Goal: Task Accomplishment & Management: Complete application form

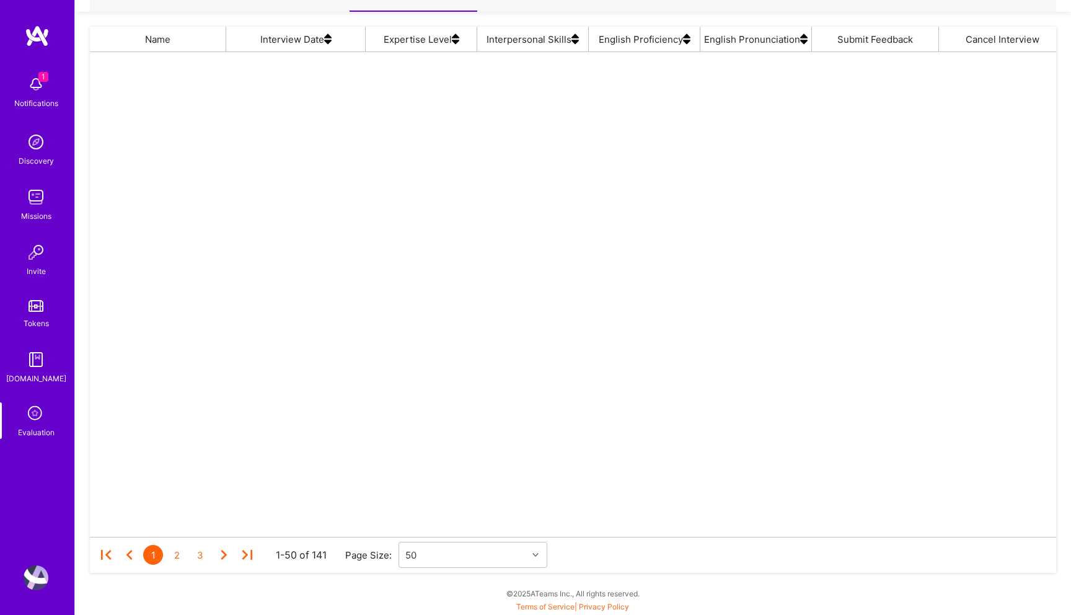
scroll to position [485, 966]
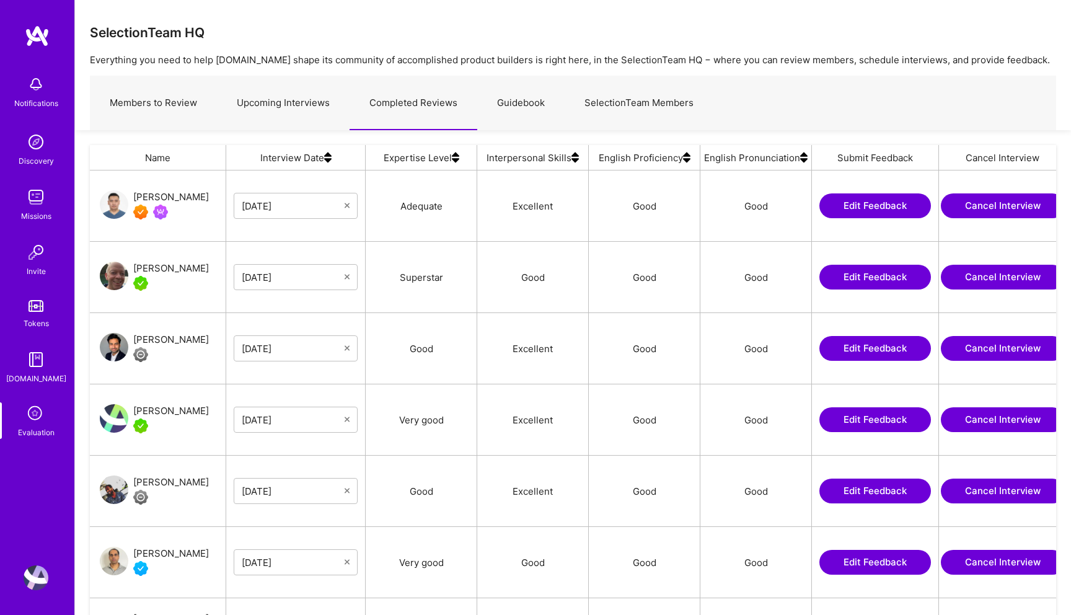
scroll to position [485, 966]
click at [286, 97] on link "Upcoming Interviews" at bounding box center [283, 103] width 133 height 54
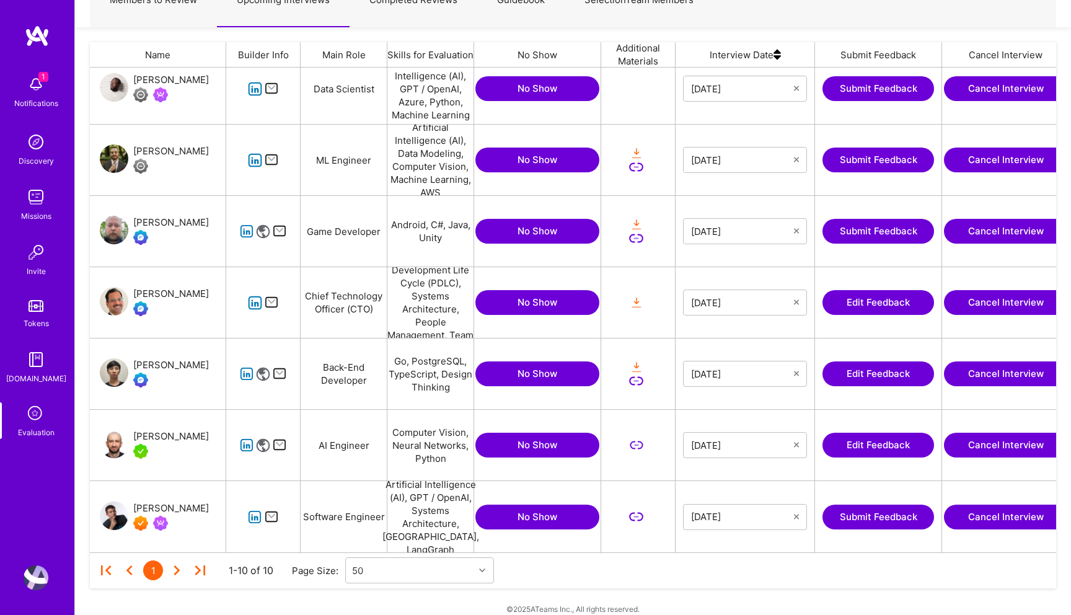
scroll to position [118, 0]
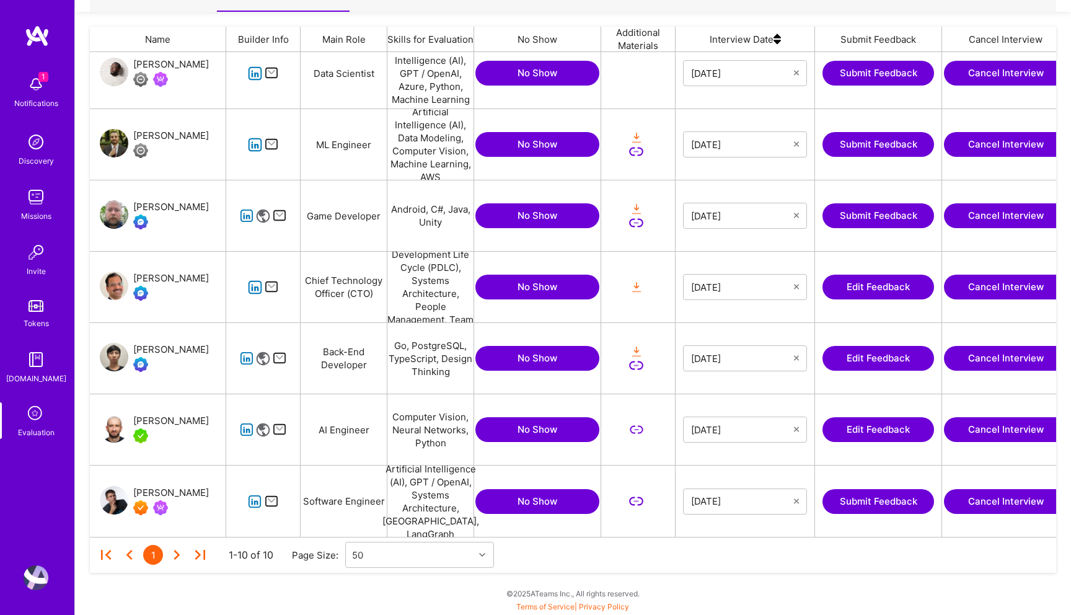
click at [860, 278] on button "Edit Feedback" at bounding box center [879, 287] width 112 height 25
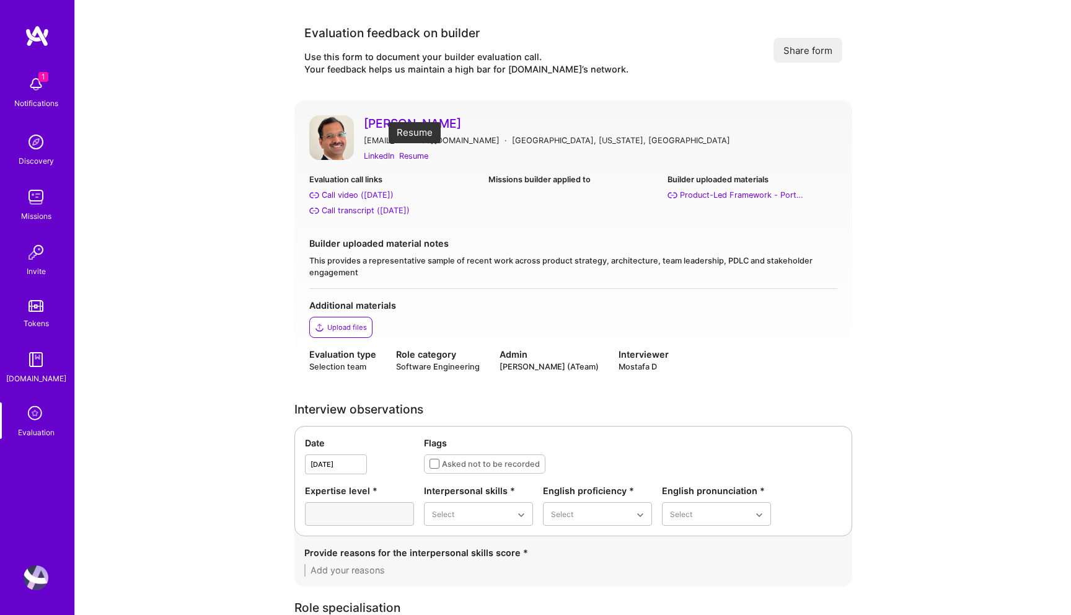
click at [421, 157] on div "Resume" at bounding box center [413, 155] width 29 height 13
click at [368, 210] on div "Call transcript (Sep 02, 2025)" at bounding box center [366, 210] width 88 height 13
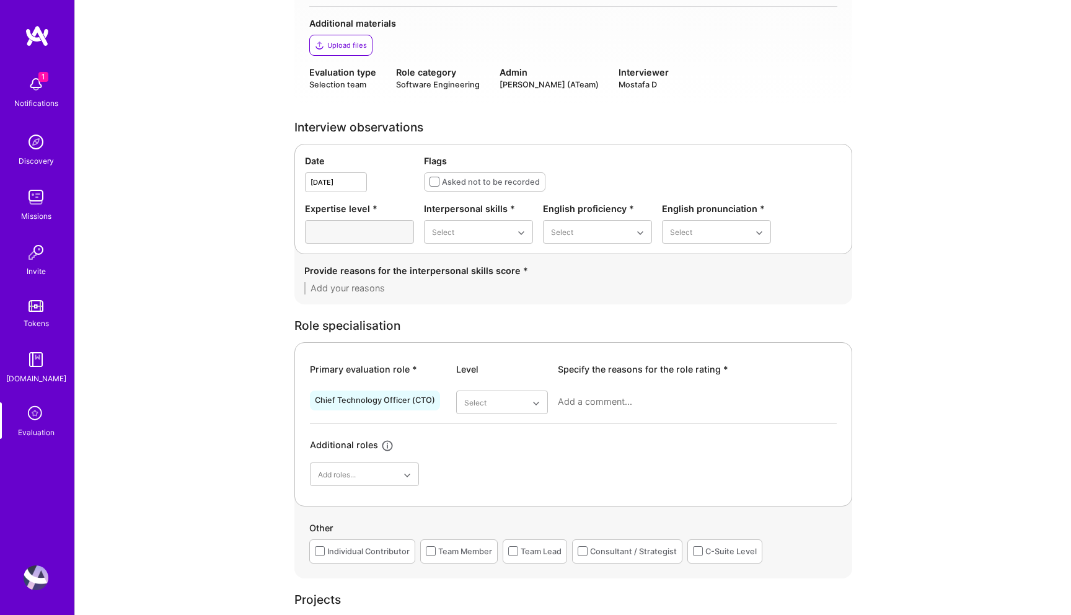
scroll to position [308, 0]
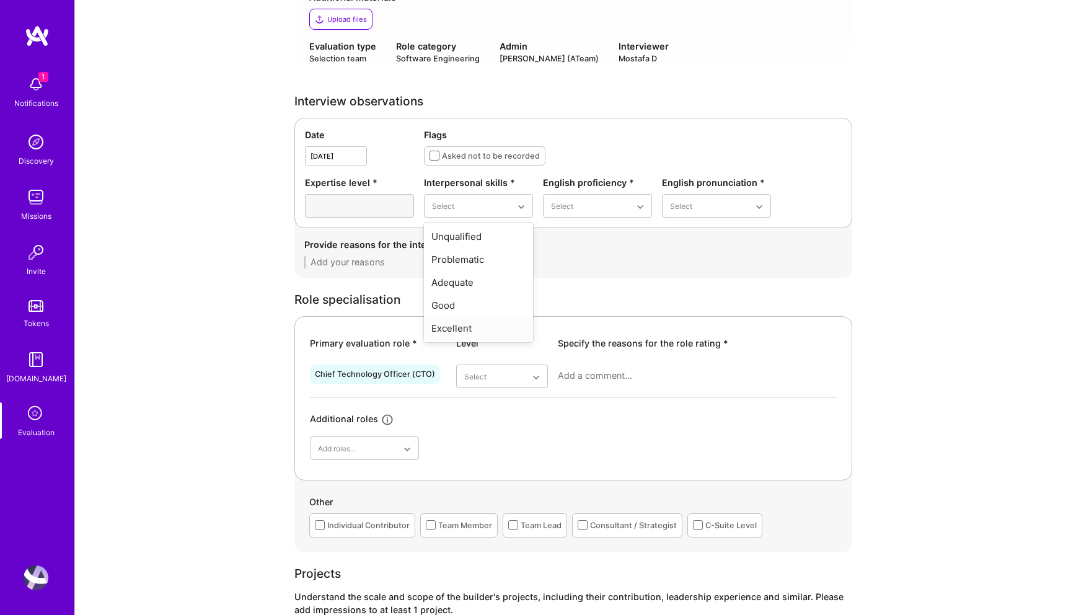
click at [472, 320] on div "Excellent" at bounding box center [478, 328] width 109 height 23
click at [593, 308] on div "Native or functionally native" at bounding box center [597, 312] width 109 height 36
click at [688, 280] on div "Good" at bounding box center [716, 282] width 109 height 23
click at [473, 259] on textarea at bounding box center [573, 262] width 538 height 12
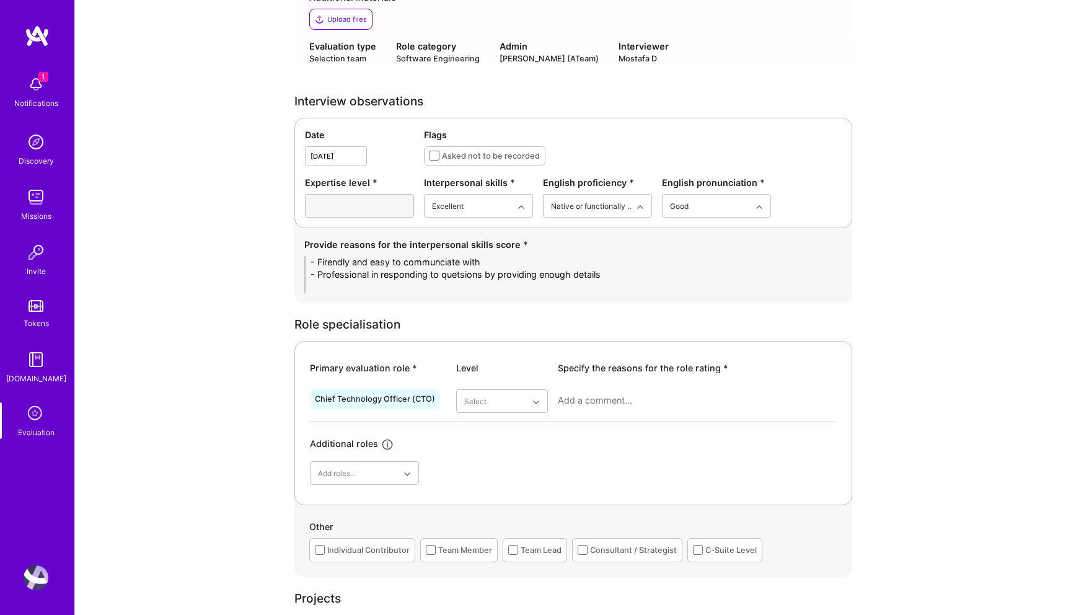
scroll to position [0, 0]
type textarea "- Firendly and easy to communciate with - Professional in responding to quetsio…"
click at [497, 542] on div "Superstar" at bounding box center [502, 546] width 92 height 23
click at [593, 401] on textarea at bounding box center [697, 400] width 279 height 12
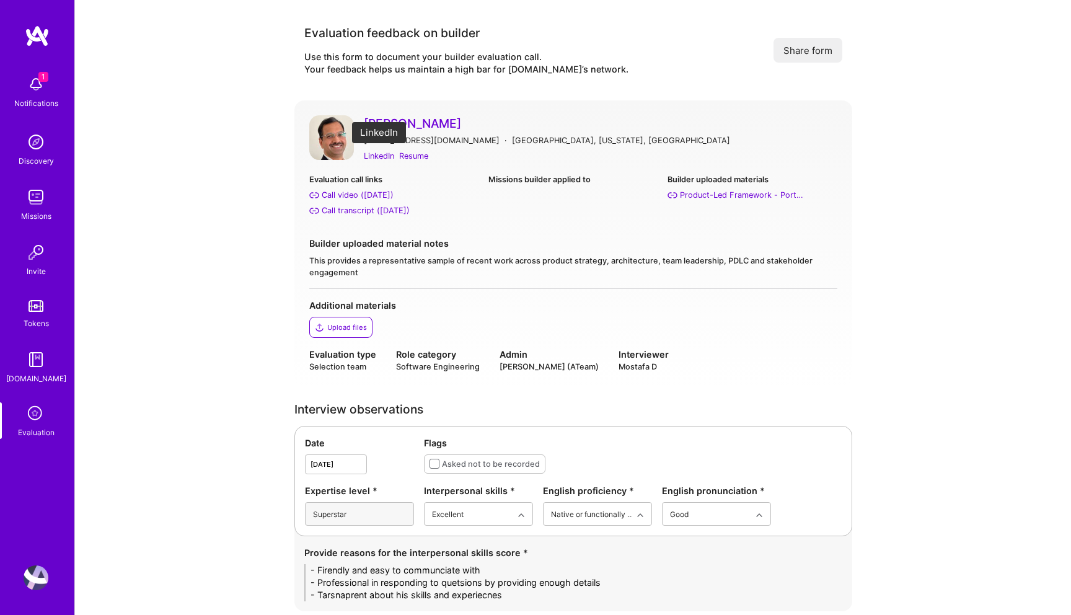
click at [374, 159] on div "LinkedIn" at bounding box center [379, 155] width 30 height 13
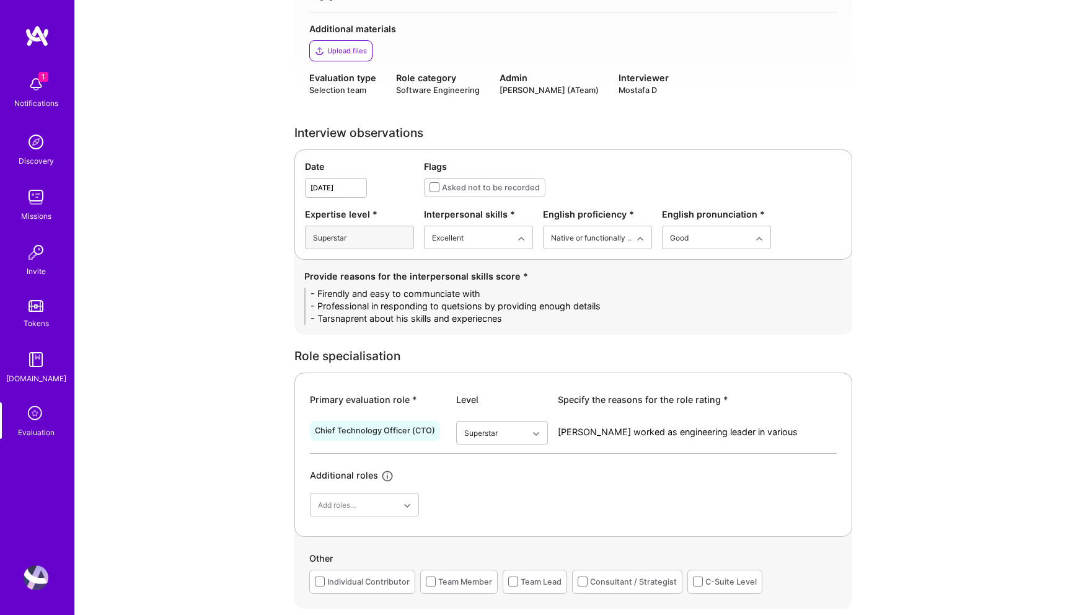
scroll to position [306, 0]
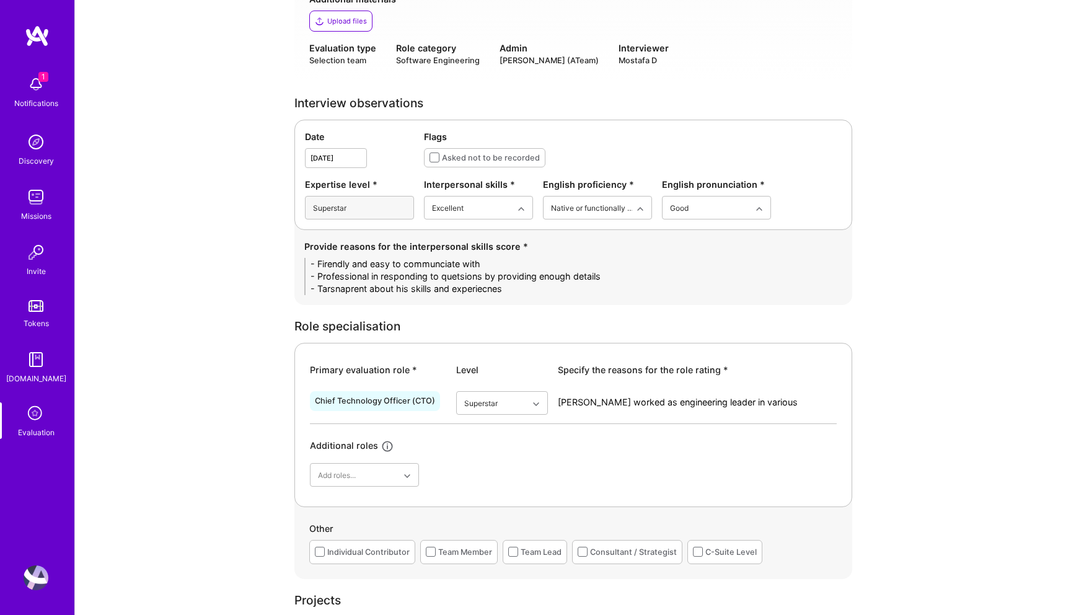
click at [824, 403] on textarea "Manu worked as engineering leader in various organizations like" at bounding box center [697, 402] width 279 height 12
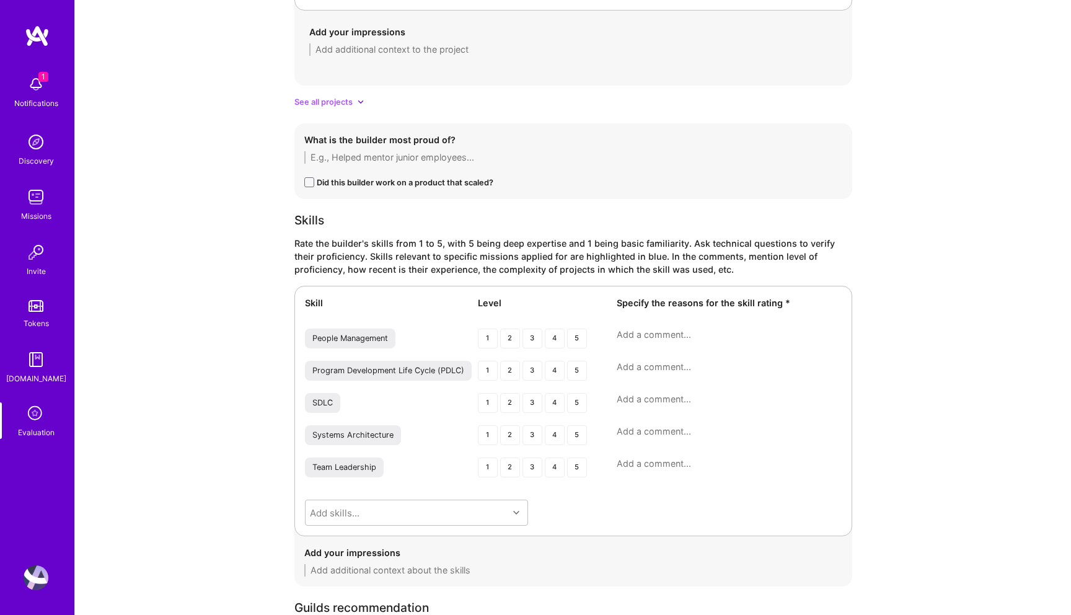
scroll to position [1876, 0]
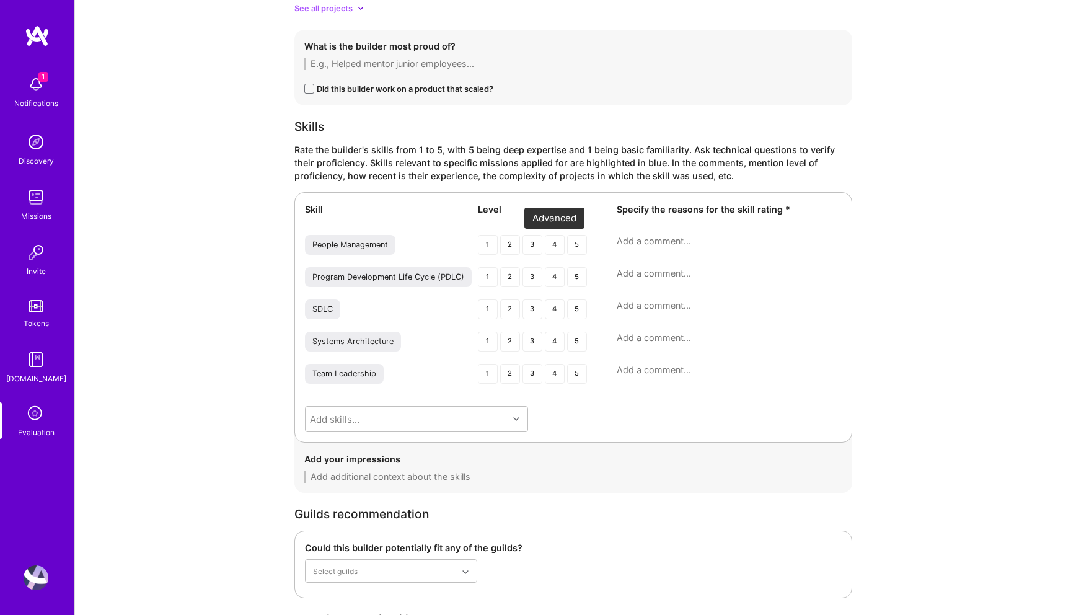
type textarea "Manu worked as engineering leader in various organizations like Paypal, Mciroso…"
click at [553, 237] on div "4" at bounding box center [555, 245] width 20 height 20
click at [551, 273] on div "4" at bounding box center [555, 277] width 20 height 20
click at [552, 309] on div "4" at bounding box center [555, 309] width 20 height 20
click at [553, 272] on div "4" at bounding box center [555, 277] width 20 height 20
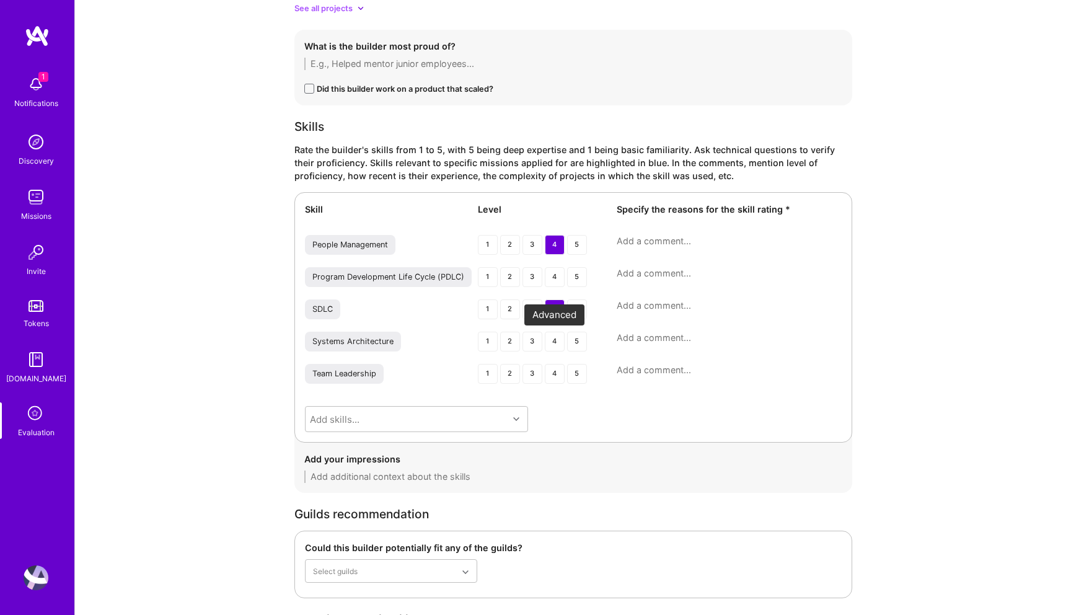
click at [557, 342] on div "4" at bounding box center [555, 342] width 20 height 20
click at [555, 376] on div "4" at bounding box center [555, 374] width 20 height 20
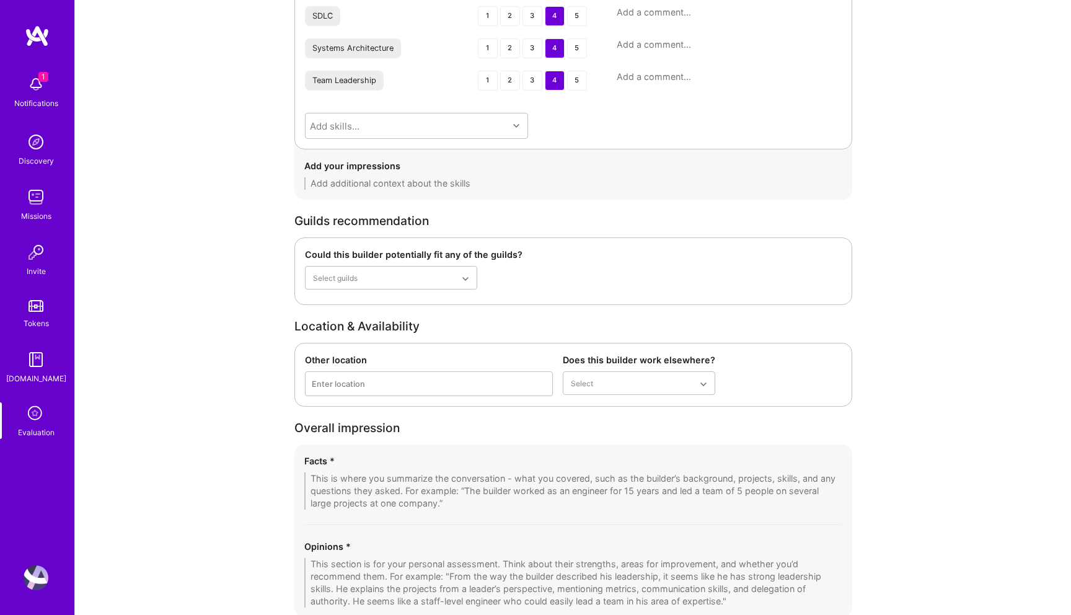
scroll to position [2256, 0]
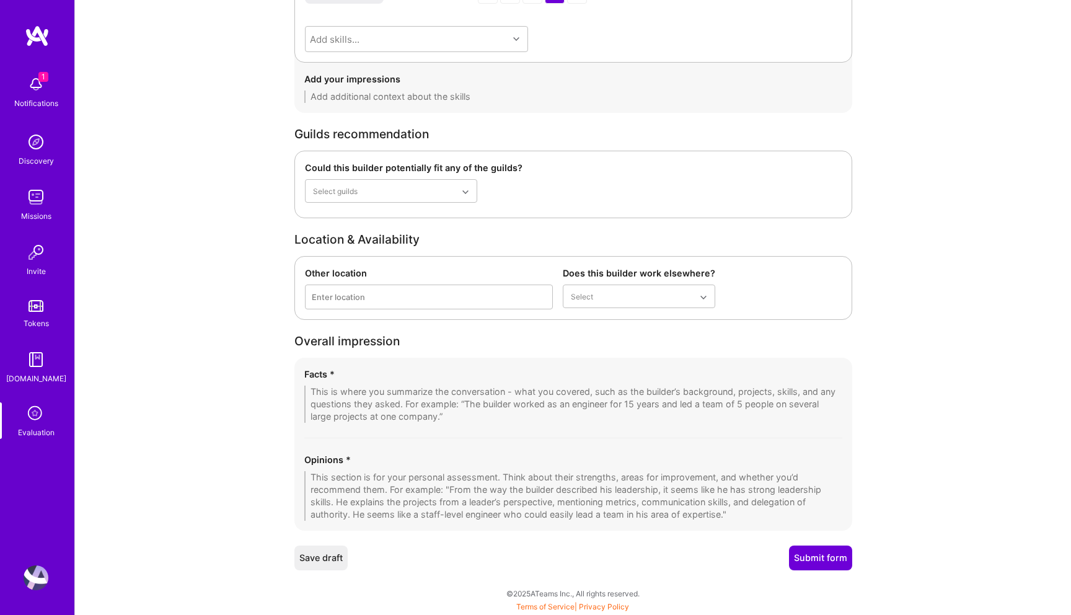
click at [441, 491] on textarea at bounding box center [573, 496] width 538 height 50
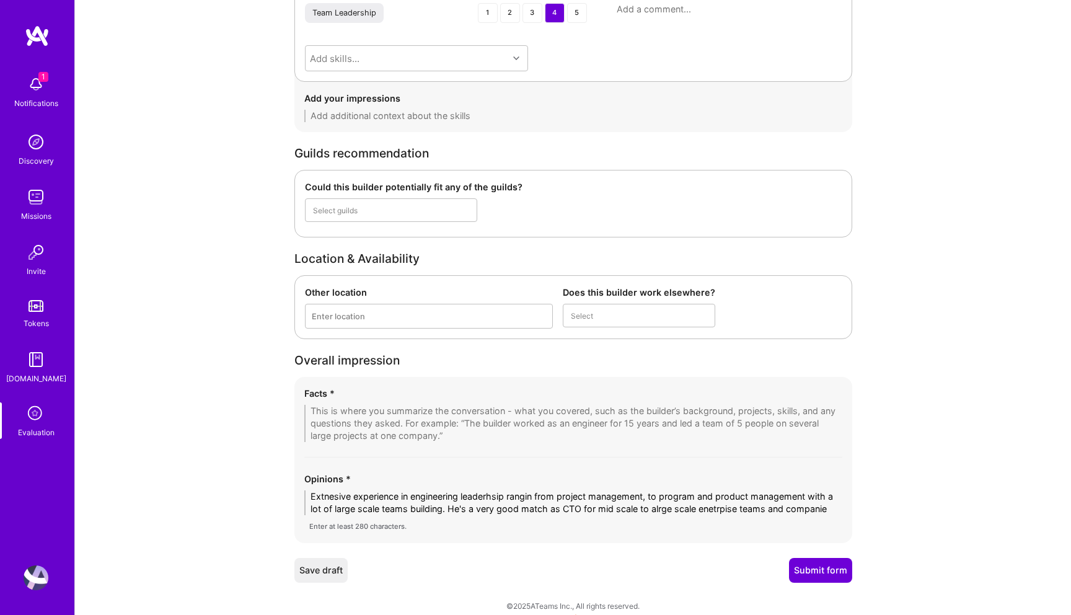
scroll to position [0, 0]
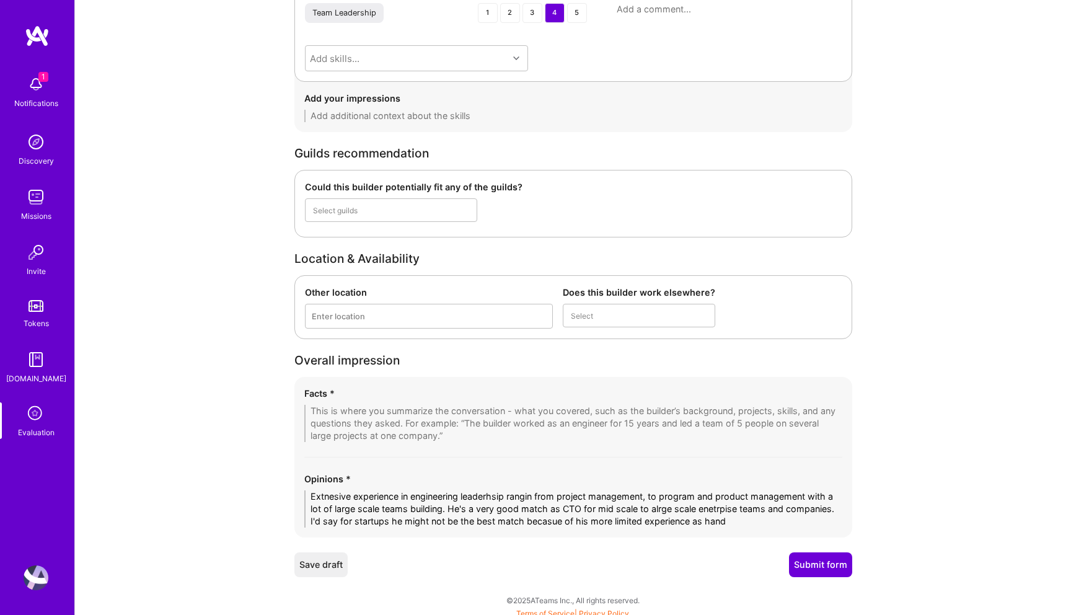
type textarea "Extnesive experience in engineering leaderhsip rangin from project management, …"
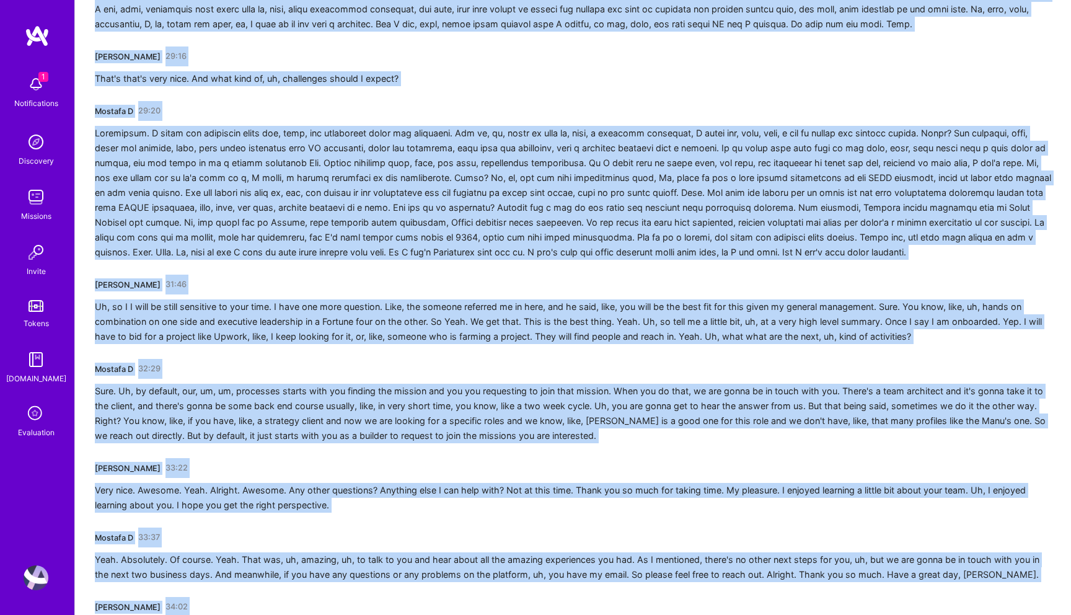
scroll to position [3433, 0]
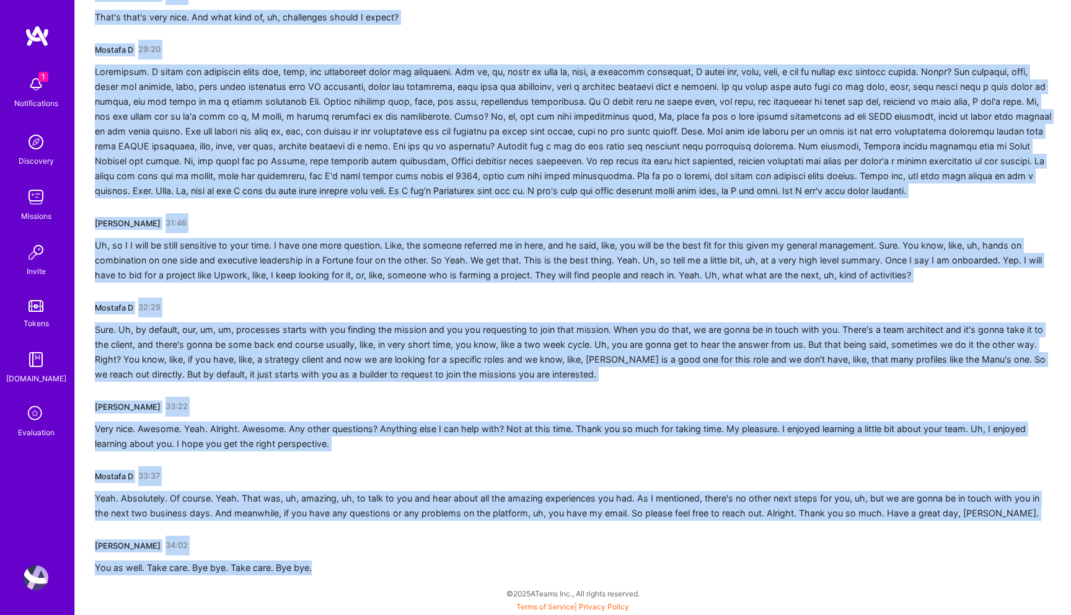
drag, startPoint x: 95, startPoint y: 218, endPoint x: 179, endPoint y: 614, distance: 404.8
copy div "Mostafa D 00:01 Sorry. I think I'm one minute late. I had another call with ano…"
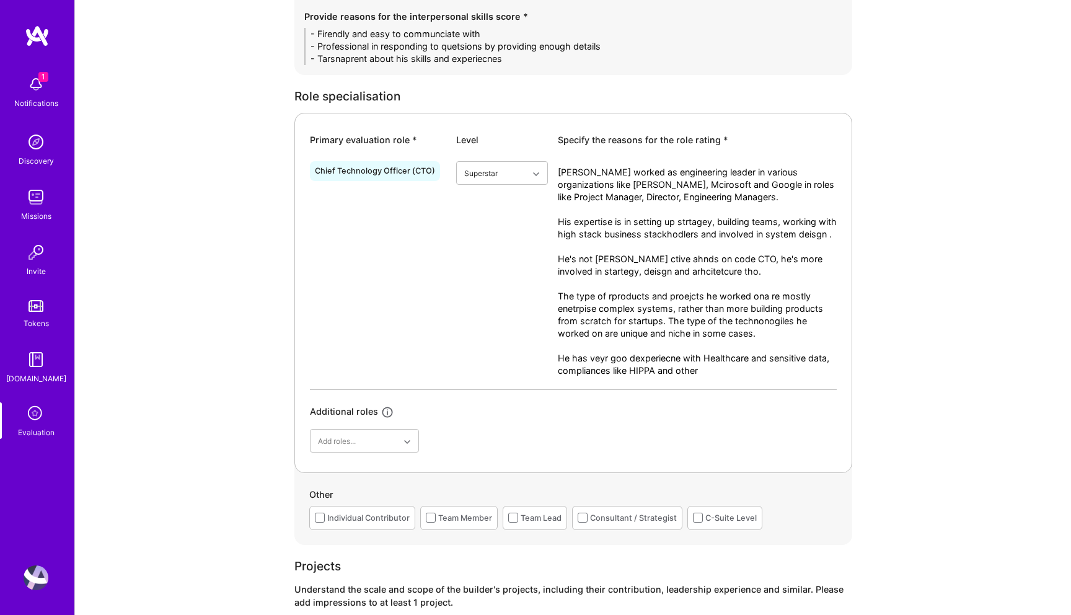
scroll to position [539, 0]
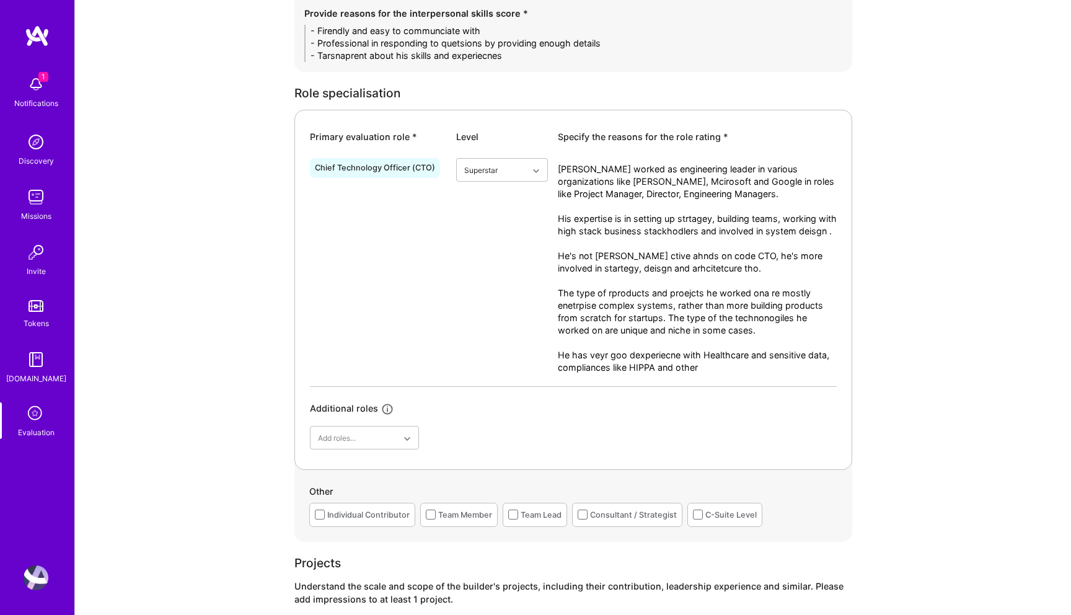
type textarea "Extnesive experience in engineering leaderhsip rangin from project management, …"
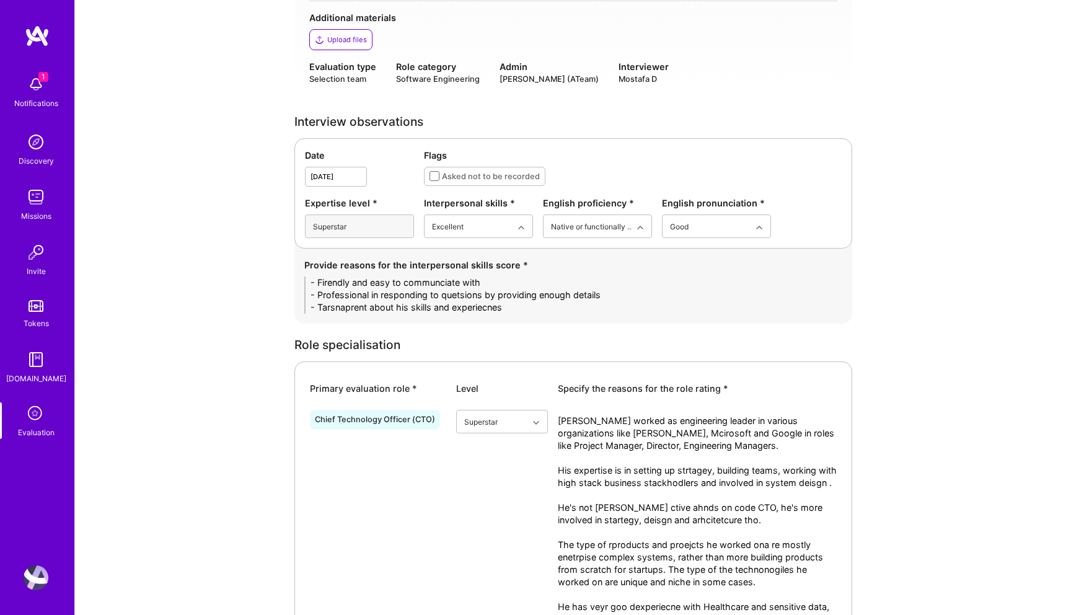
scroll to position [452, 0]
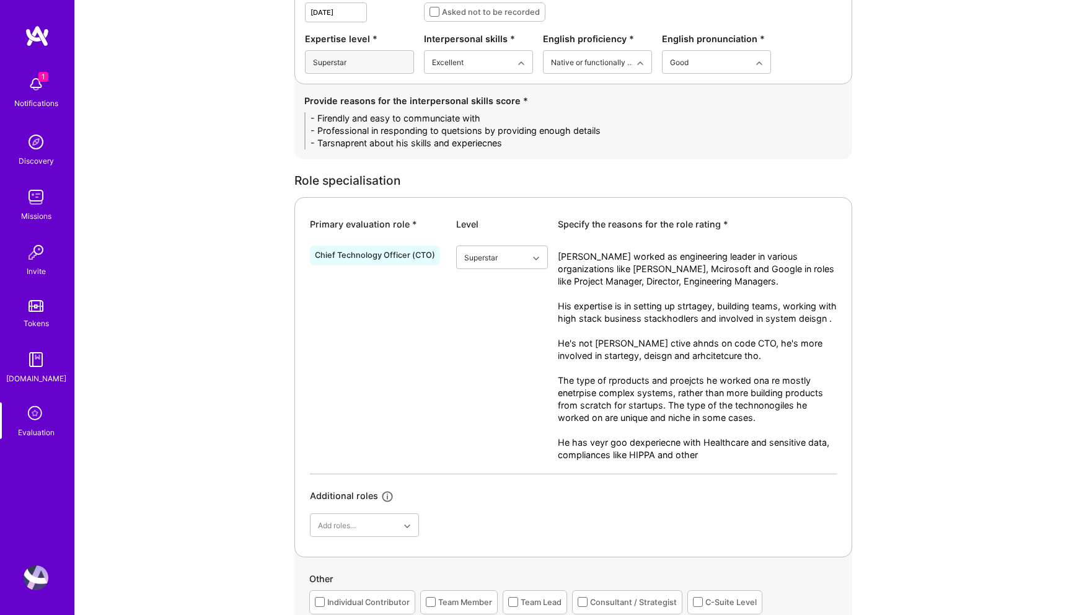
click at [624, 377] on textarea "Manu worked as engineering leader in various organizations like Paypal, Mciroso…" at bounding box center [697, 361] width 279 height 223
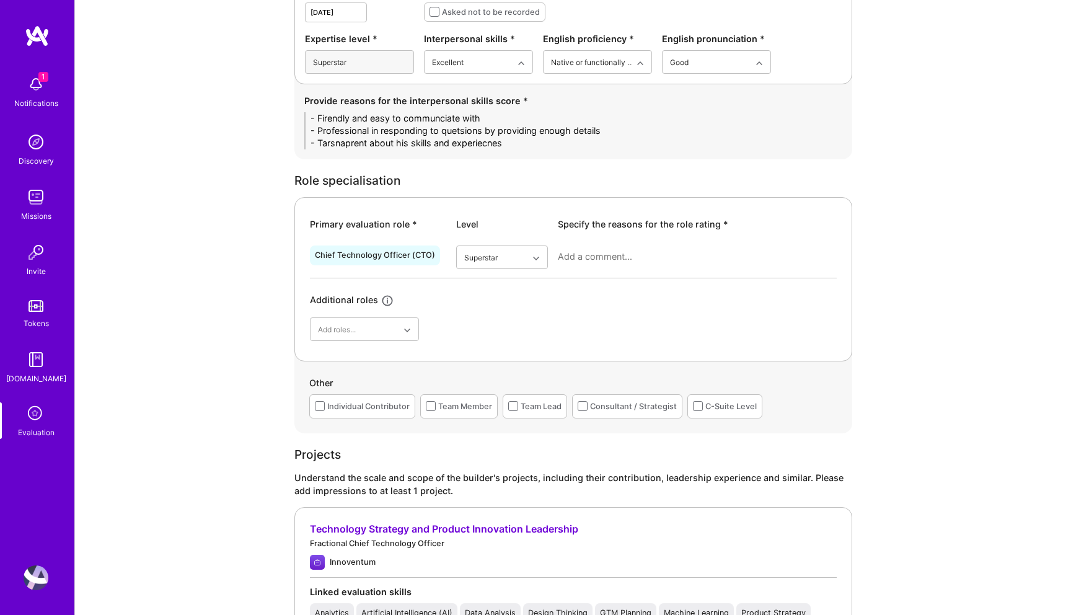
paste textarea "Manu has extensive leadership experience in engineering and technology across l…"
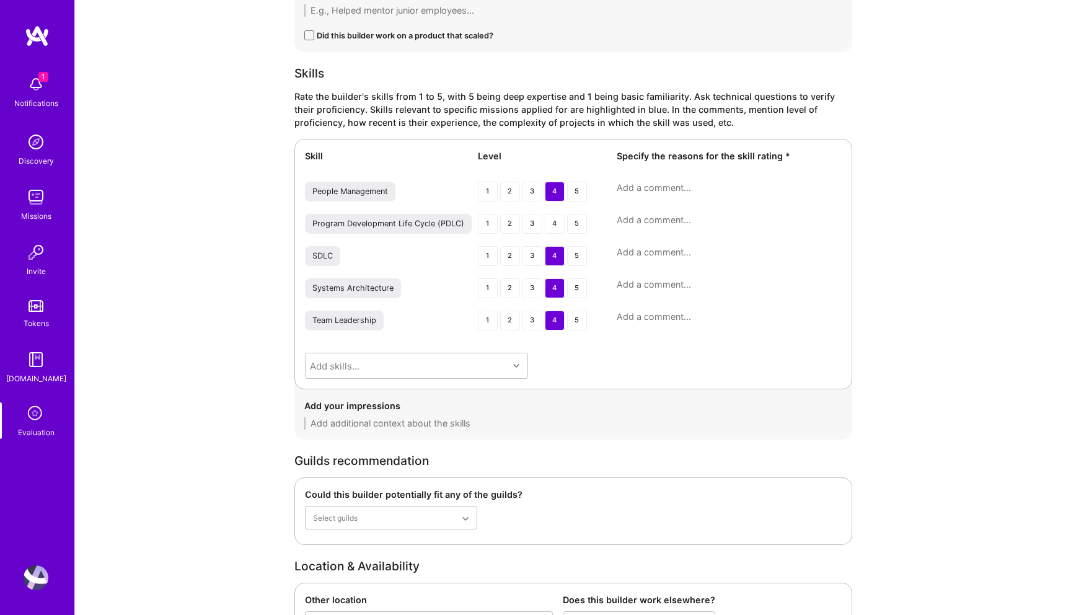
scroll to position [2355, 0]
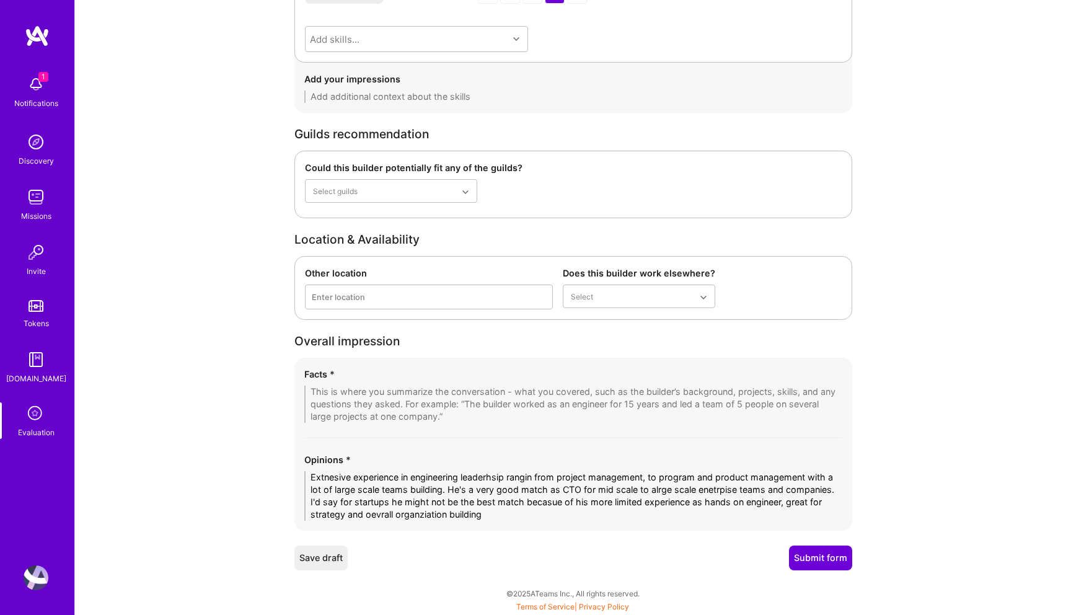
type textarea "Manu has extensive leadership experience in engineering and technology across l…"
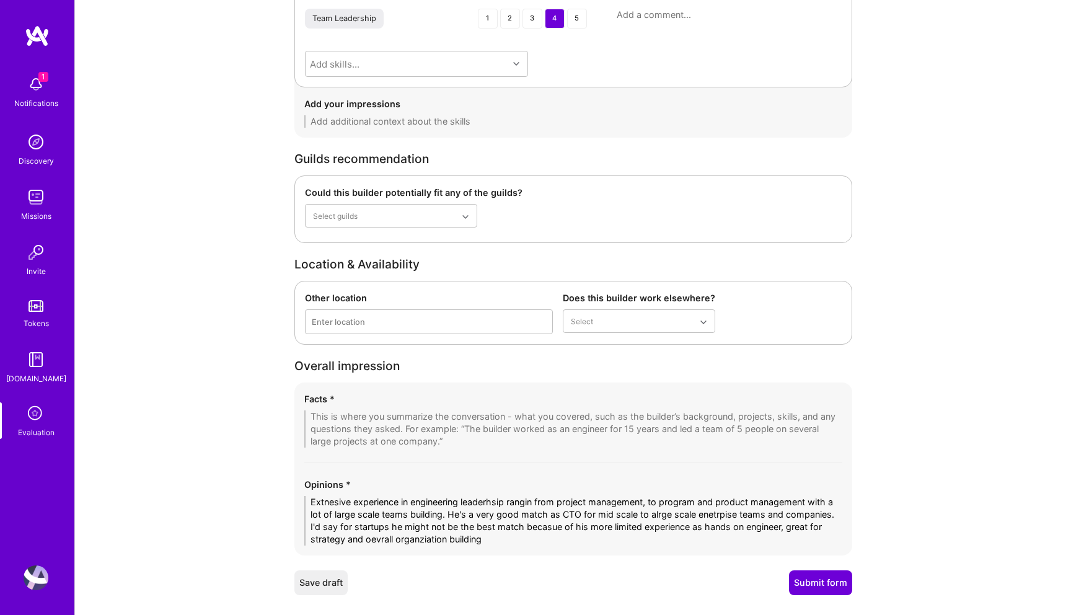
scroll to position [2329, 0]
drag, startPoint x: 578, startPoint y: 539, endPoint x: 302, endPoint y: 497, distance: 279.1
click at [302, 497] on div "Facts * Opinions * Extnesive experience in engineering leaderhsip rangin from p…" at bounding box center [573, 470] width 558 height 173
paste textarea "Manu has extensive experience in engineering leadership, ranging from project a…"
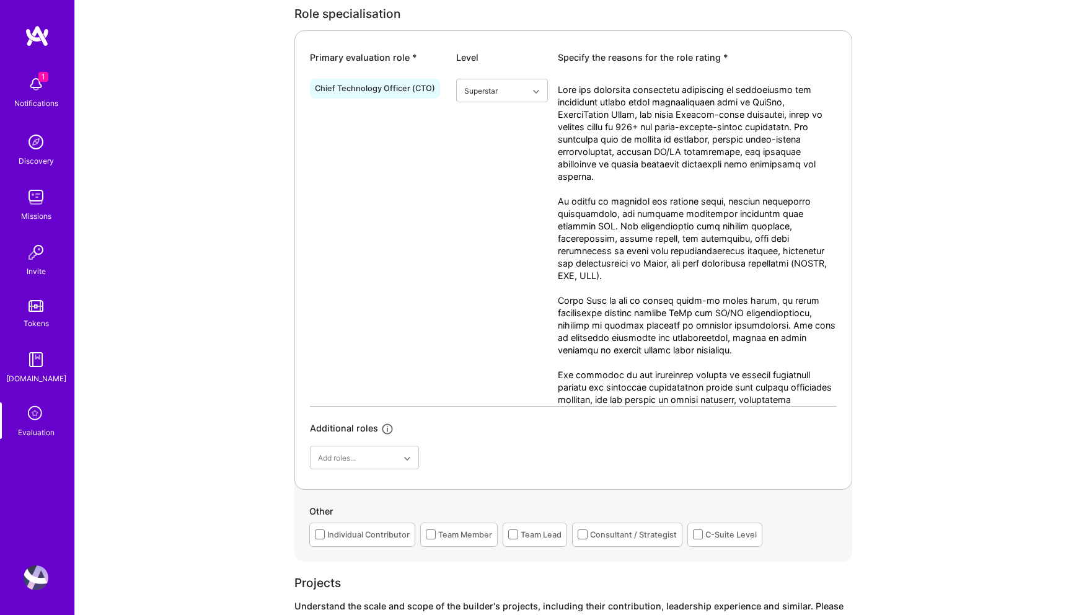
scroll to position [619, 0]
type textarea "Manu has extensive experience in engineering leadership, ranging from project a…"
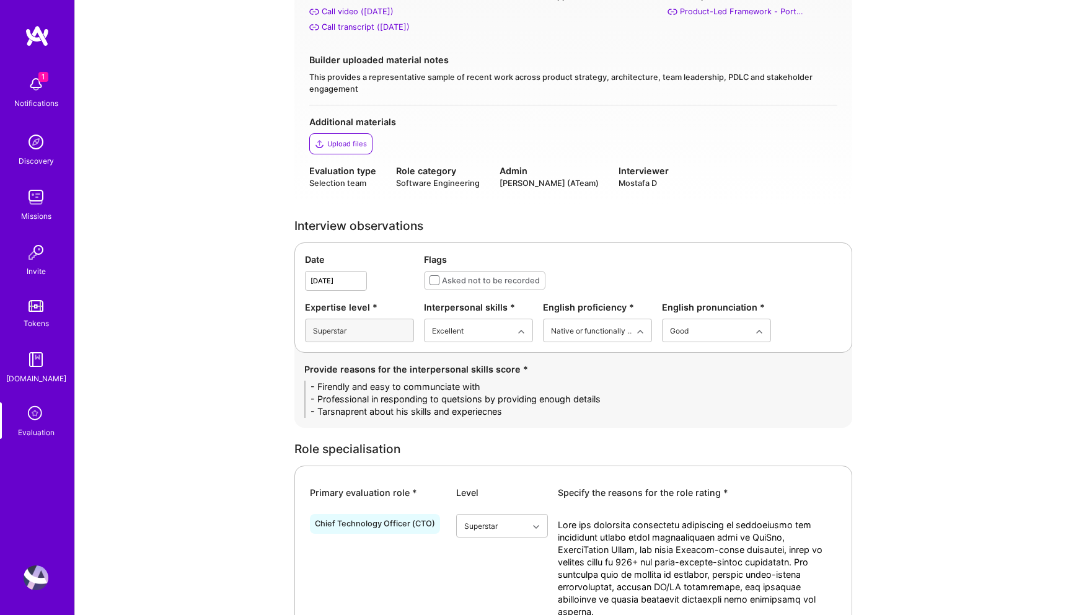
scroll to position [192, 0]
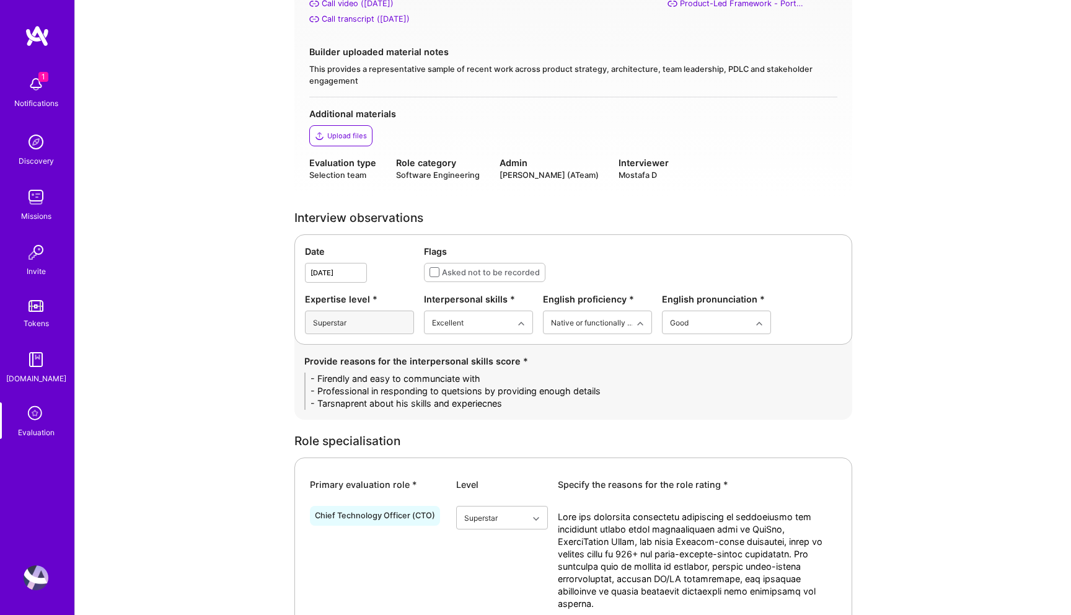
drag, startPoint x: 513, startPoint y: 401, endPoint x: 246, endPoint y: 369, distance: 268.5
paste textarea "• Friendly, approachable, and easy to communicate with. • Professional and clea…"
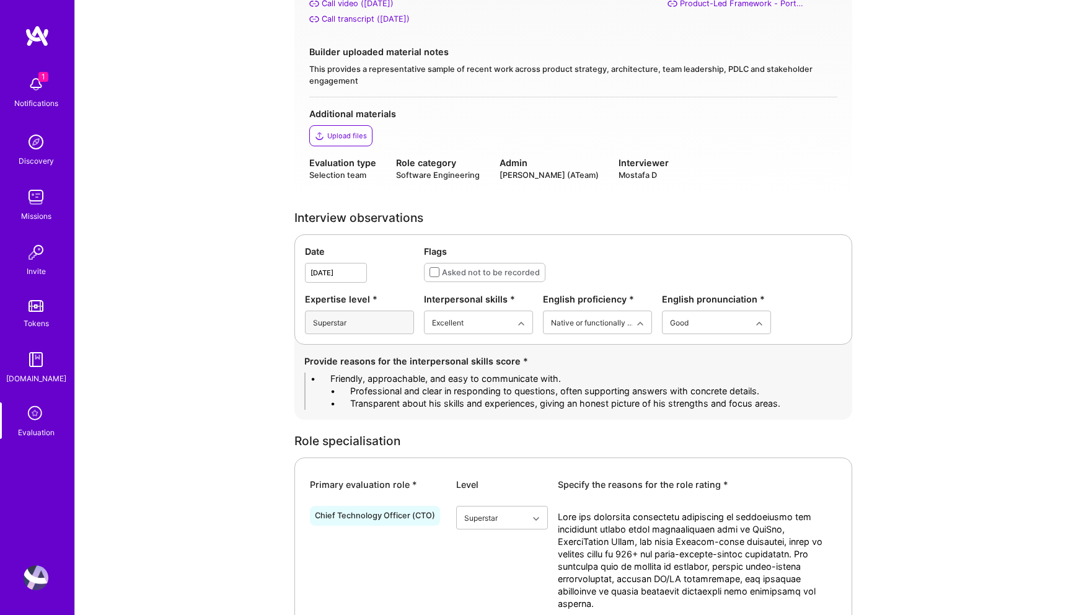
drag, startPoint x: 350, startPoint y: 377, endPoint x: 198, endPoint y: 377, distance: 152.5
drag, startPoint x: 351, startPoint y: 389, endPoint x: 212, endPoint y: 388, distance: 138.8
drag, startPoint x: 350, startPoint y: 400, endPoint x: 194, endPoint y: 387, distance: 156.8
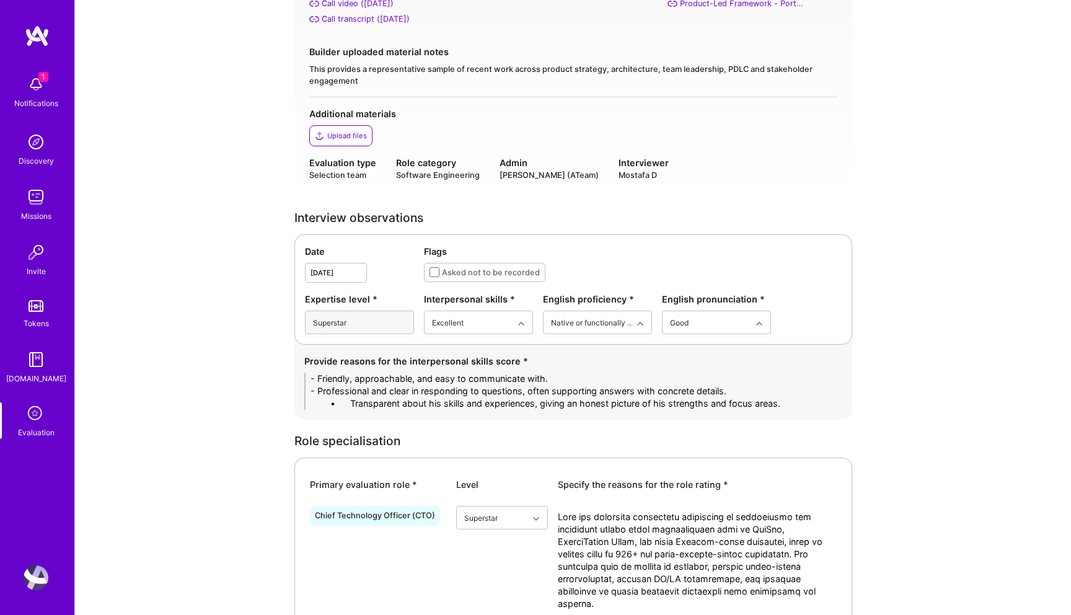
click at [342, 400] on textarea "- Friendly, approachable, and easy to communicate with. - Professional and clea…" at bounding box center [573, 391] width 538 height 37
drag, startPoint x: 352, startPoint y: 404, endPoint x: 236, endPoint y: 402, distance: 115.9
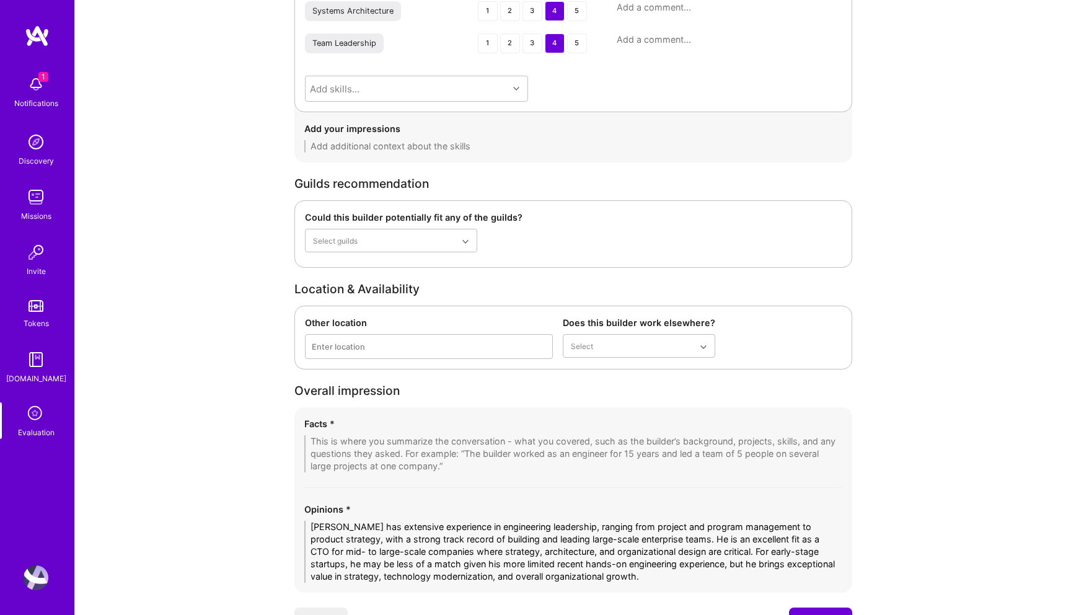
scroll to position [2368, 0]
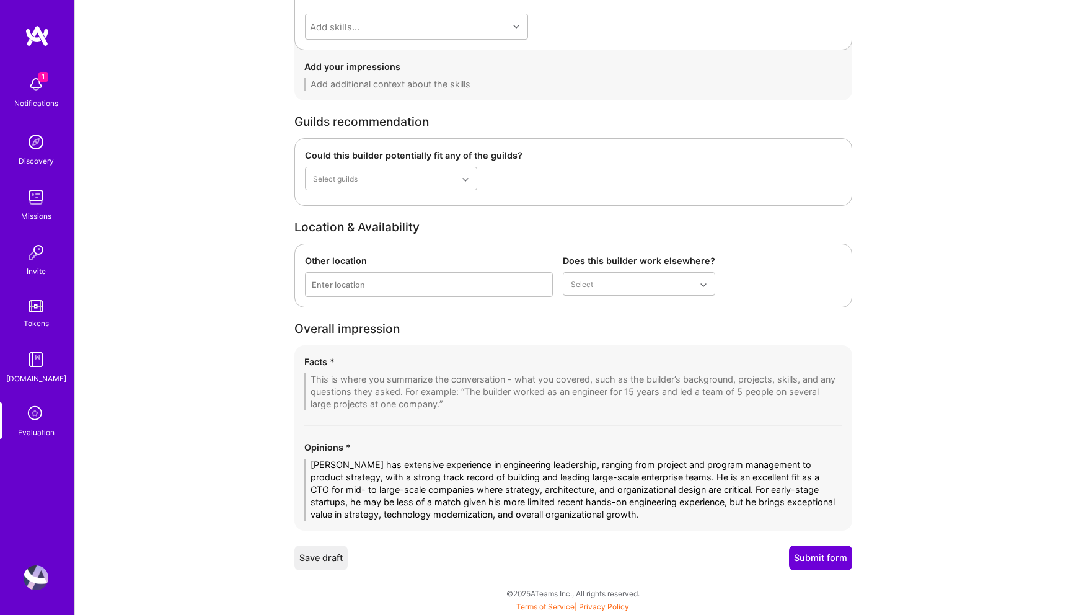
type textarea "- Friendly, approachable, and easy to communicate with. - Professional and clea…"
click at [326, 386] on textarea at bounding box center [573, 391] width 538 height 37
paste textarea "1. Healthcare Data Modernization at UnitedHealth Group – Led the architecture f…"
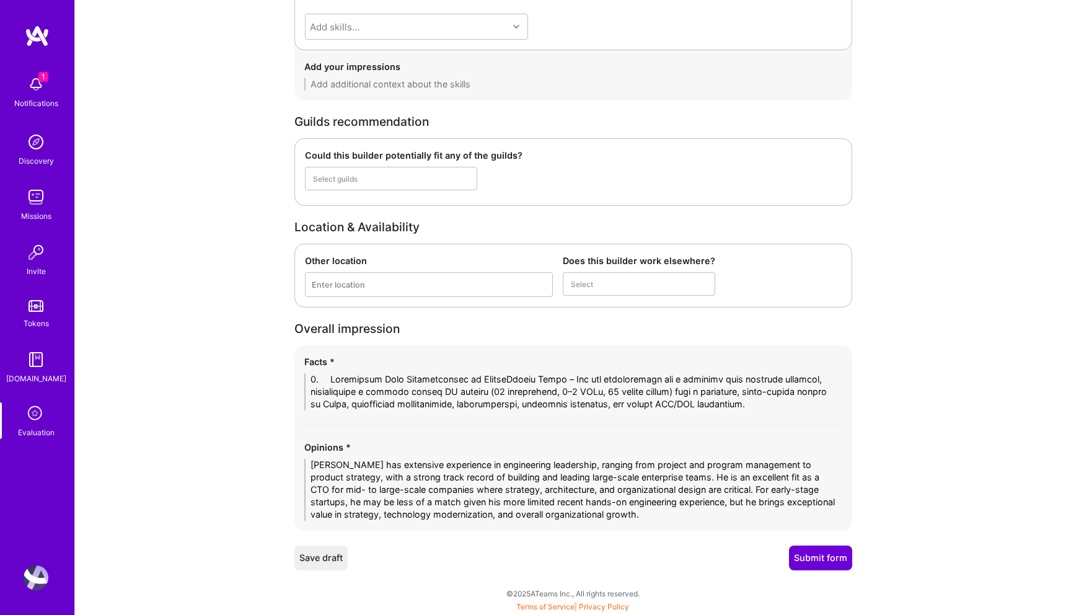
scroll to position [0, 0]
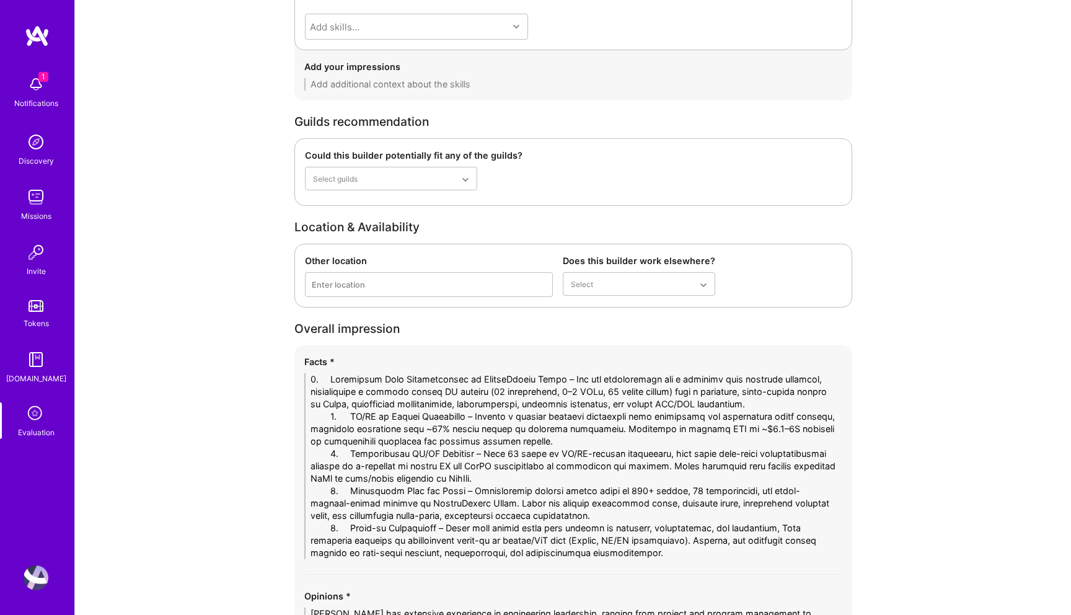
drag, startPoint x: 348, startPoint y: 379, endPoint x: 203, endPoint y: 376, distance: 145.7
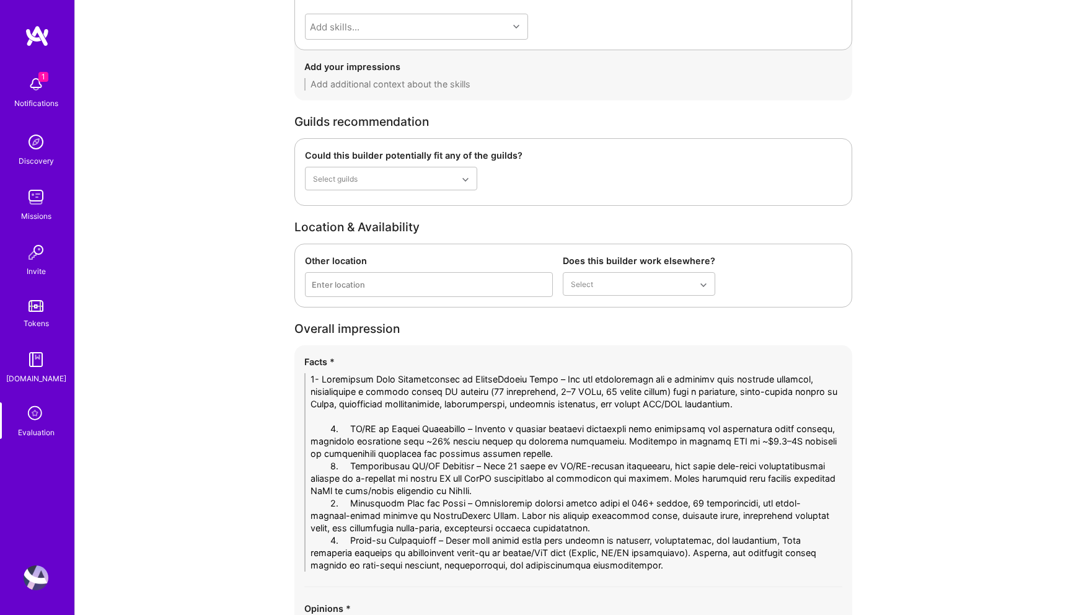
drag, startPoint x: 351, startPoint y: 431, endPoint x: 245, endPoint y: 422, distance: 105.7
click at [495, 452] on textarea at bounding box center [573, 472] width 538 height 198
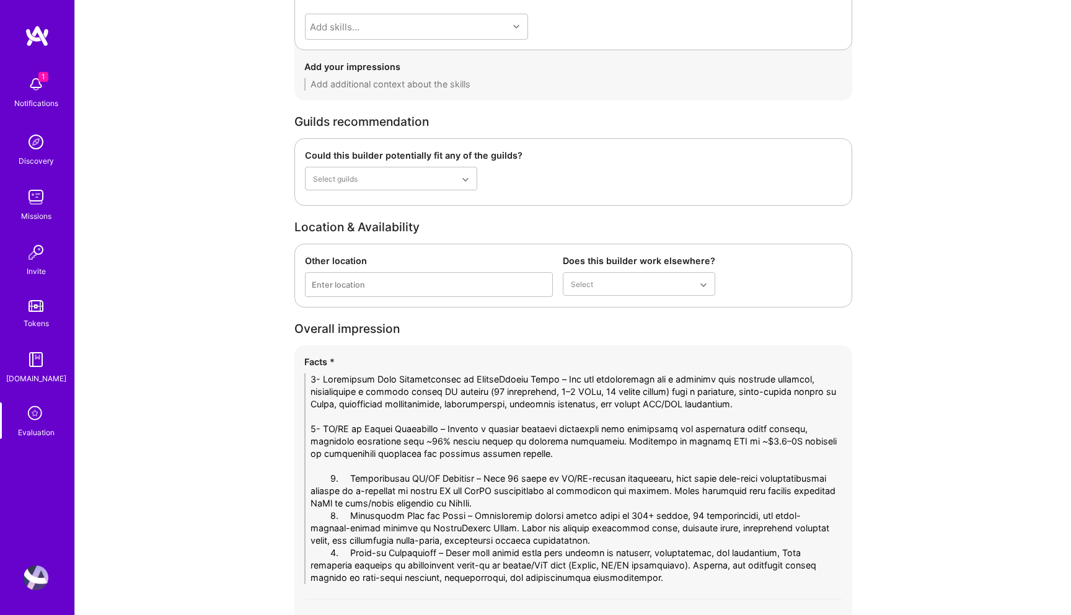
drag, startPoint x: 348, startPoint y: 479, endPoint x: 267, endPoint y: 479, distance: 81.8
click at [492, 500] on textarea at bounding box center [573, 478] width 538 height 211
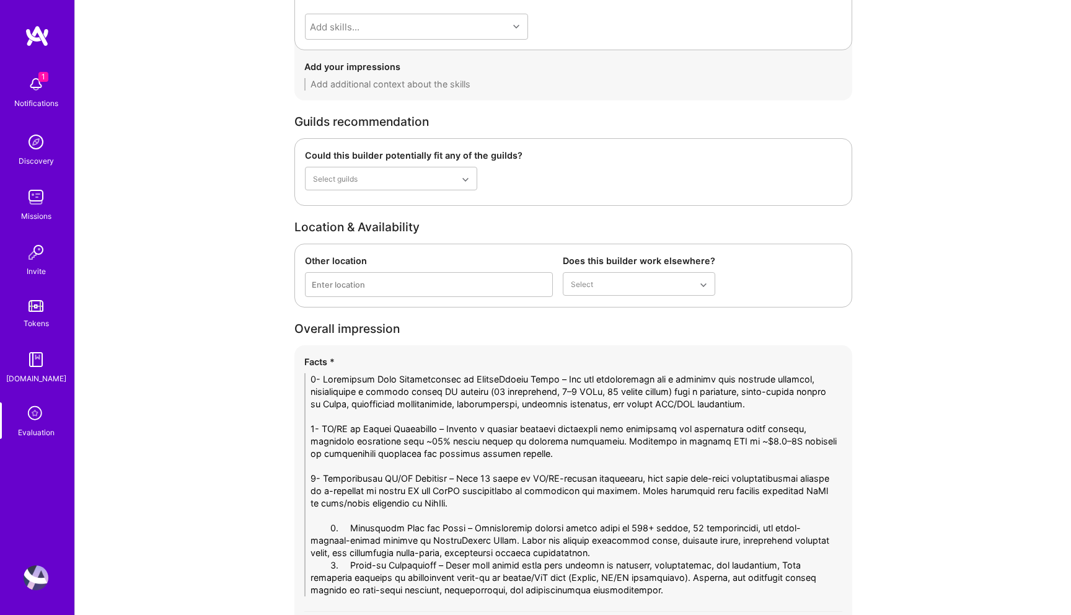
drag, startPoint x: 349, startPoint y: 529, endPoint x: 250, endPoint y: 529, distance: 98.6
click at [570, 554] on textarea at bounding box center [573, 484] width 538 height 223
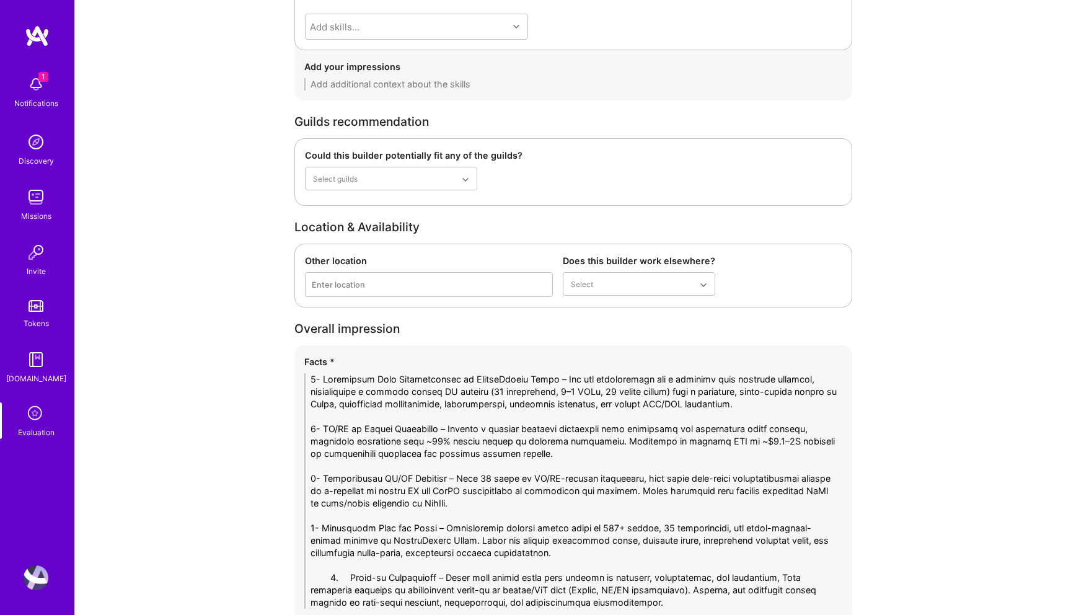
drag, startPoint x: 349, startPoint y: 578, endPoint x: 270, endPoint y: 576, distance: 78.7
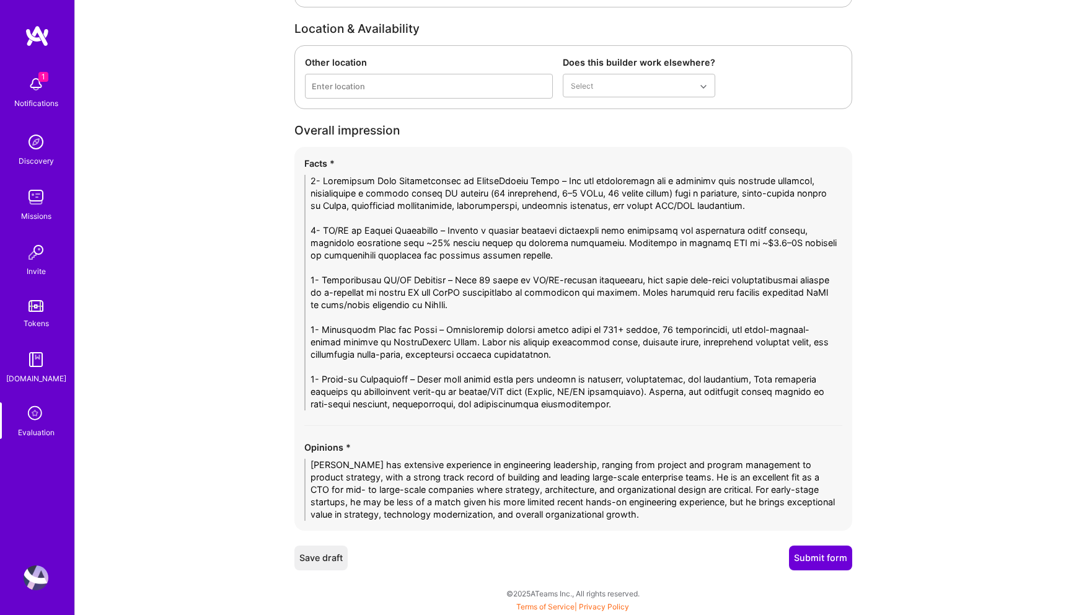
type textarea "1- Healthcare Data Modernization at UnitedHealth Group – Led the architecture f…"
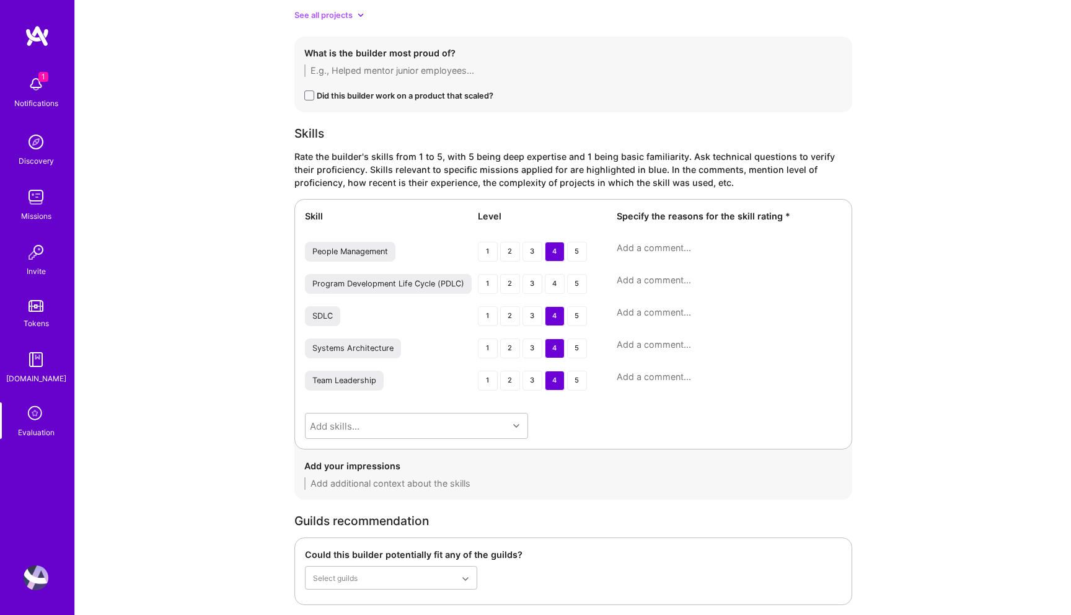
scroll to position [1972, 0]
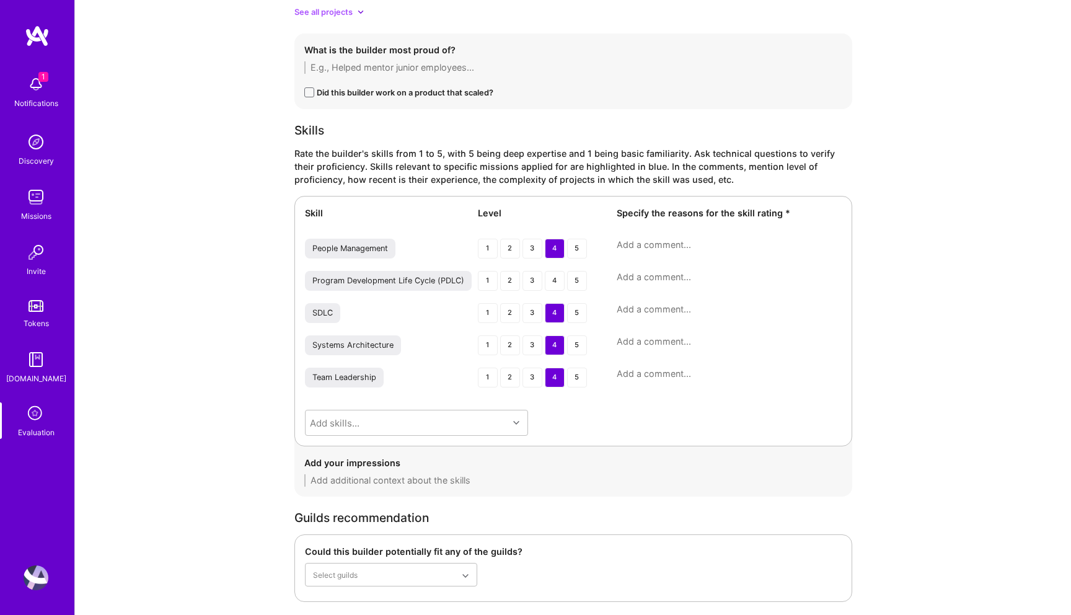
click at [630, 250] on textarea at bounding box center [729, 245] width 225 height 12
paste textarea "He has led very large global teams (350+ people) across healthcare and fintech,…"
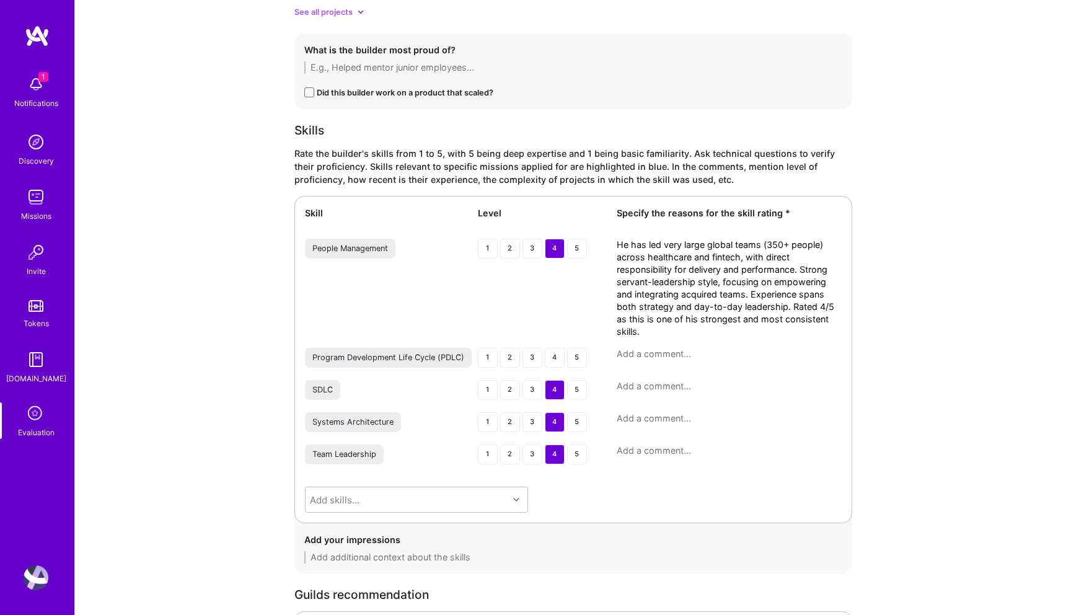
scroll to position [0, 0]
type textarea "He has led very large global teams (350+ people) across healthcare and fintech,…"
click at [630, 386] on textarea at bounding box center [729, 386] width 225 height 12
paste textarea "Hands-on in setting up cloud-native architectures and governance processes, ens…"
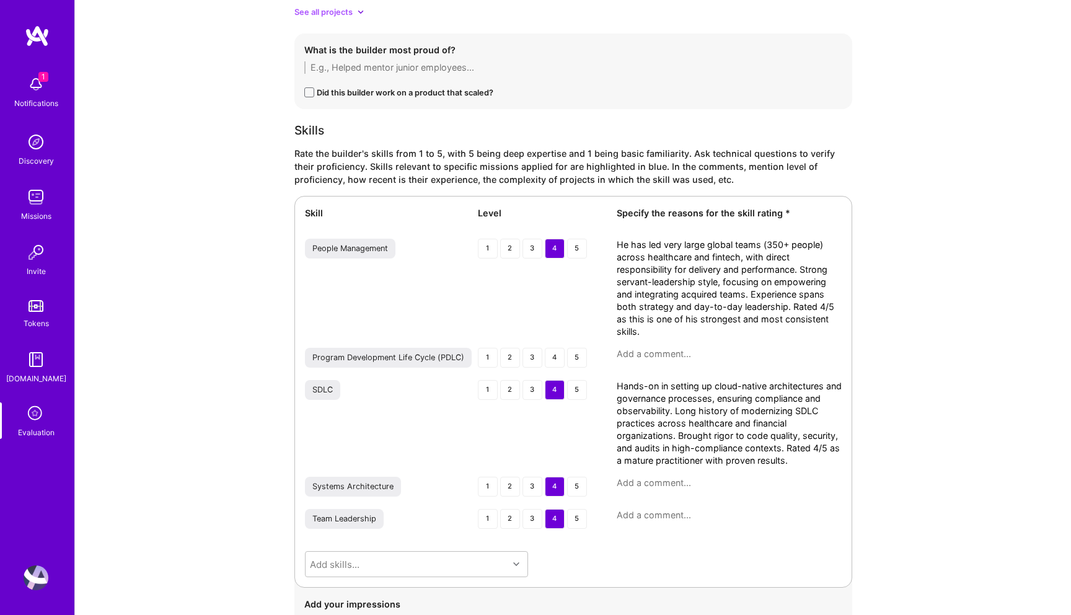
drag, startPoint x: 788, startPoint y: 448, endPoint x: 804, endPoint y: 472, distance: 28.7
click at [804, 472] on div "Skill Level Specify the reasons for the skill rating * People Management 1 2 3 …" at bounding box center [573, 392] width 558 height 392
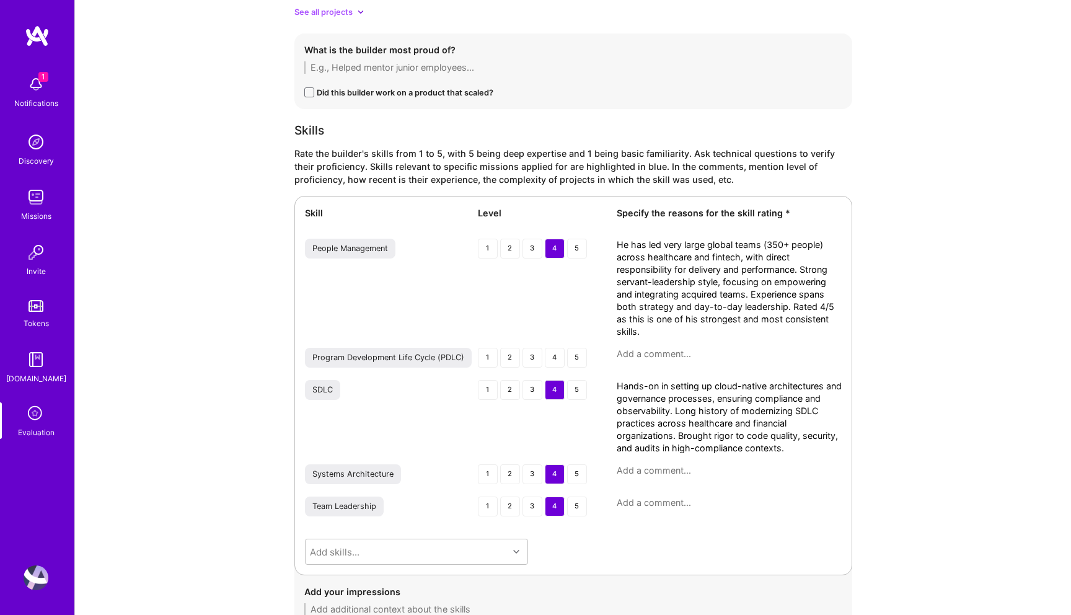
type textarea "Hands-on in setting up cloud-native architectures and governance processes, ens…"
click at [657, 470] on textarea at bounding box center [729, 470] width 225 height 12
paste textarea "Architected large-scale data platforms (e.g., clinical data exchange), balancin…"
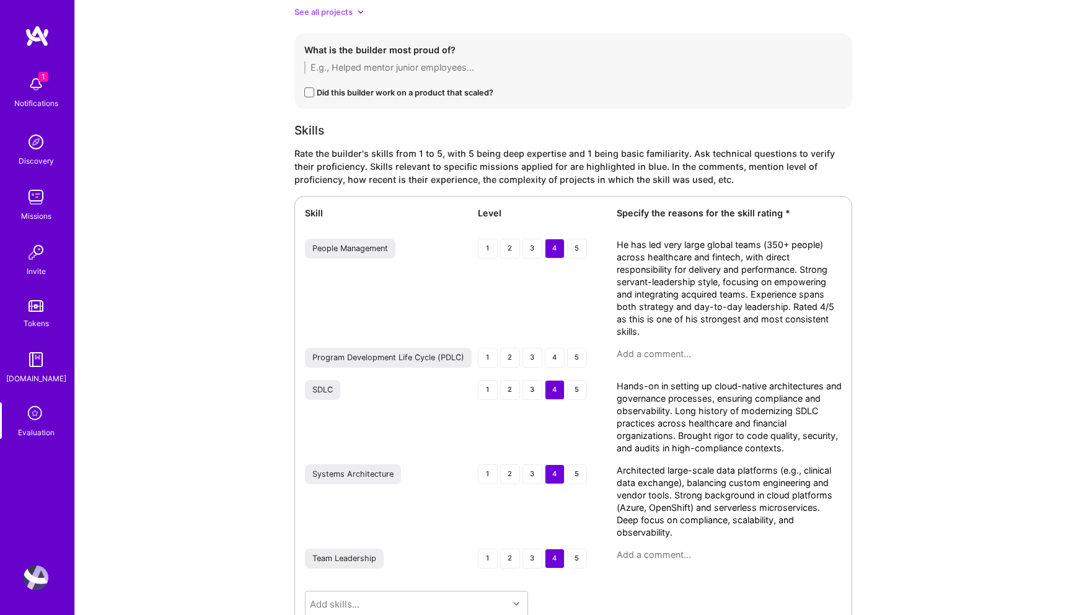
type textarea "Architected large-scale data platforms (e.g., clinical data exchange), balancin…"
click at [653, 558] on textarea at bounding box center [729, 555] width 225 height 12
paste textarea "supporting teams end-to-end across product, engineering, and strategy. Scaled o…"
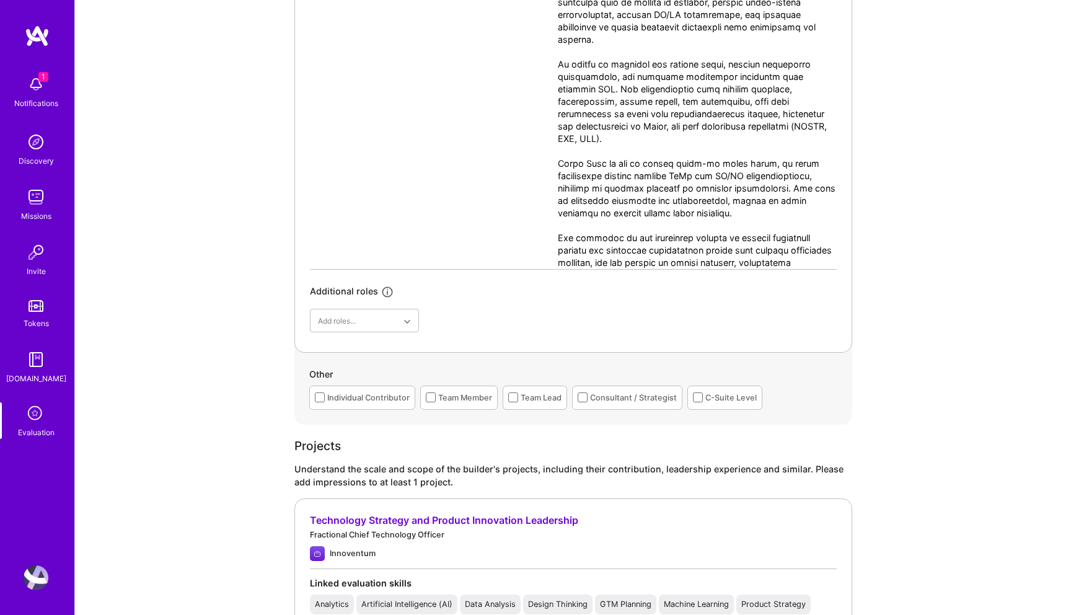
scroll to position [743, 0]
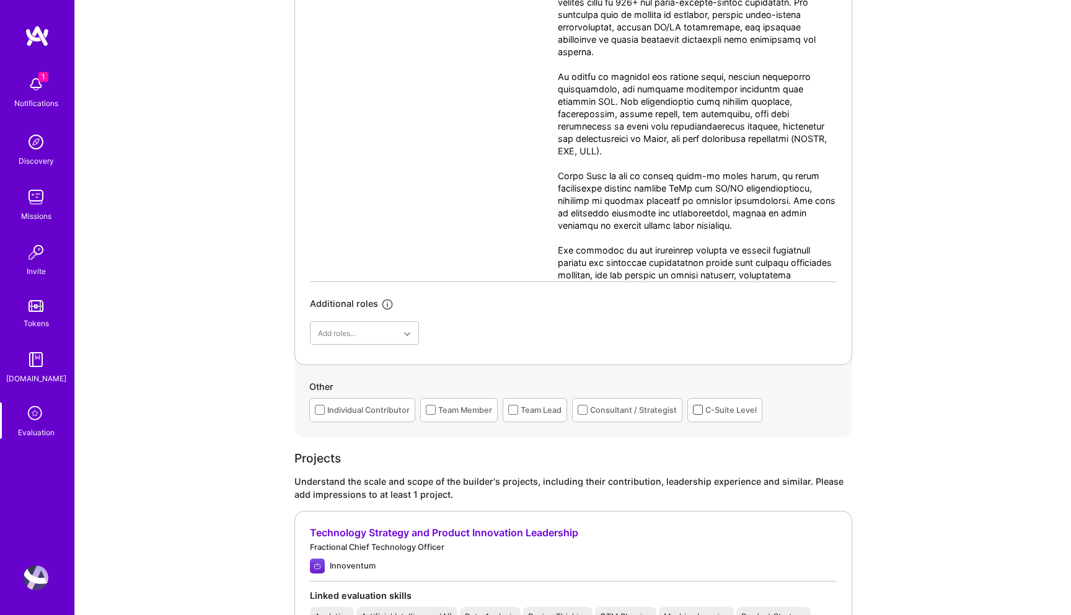
type textarea "supporting teams end-to-end across product, engineering, and strategy. Scaled o…"
click at [697, 407] on span at bounding box center [698, 410] width 10 height 10
click at [0, 0] on input "checkbox" at bounding box center [0, 0] width 0 height 0
click at [580, 408] on span at bounding box center [583, 410] width 10 height 10
click at [0, 0] on input "checkbox" at bounding box center [0, 0] width 0 height 0
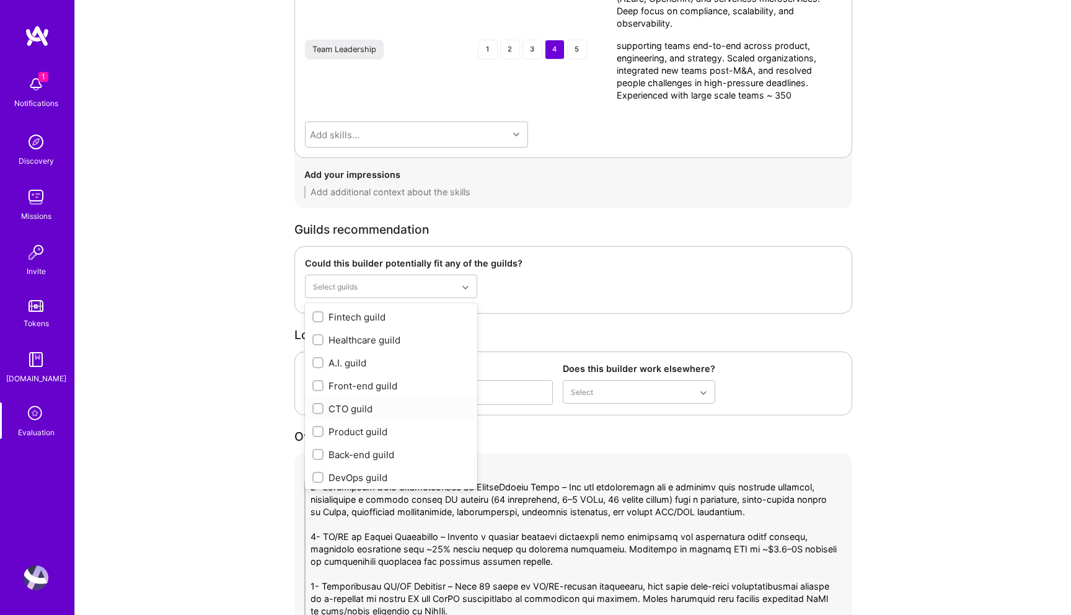
scroll to position [37, 0]
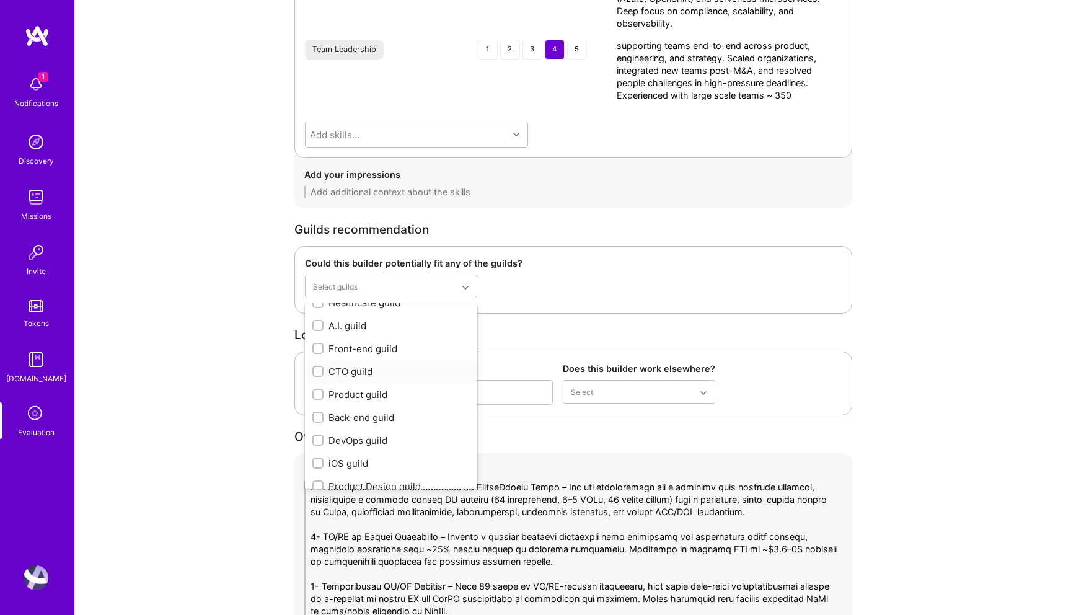
click at [357, 371] on div "CTO guild" at bounding box center [390, 371] width 157 height 13
checkbox input "true"
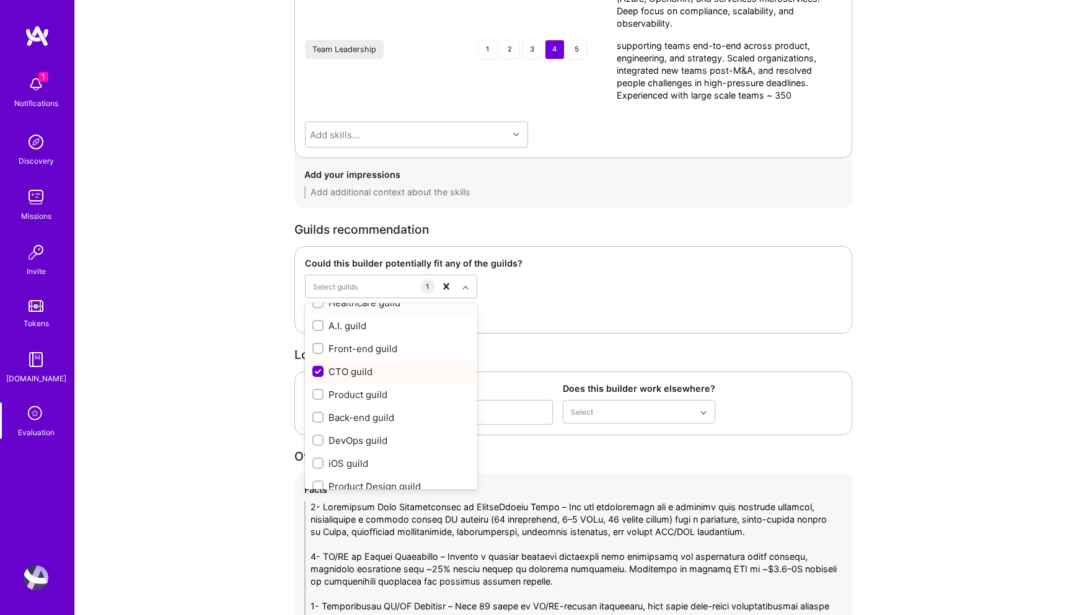
click at [571, 333] on div "Could this builder potentially fit any of the guilds? option CTO guild, selecte…" at bounding box center [573, 289] width 558 height 87
click at [565, 280] on div "Could this builder potentially fit any of the guilds? option CTO guild, selecte…" at bounding box center [573, 289] width 558 height 87
click at [513, 228] on div "Guilds recommendation" at bounding box center [573, 229] width 558 height 13
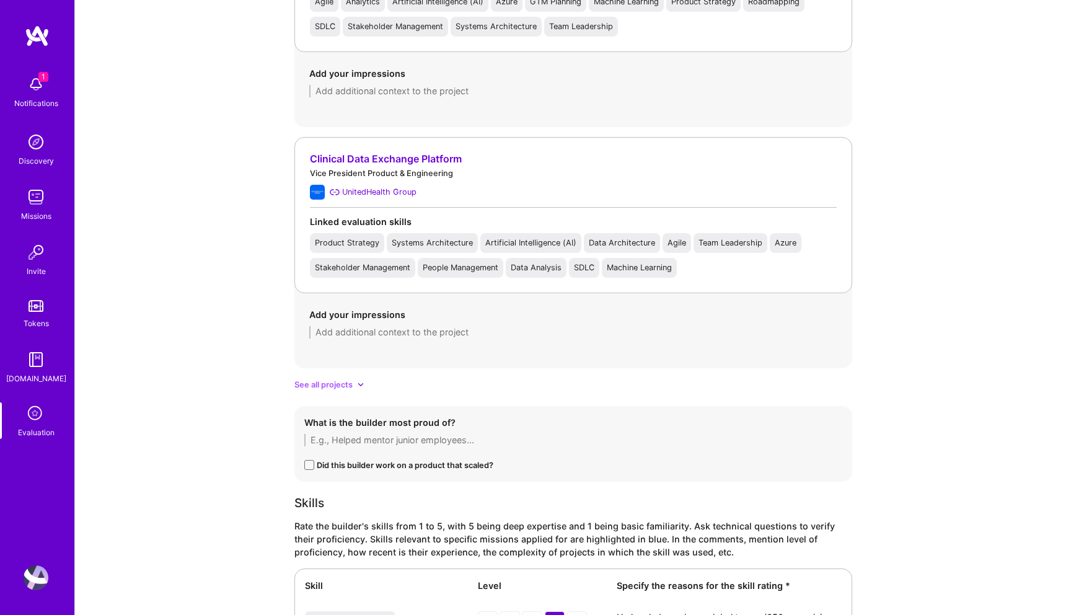
scroll to position [1594, 0]
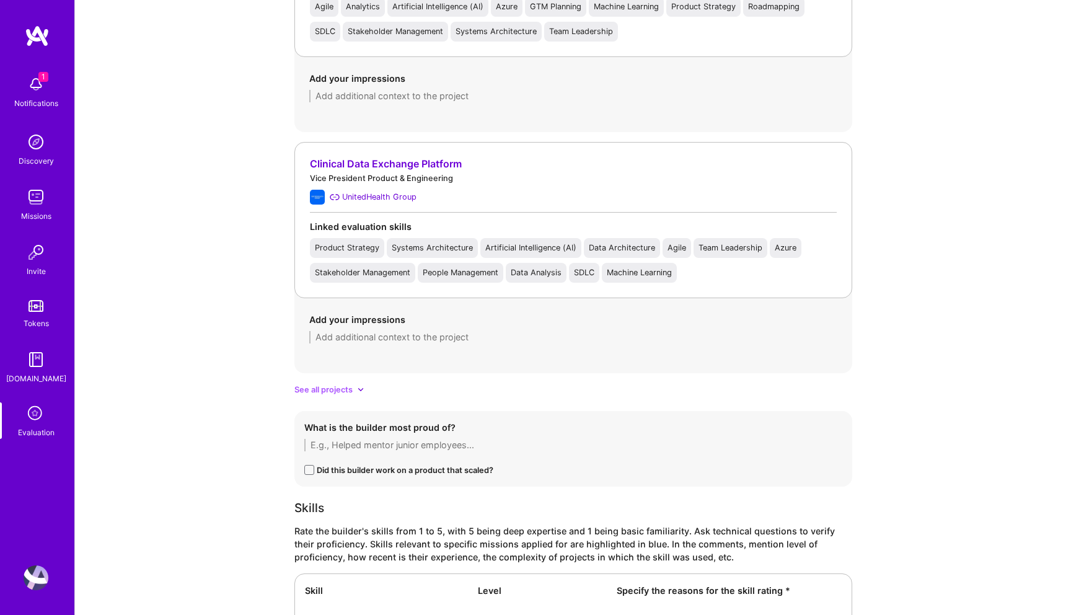
click at [436, 333] on textarea at bounding box center [573, 337] width 528 height 12
paste textarea "He inherited a broken shadow IT operation with 77 contractors and almost no gov…"
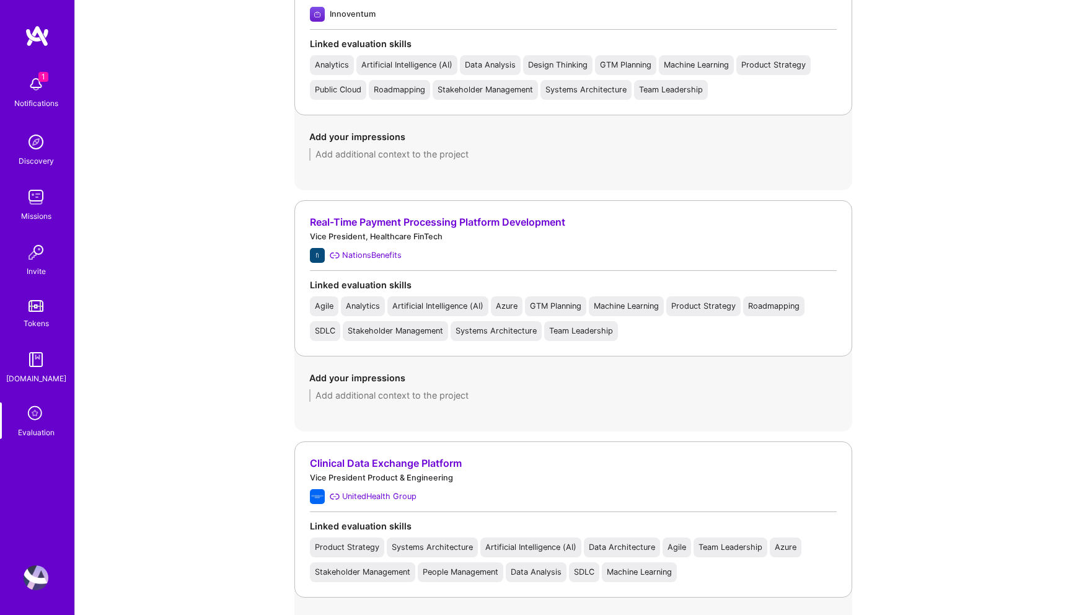
scroll to position [1741, 0]
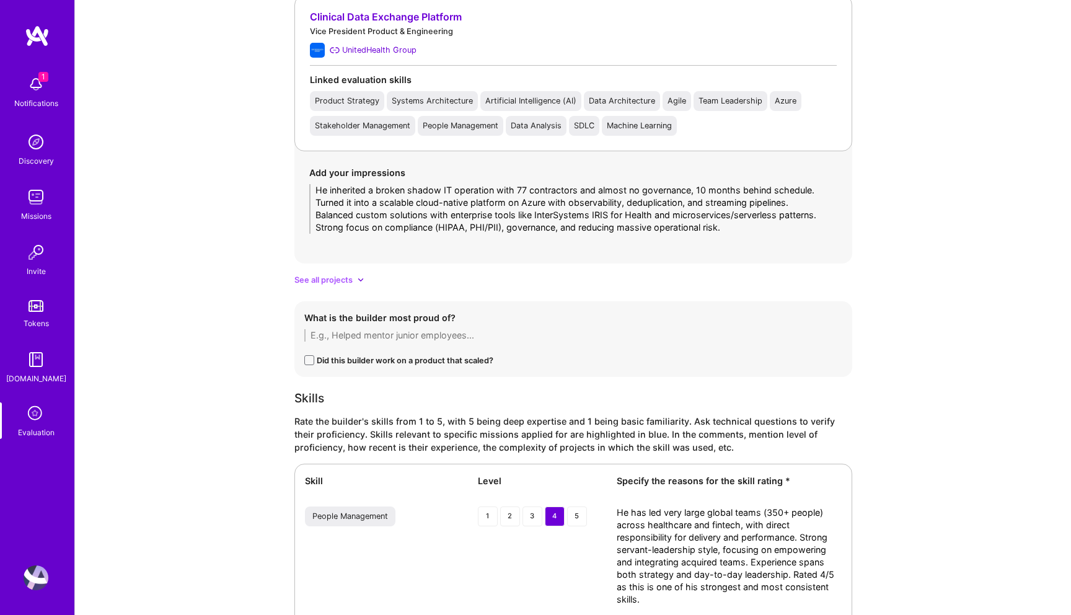
click at [751, 227] on textarea "He inherited a broken shadow IT operation with 77 contractors and almost no gov…" at bounding box center [573, 209] width 528 height 50
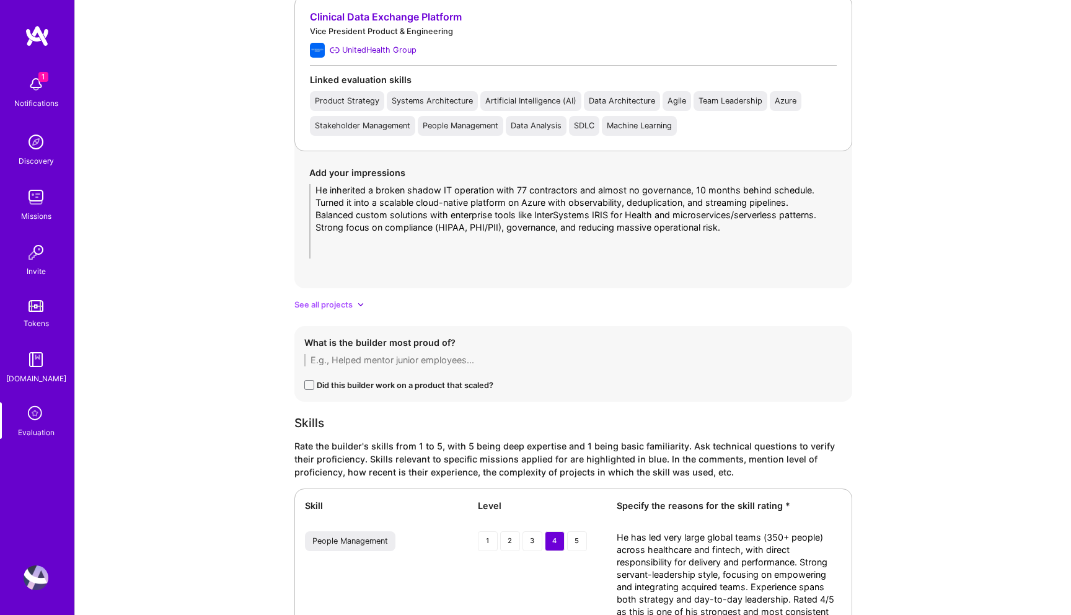
paste textarea "Led the introduction of ML to optimize claims processing, moving from manual 15…"
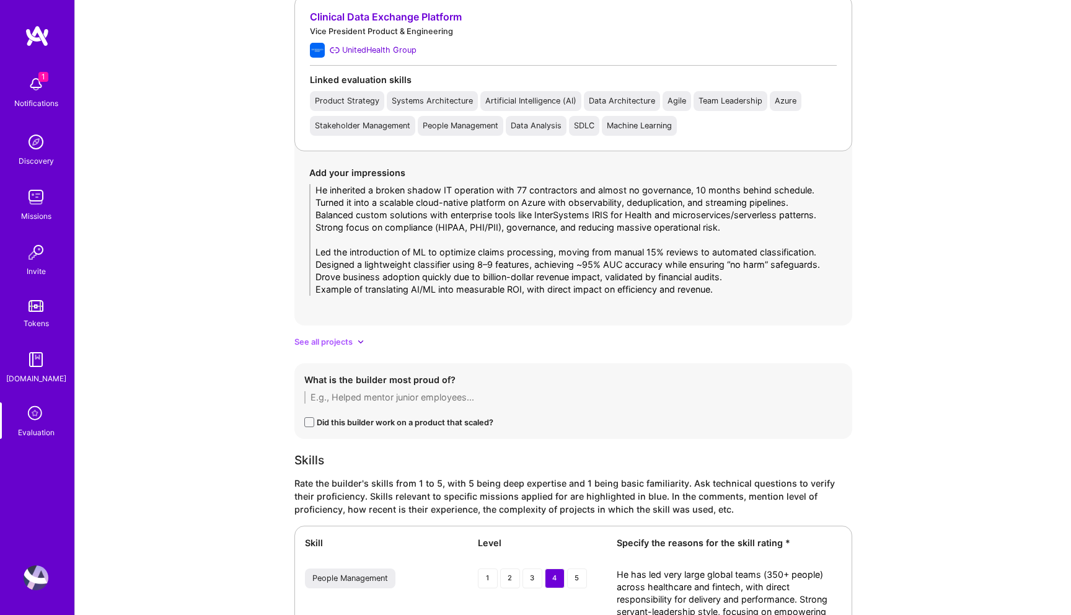
click at [448, 236] on textarea "He inherited a broken shadow IT operation with 77 contractors and almost no gov…" at bounding box center [573, 240] width 528 height 112
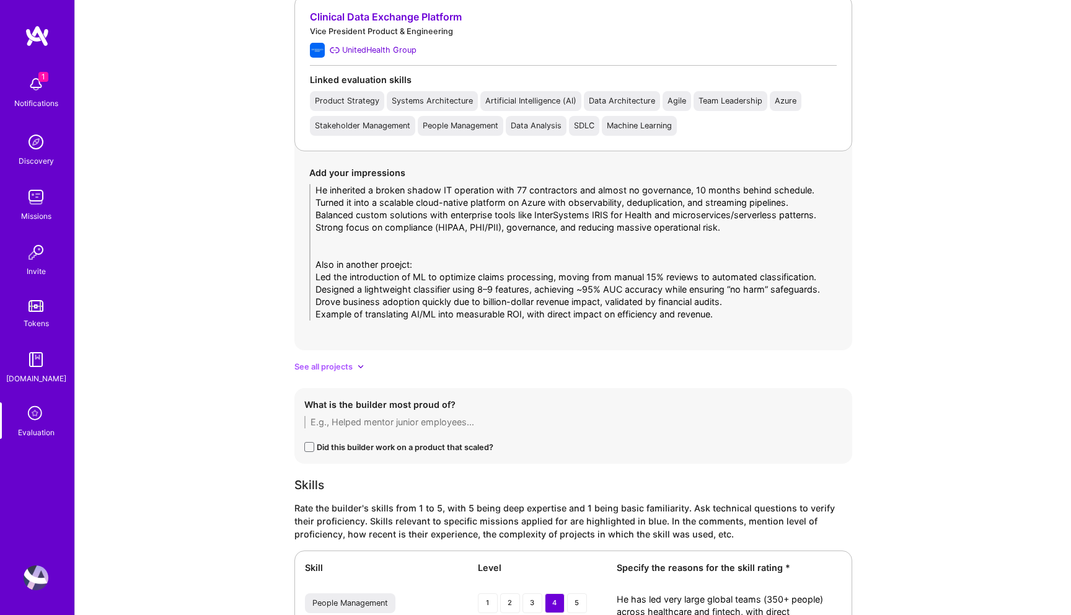
click at [744, 320] on div "Add your impressions He inherited a broken shadow IT operation with 77 contract…" at bounding box center [573, 243] width 558 height 184
click at [743, 316] on textarea "He inherited a broken shadow IT operation with 77 contractors and almost no gov…" at bounding box center [573, 252] width 528 height 136
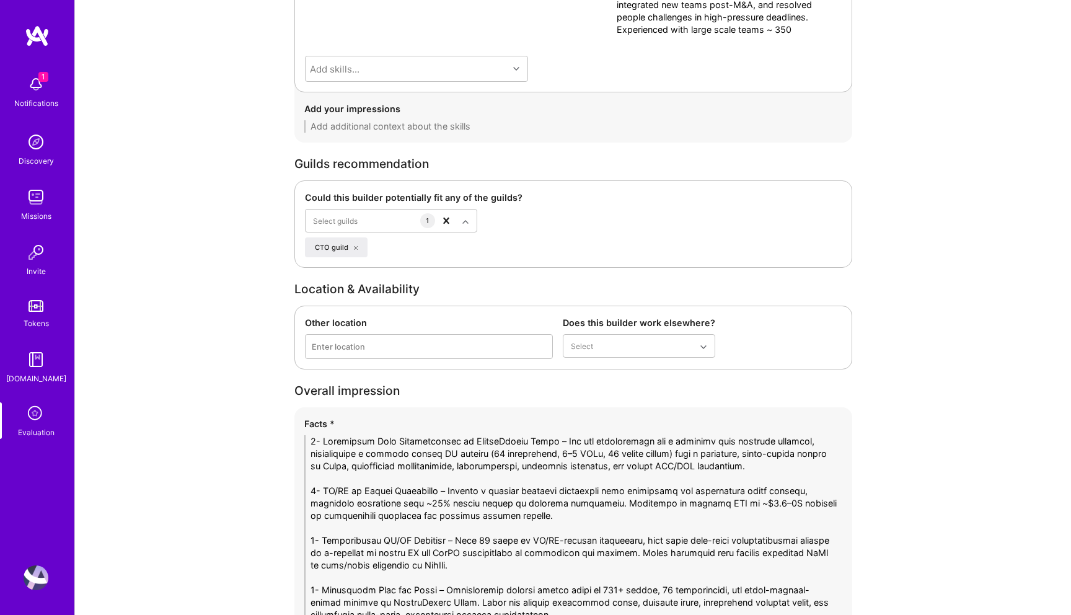
scroll to position [2943, 0]
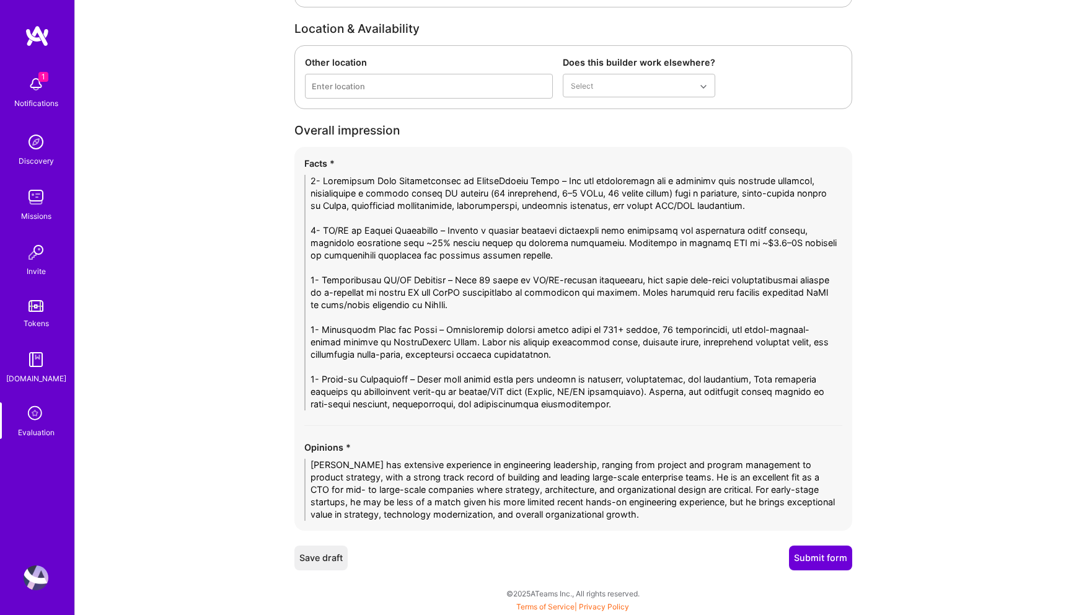
type textarea "He inherited a broken shadow IT operation with 77 contractors and almost no gov…"
click at [804, 555] on button "Submit form" at bounding box center [820, 557] width 63 height 25
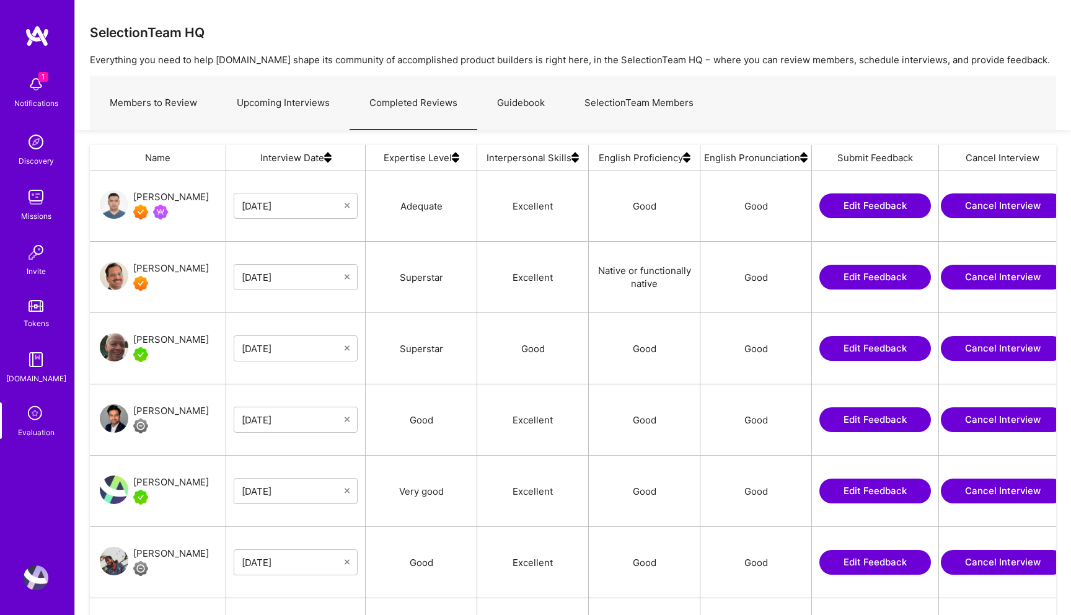
scroll to position [485, 966]
click at [155, 265] on div "Manu Goyal" at bounding box center [171, 268] width 76 height 15
click at [285, 105] on link "Upcoming Interviews" at bounding box center [283, 103] width 133 height 54
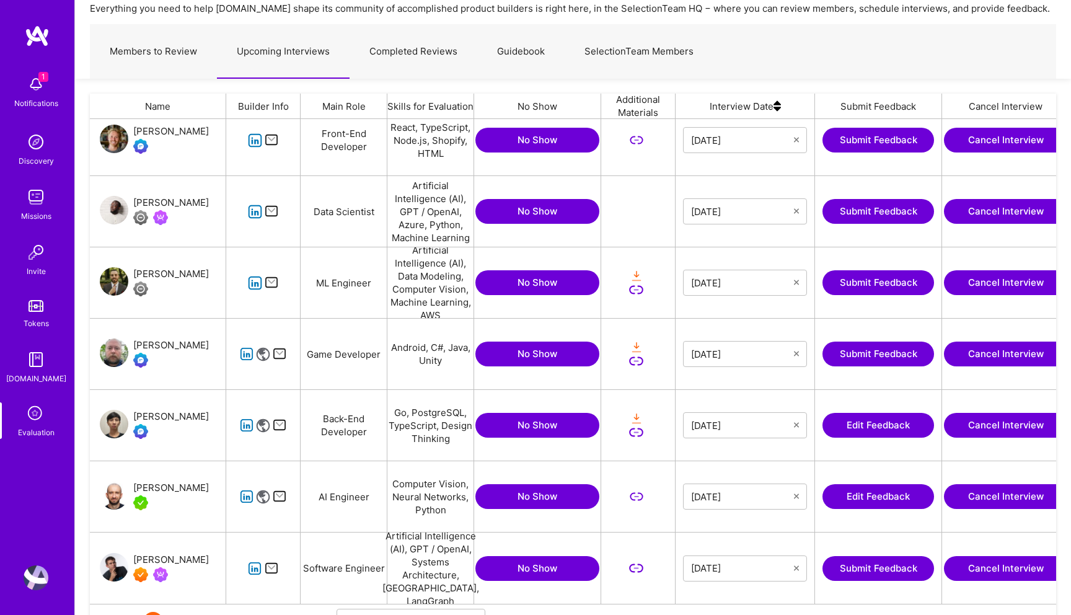
scroll to position [118, 0]
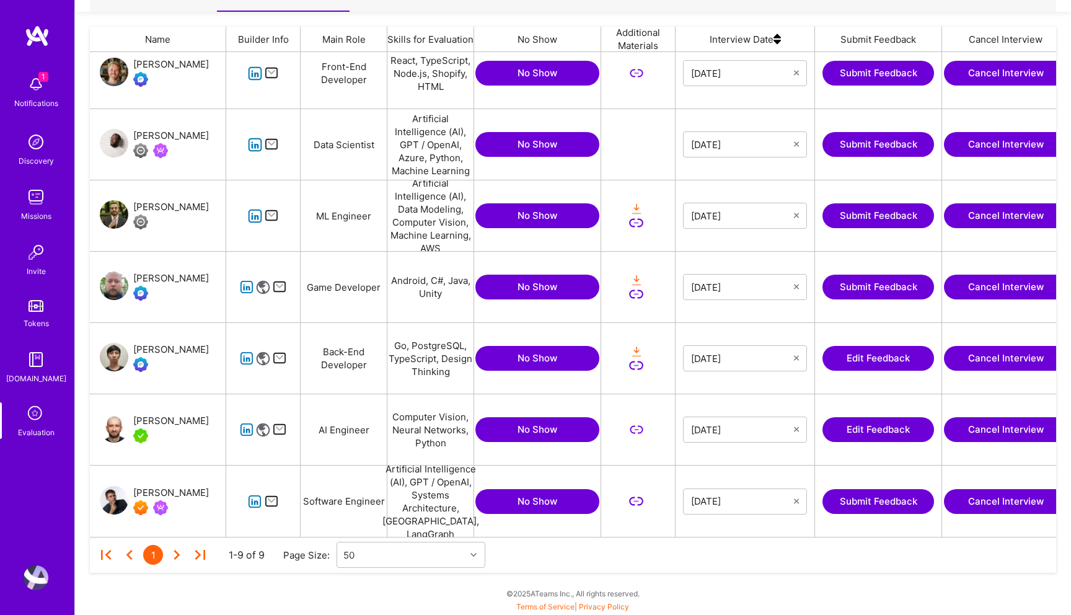
click at [849, 350] on button "Edit Feedback" at bounding box center [879, 358] width 112 height 25
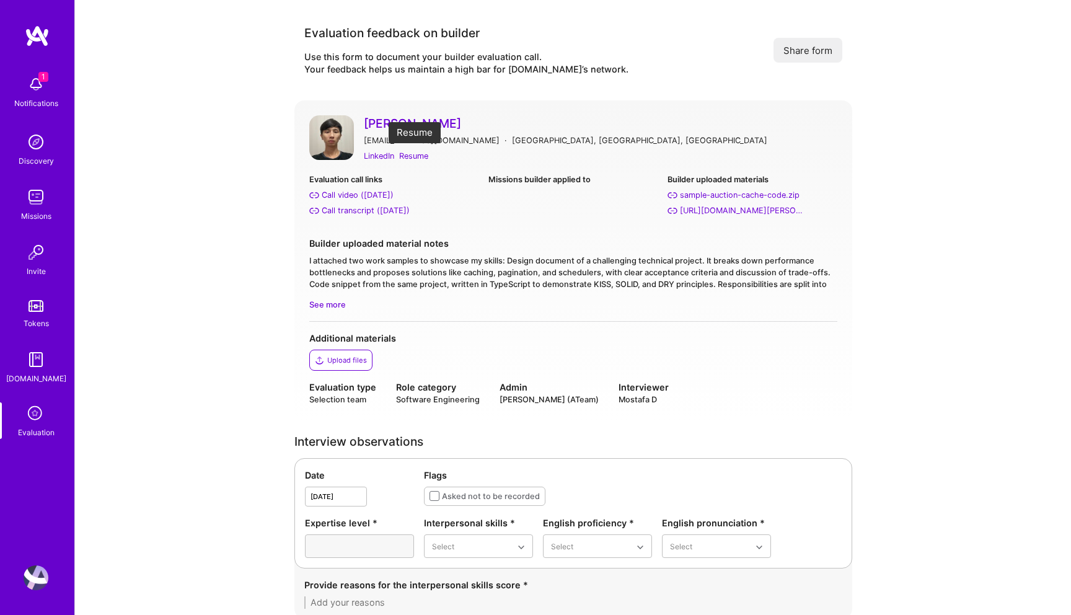
click at [413, 156] on div "Resume" at bounding box center [413, 155] width 29 height 13
click at [362, 207] on div "Call transcript (Sep 02, 2025)" at bounding box center [366, 210] width 88 height 13
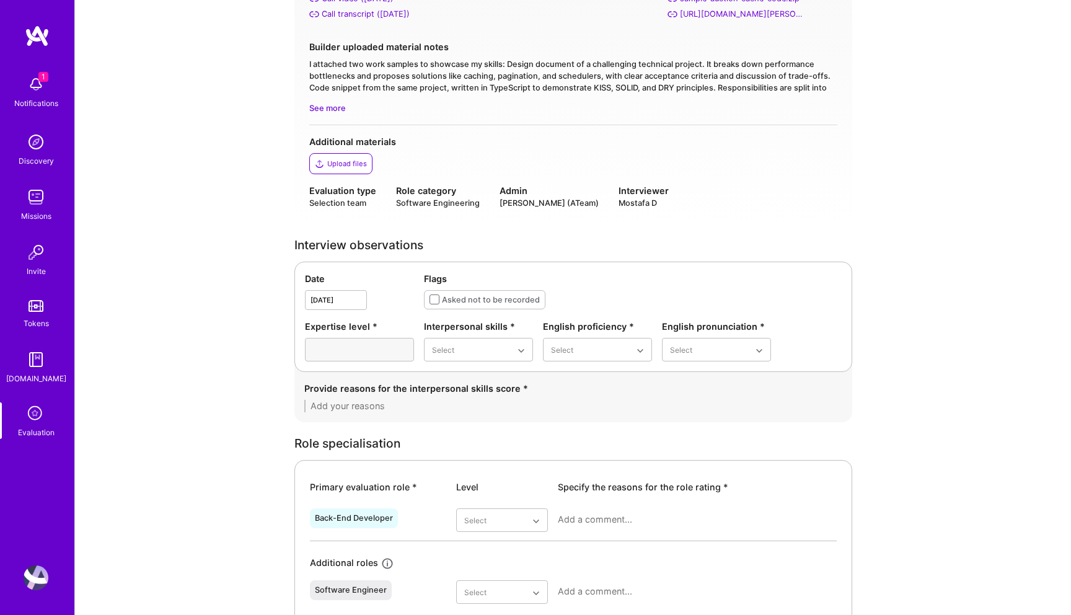
scroll to position [198, 0]
click at [464, 449] on div "Good" at bounding box center [478, 447] width 109 height 23
click at [575, 425] on div "Good" at bounding box center [597, 424] width 109 height 23
click at [691, 418] on div "Good" at bounding box center [716, 424] width 109 height 23
click at [440, 407] on textarea at bounding box center [573, 404] width 538 height 12
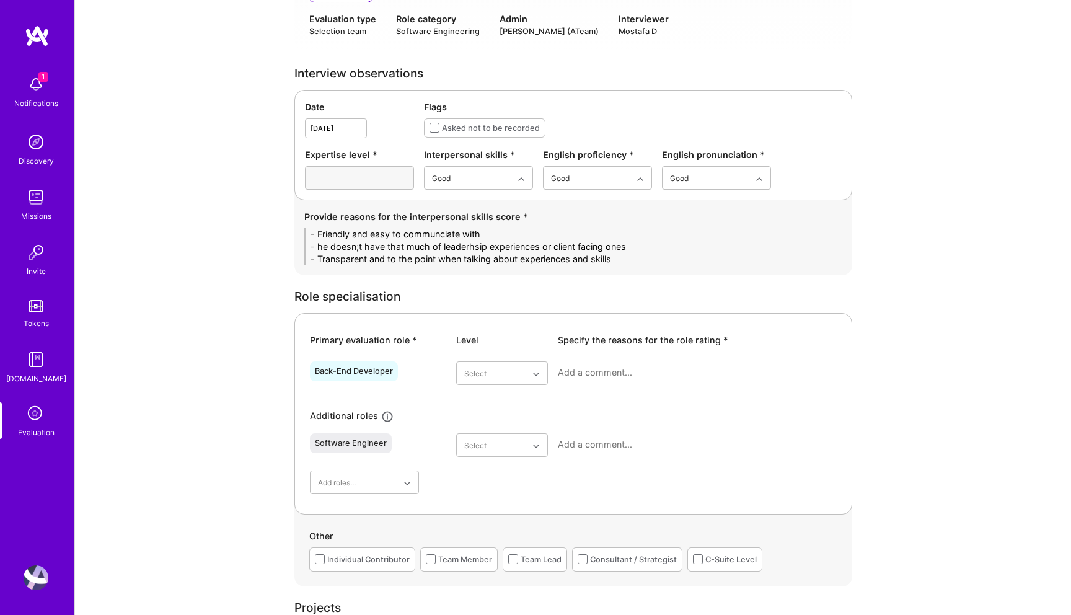
scroll to position [391, 0]
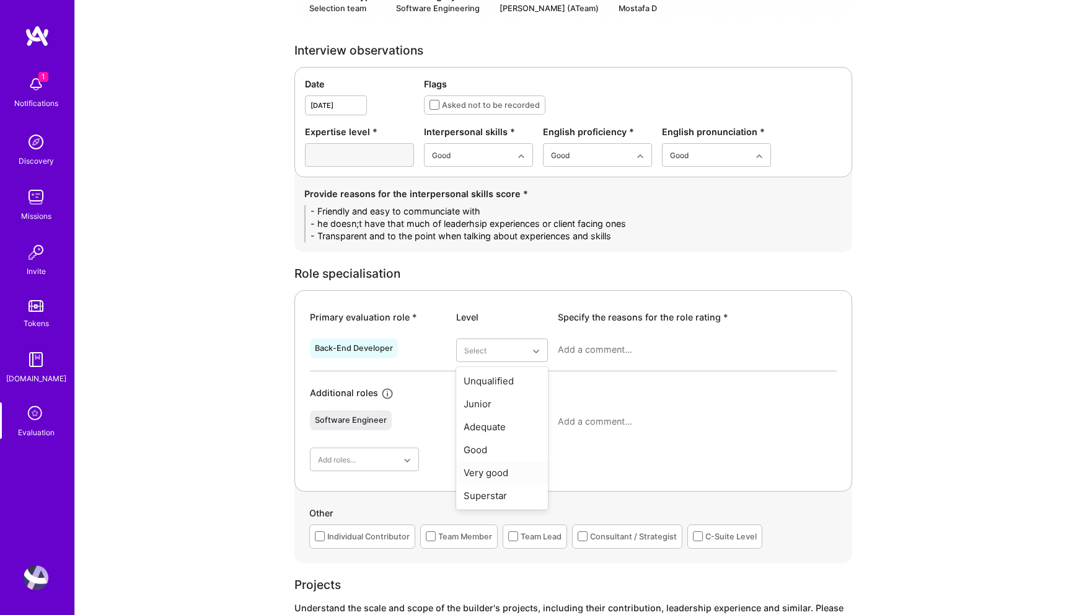
type textarea "- Friendly and easy to communciate with - he doesn;t have that much of leaderhs…"
click at [487, 474] on div "Very good" at bounding box center [502, 472] width 92 height 23
click at [585, 352] on textarea at bounding box center [697, 349] width 279 height 12
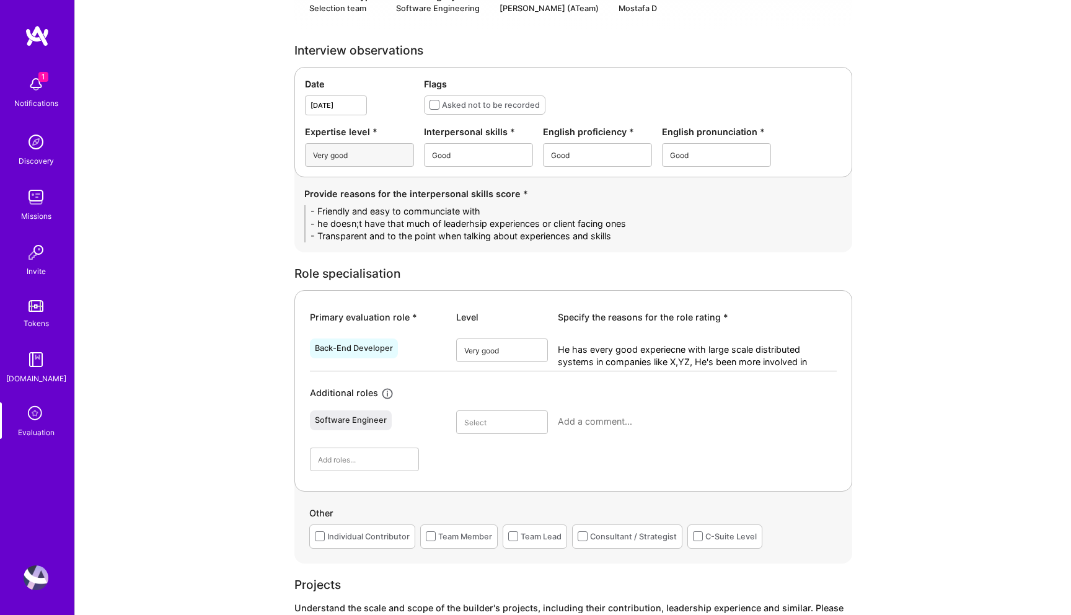
type textarea "He has every good experiecne with large scale distributed systems in companies …"
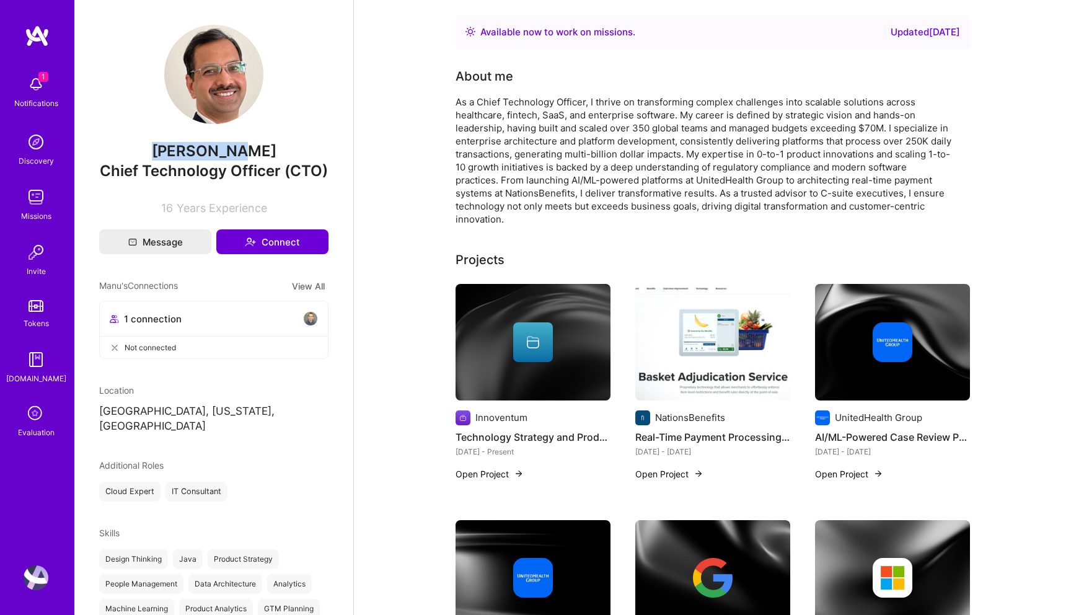
drag, startPoint x: 255, startPoint y: 152, endPoint x: 152, endPoint y: 151, distance: 102.9
click at [152, 151] on span "[PERSON_NAME]" at bounding box center [213, 151] width 229 height 19
copy span "[PERSON_NAME]"
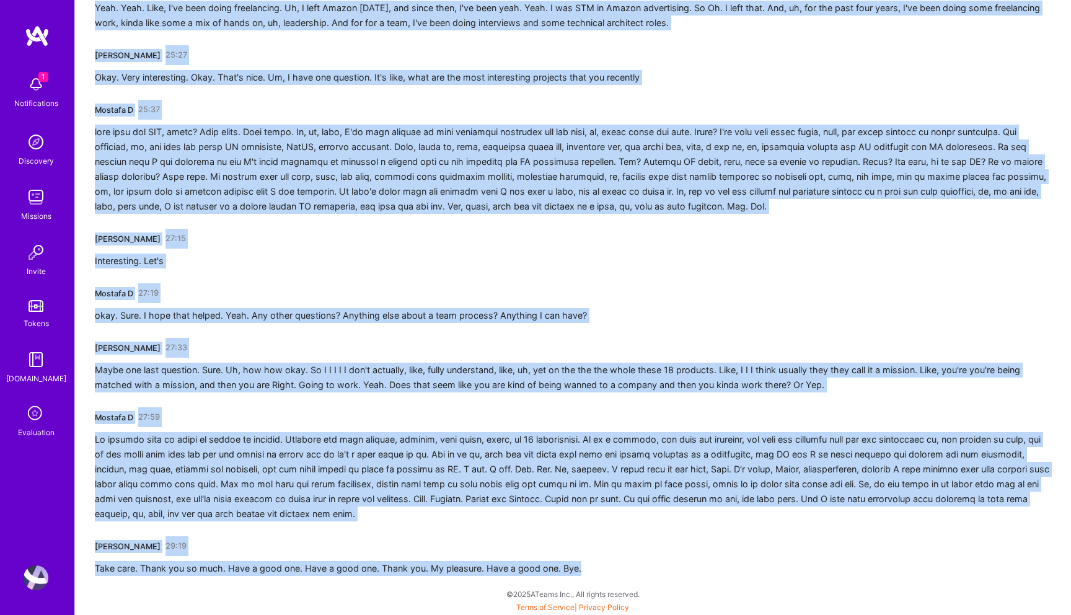
scroll to position [5243, 0]
drag, startPoint x: 95, startPoint y: 218, endPoint x: 233, endPoint y: 614, distance: 419.9
copy div "Mostafa D 00:01 Hi, Chris. How are you? Kristianto Karim 00:03 I know. I'm fine…"
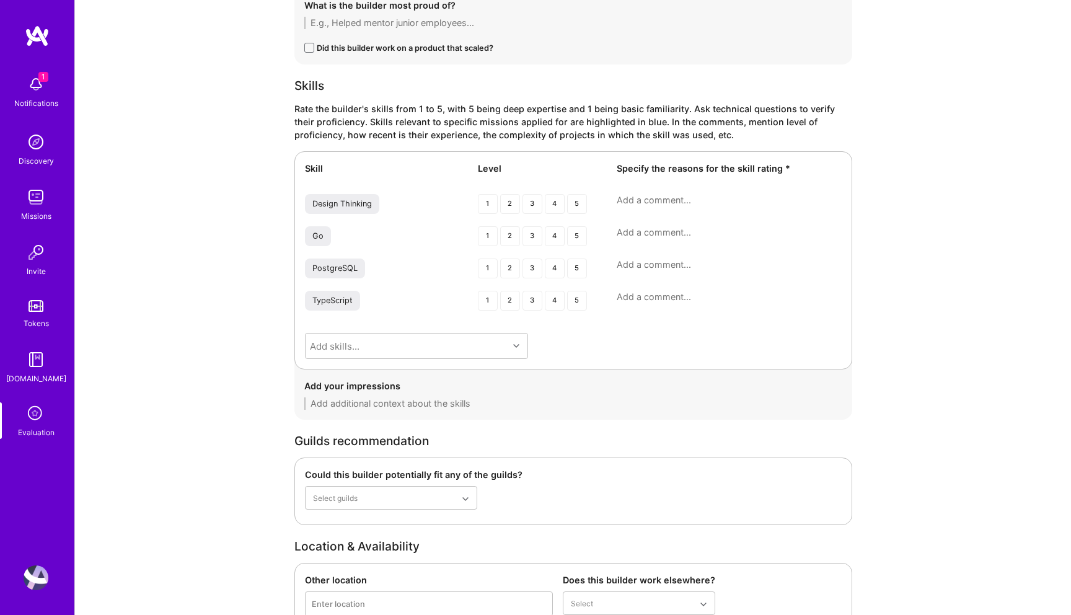
scroll to position [1509, 0]
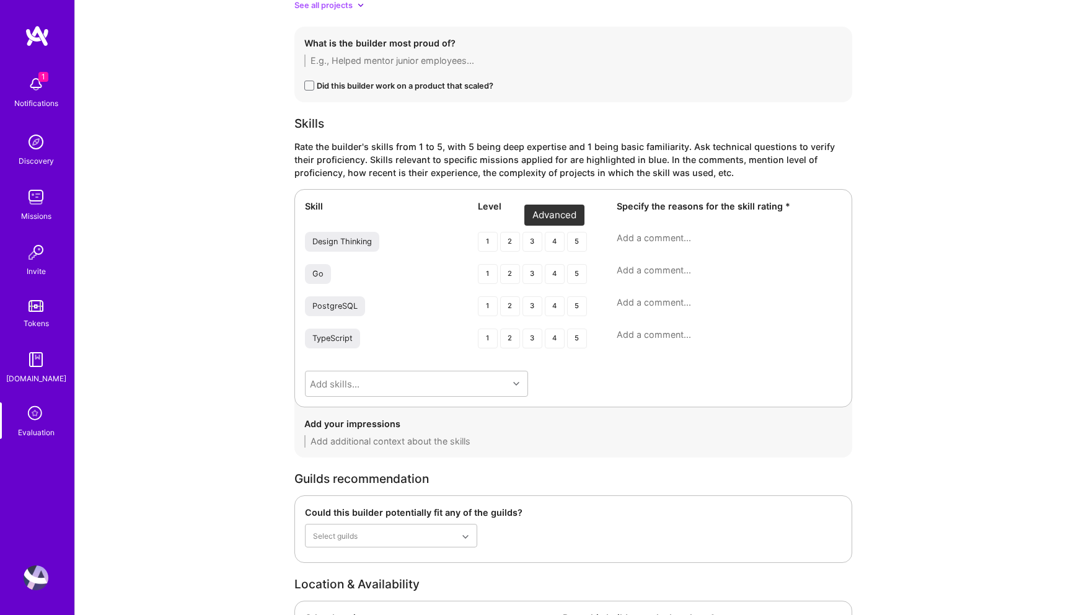
type textarea "He has every good experiecne with large scale distributed systems in companies …"
click at [557, 241] on div "4" at bounding box center [555, 242] width 20 height 20
click at [533, 276] on div "3" at bounding box center [533, 274] width 20 height 20
click at [552, 278] on div "4" at bounding box center [555, 274] width 20 height 20
click at [537, 308] on div "3" at bounding box center [533, 306] width 20 height 20
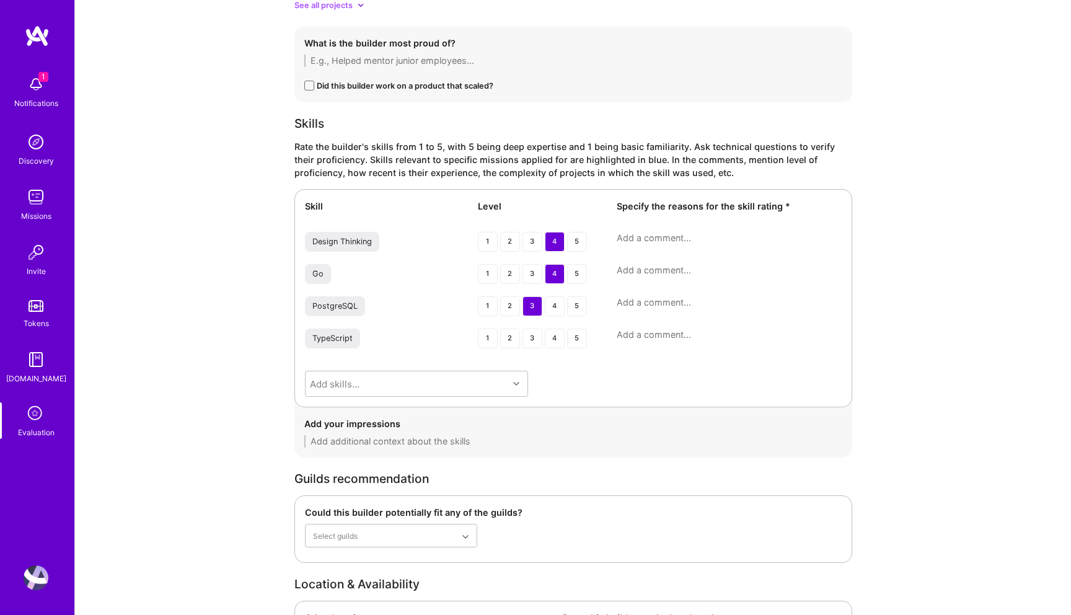
click at [622, 312] on div "PostgreSQL 1 2 3 4 5" at bounding box center [573, 307] width 537 height 22
click at [622, 308] on textarea at bounding box center [729, 302] width 225 height 12
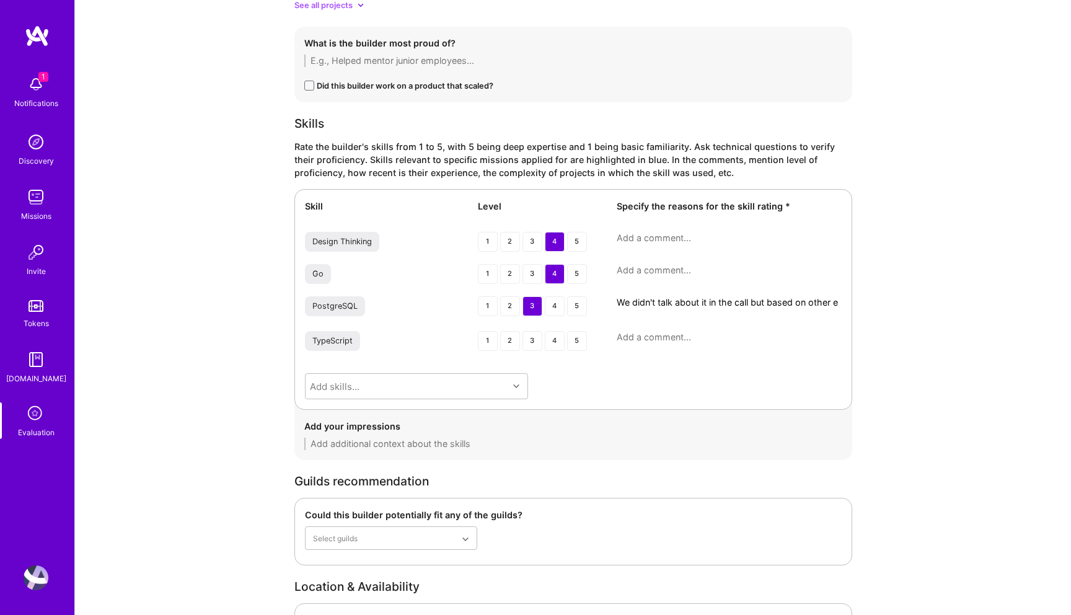
scroll to position [0, 0]
drag, startPoint x: 712, startPoint y: 310, endPoint x: 611, endPoint y: 294, distance: 102.9
click at [611, 294] on div "Skill Level Specify the reasons for the skill rating * Design Thinking 1 2 3 4 …" at bounding box center [573, 299] width 558 height 221
type textarea "We didn't talk about it in the call but based on other experiences he had"
click at [635, 269] on textarea at bounding box center [729, 270] width 225 height 12
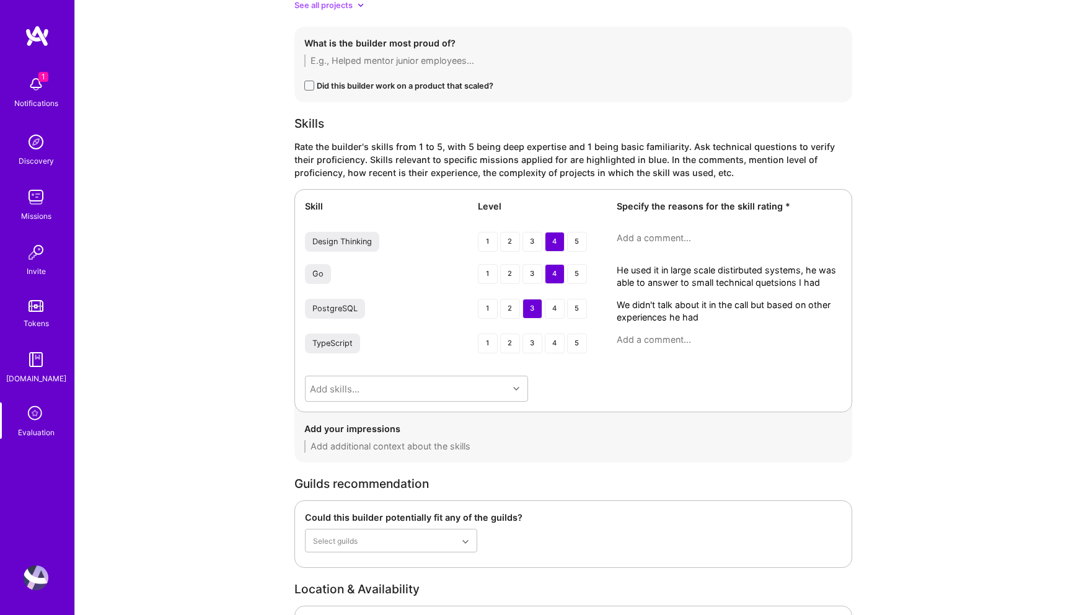
type textarea "He used it in large scale distirbuted systems, he was able to answer to small t…"
click at [671, 242] on textarea at bounding box center [729, 238] width 225 height 12
type textarea "He was involved in multiple"
click at [555, 236] on div "4" at bounding box center [555, 242] width 20 height 20
click at [743, 239] on textarea "He was involved in multiple" at bounding box center [729, 238] width 225 height 12
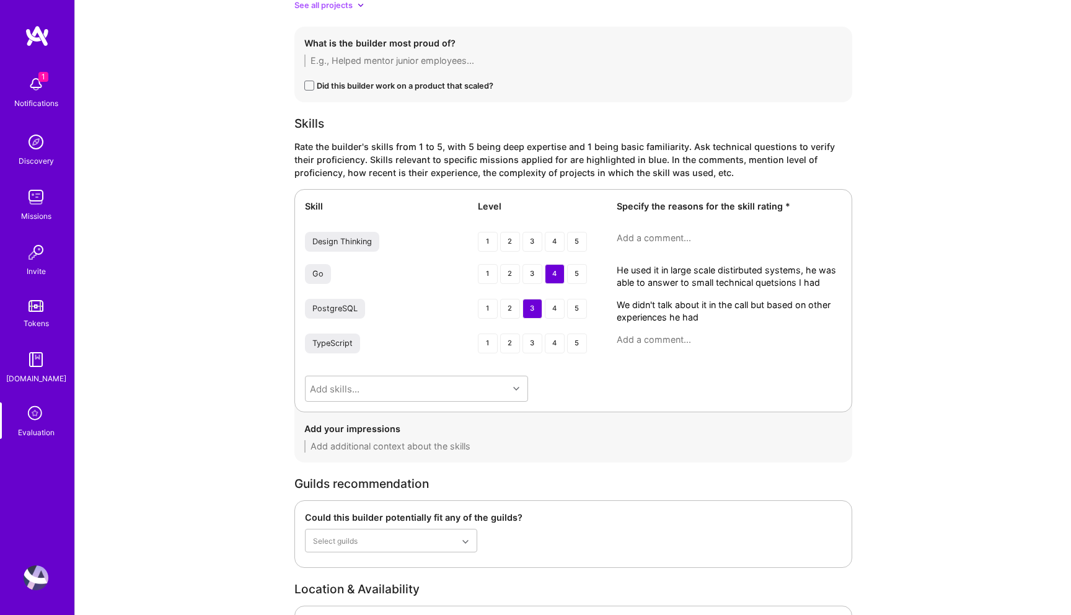
scroll to position [1859, 0]
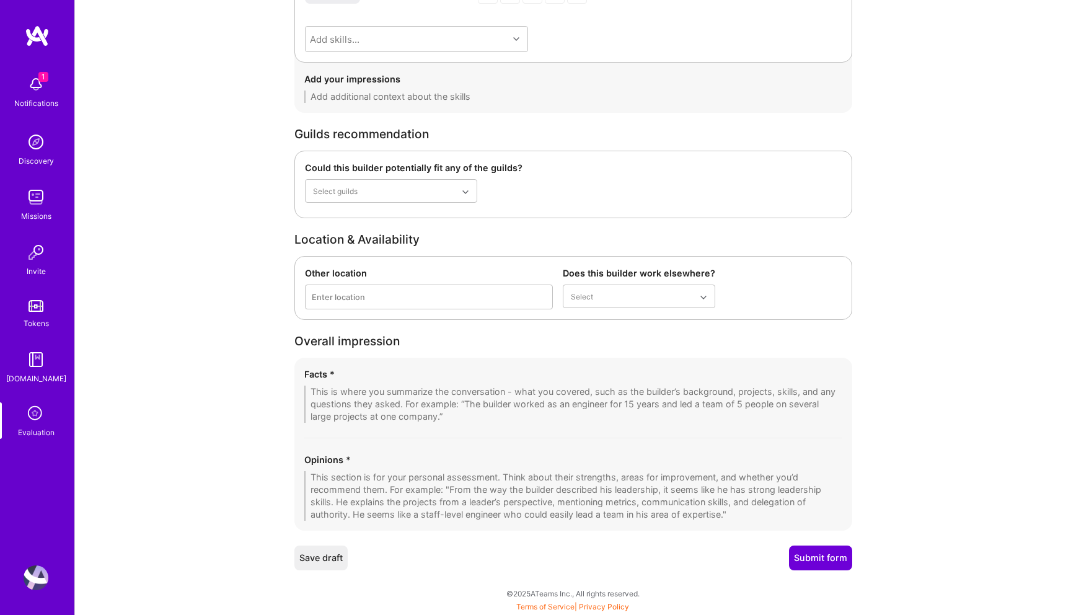
click at [462, 483] on textarea at bounding box center [573, 496] width 538 height 50
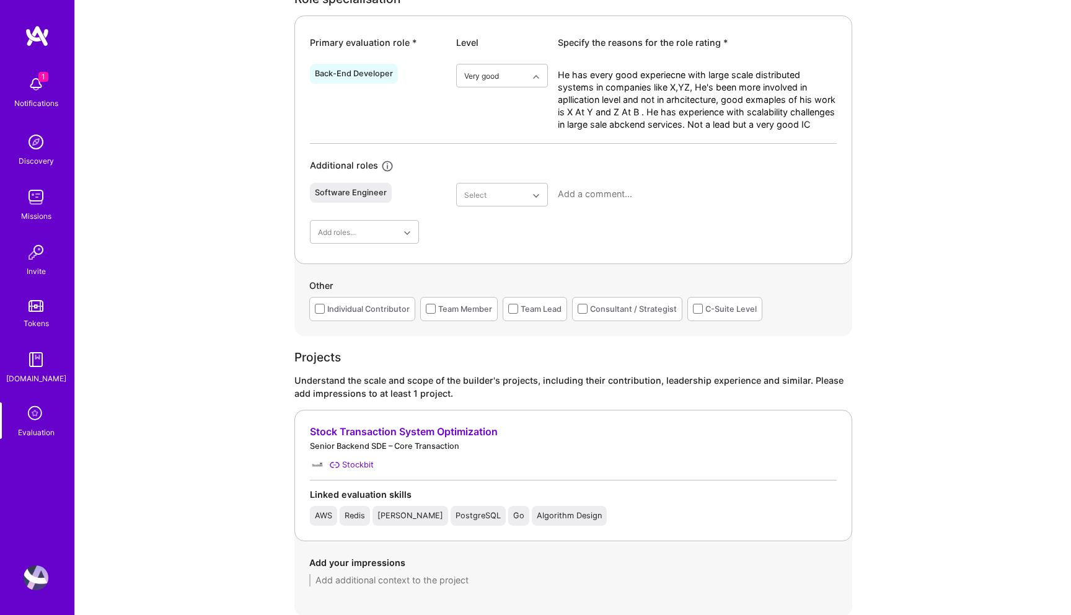
scroll to position [457, 0]
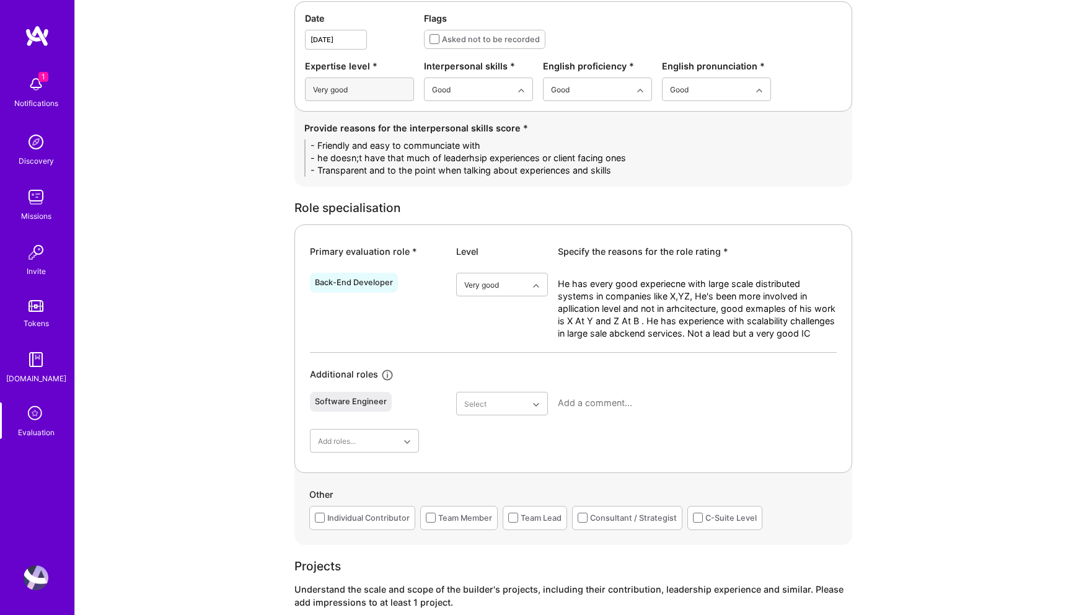
type textarea "He has a solid backend experience in companies like Amazon, X, Z. Although in c…"
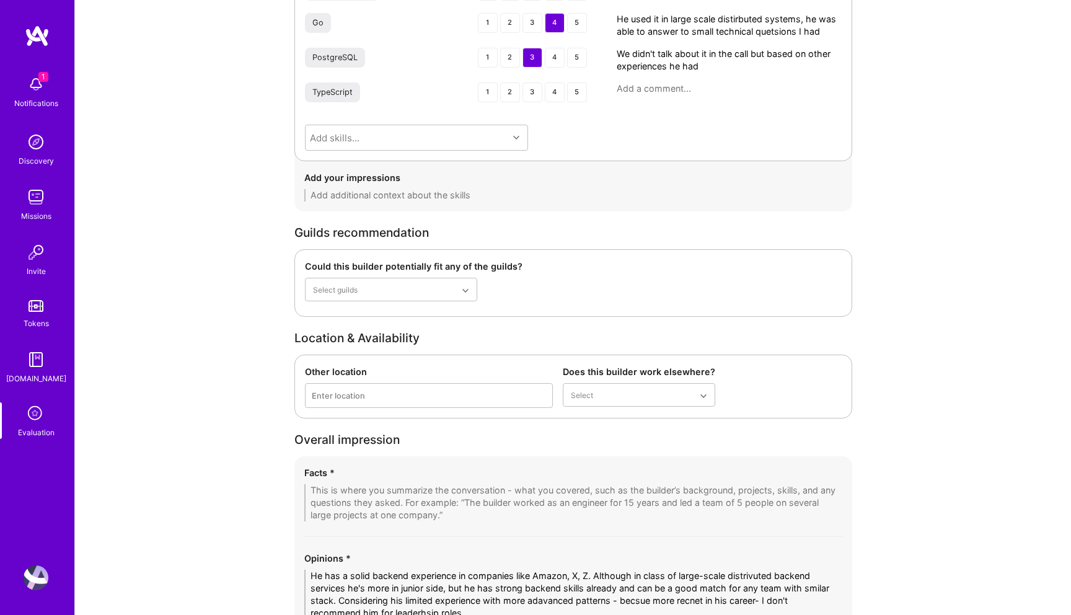
scroll to position [1859, 0]
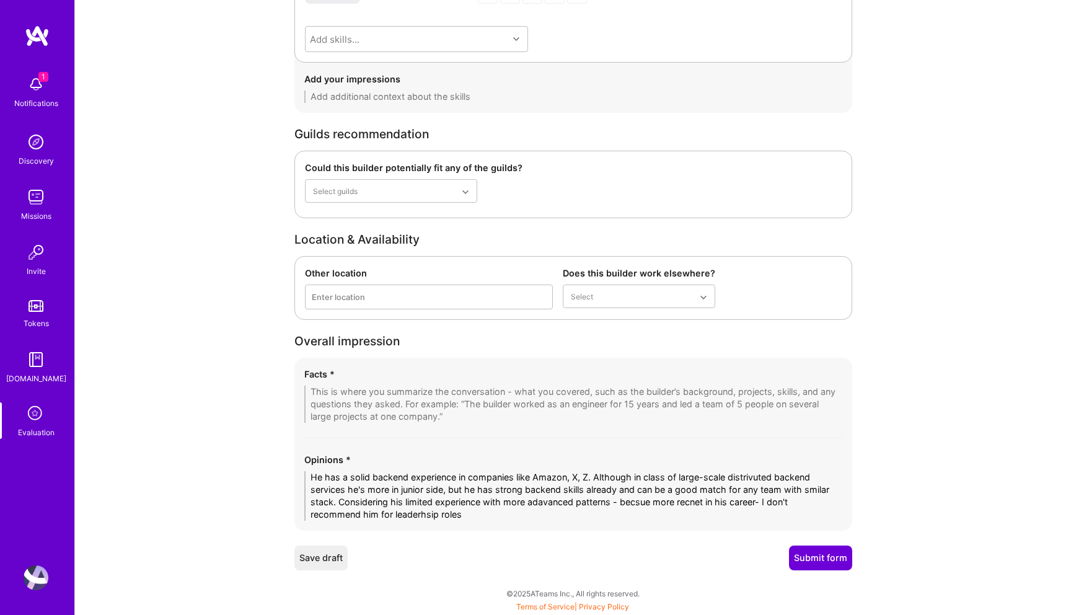
drag, startPoint x: 465, startPoint y: 514, endPoint x: 222, endPoint y: 485, distance: 244.6
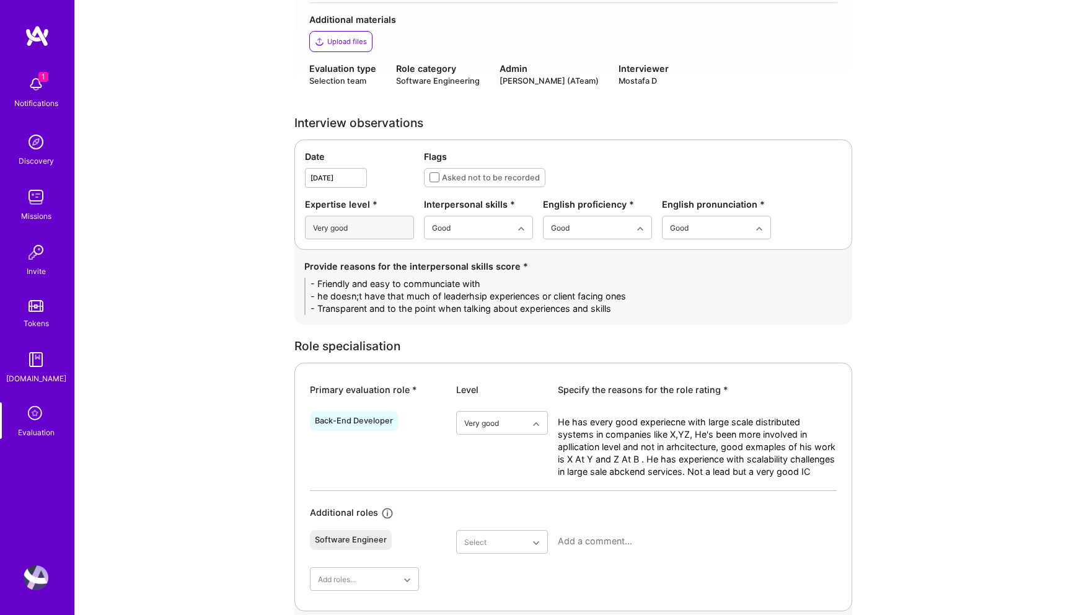
scroll to position [314, 0]
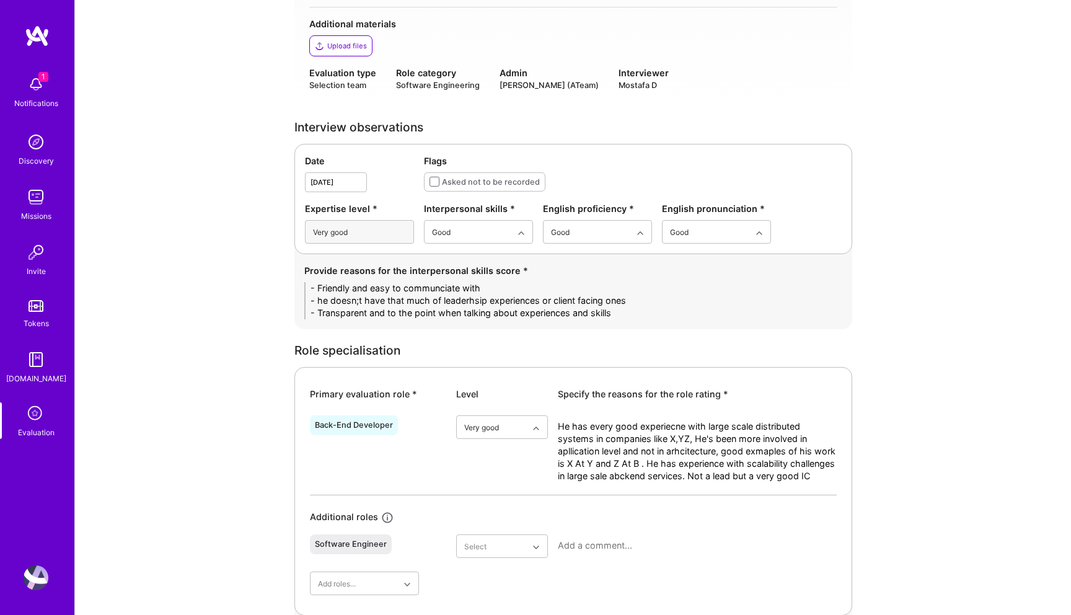
click at [638, 472] on textarea "He has every good experiecne with large scale distributed systems in companies …" at bounding box center [697, 457] width 279 height 74
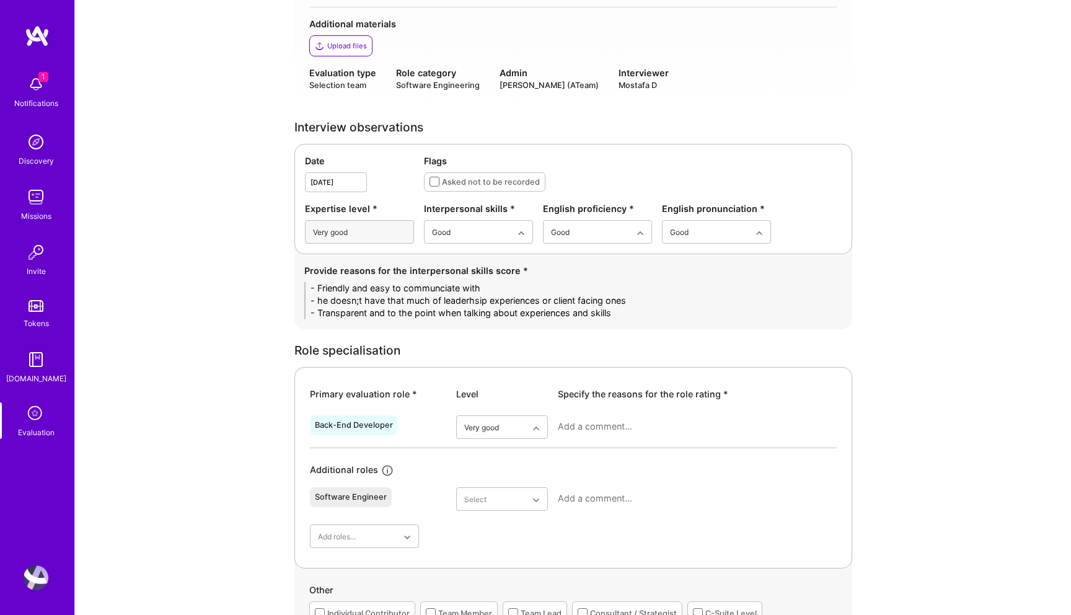
paste textarea "Kristianto has solid experience working with large-scale distributed backend sy…"
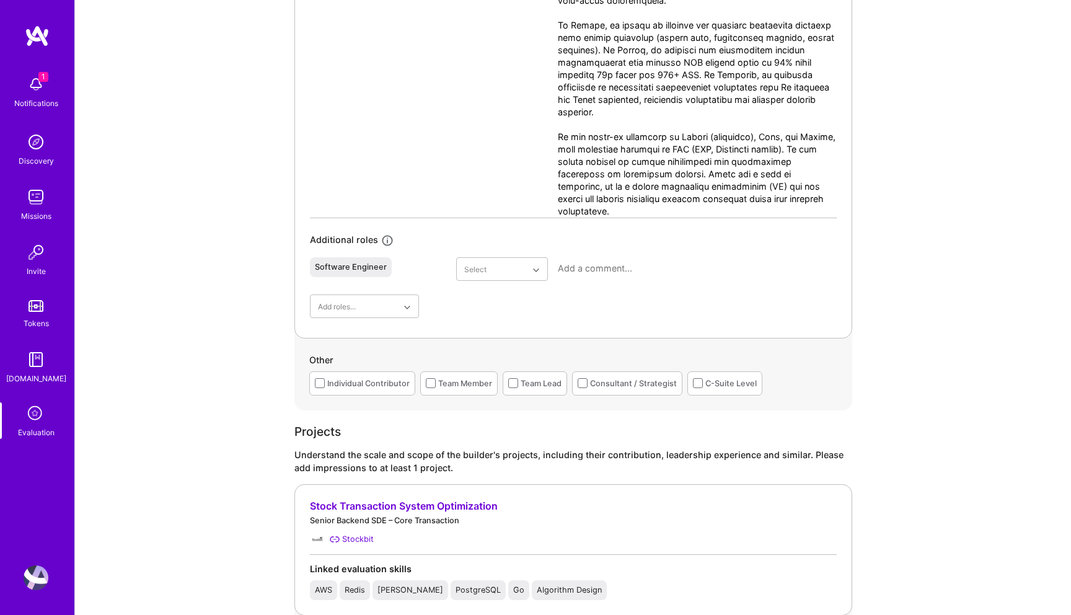
scroll to position [803, 0]
type textarea "Kristianto has solid experience working with large-scale distributed backend sy…"
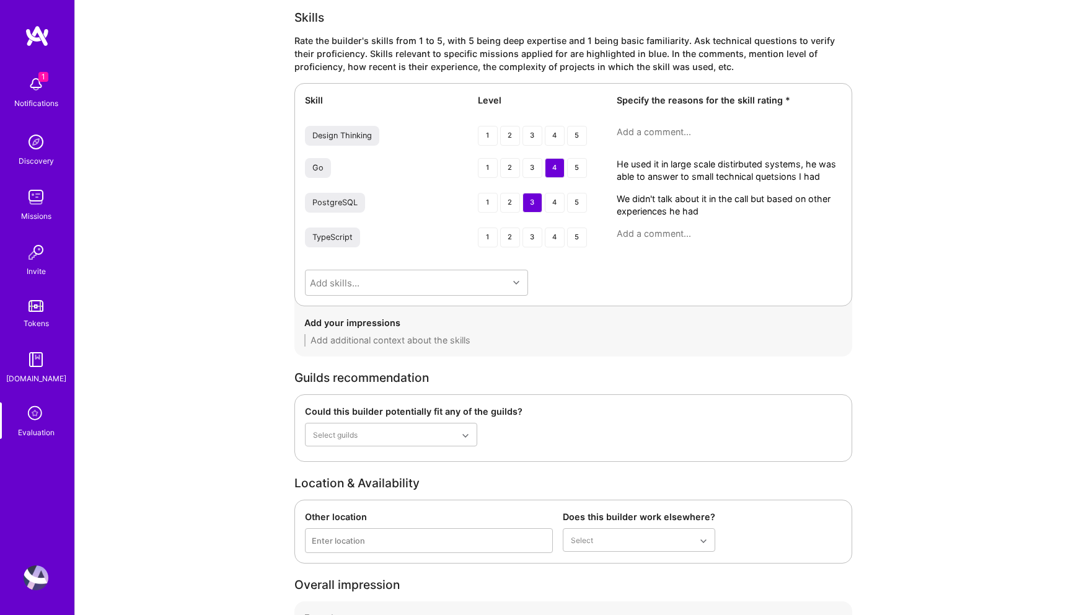
scroll to position [2070, 0]
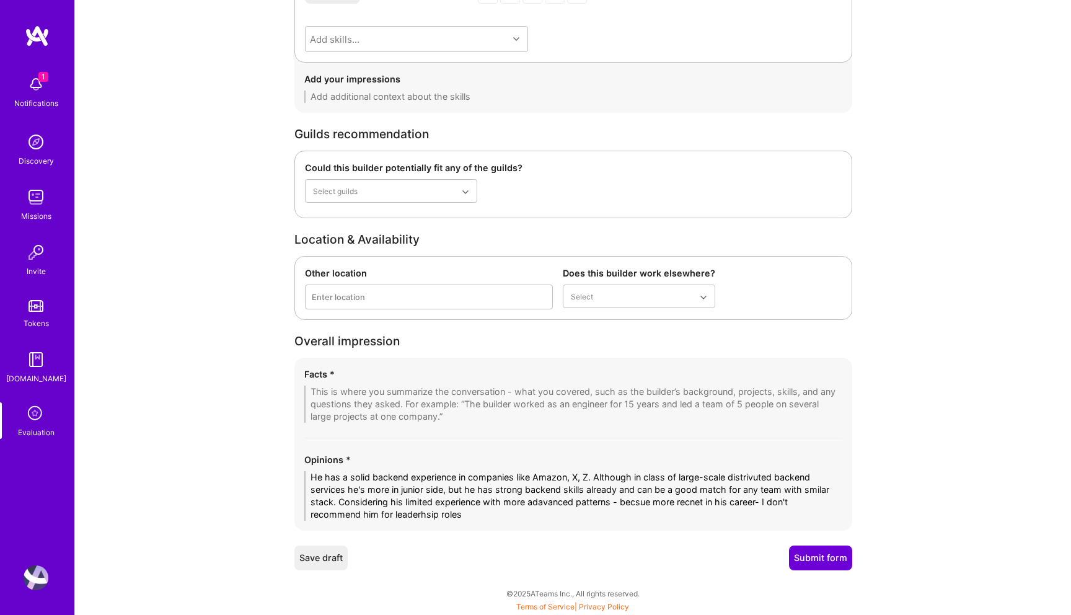
click at [604, 492] on textarea "He has a solid backend experience in companies like Amazon, X, Z. Although in c…" at bounding box center [573, 496] width 538 height 50
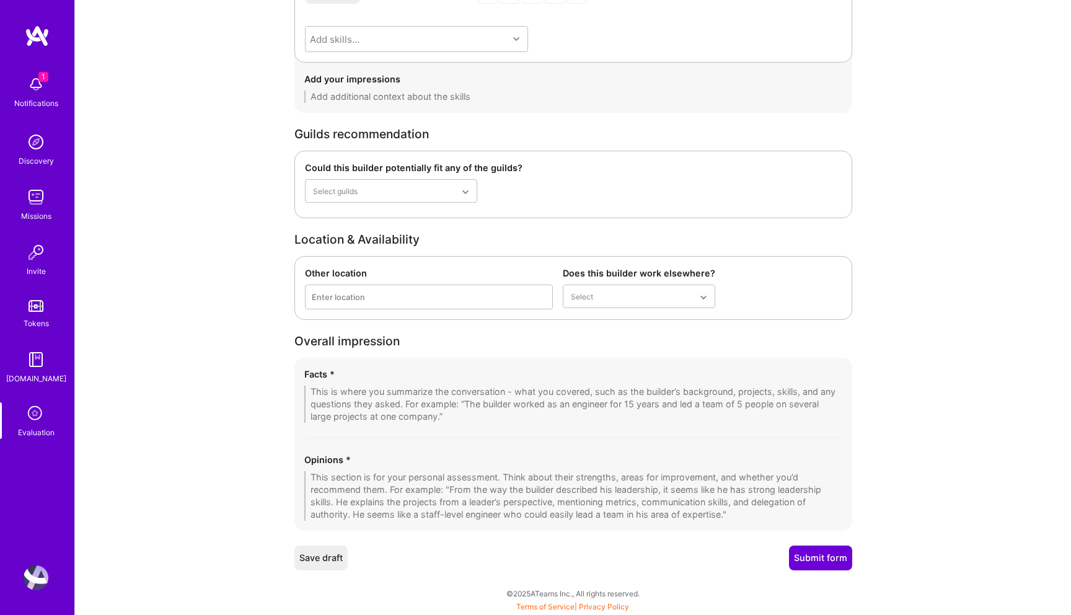
paste textarea "Kristianto has solid backend engineering experience in companies like Amazon, S…"
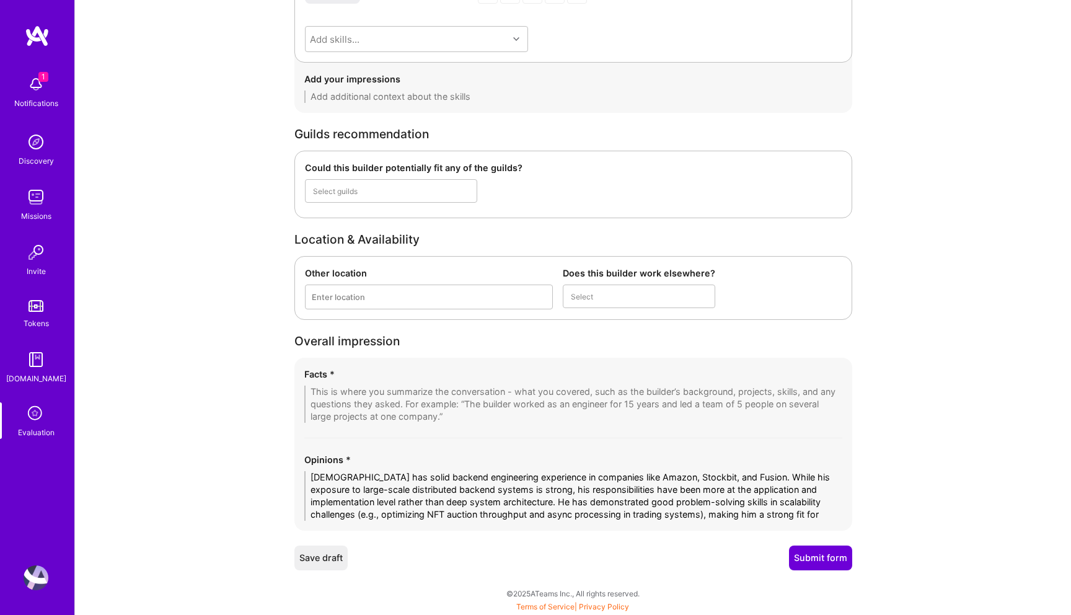
scroll to position [0, 0]
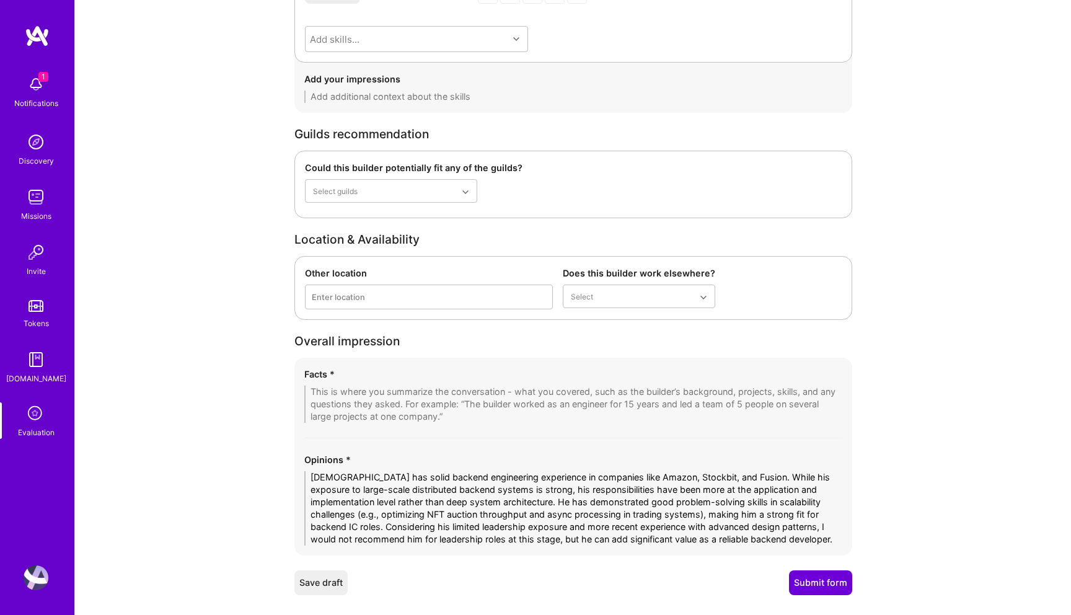
type textarea "Kristianto has solid backend engineering experience in companies like Amazon, S…"
click at [333, 397] on textarea at bounding box center [573, 404] width 538 height 37
paste textarea "1. Background & Focus Kristianto is a backend-focused software engineer with ~6…"
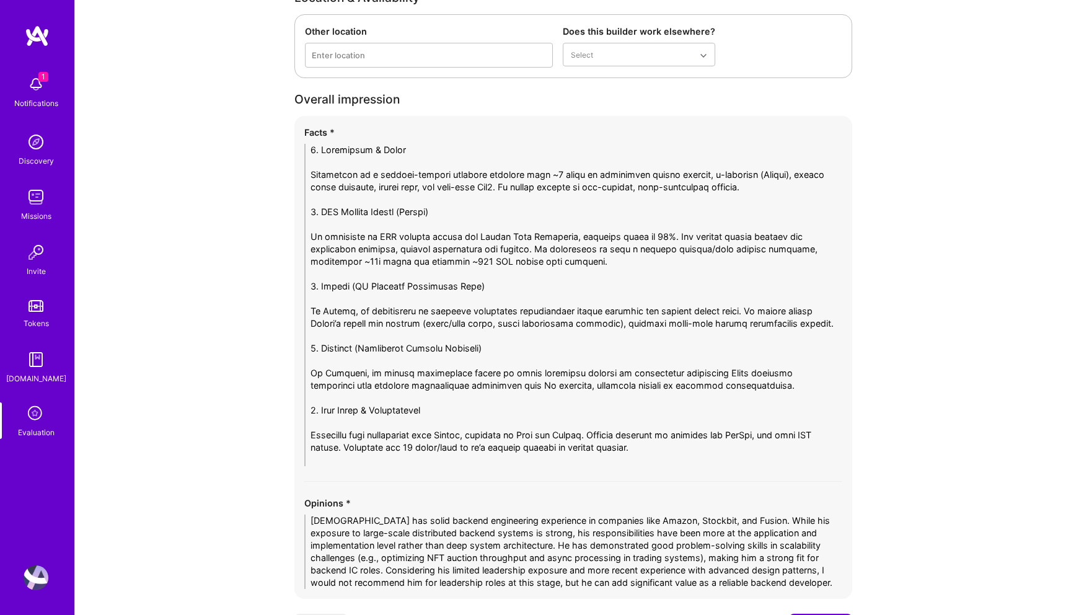
scroll to position [2312, 0]
click at [337, 438] on textarea at bounding box center [573, 304] width 538 height 322
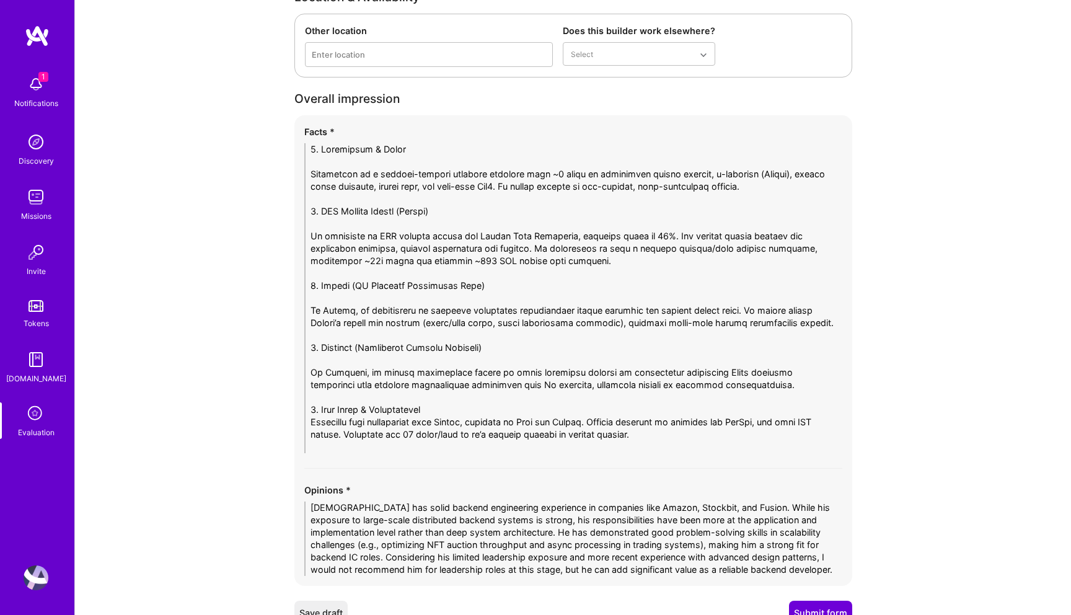
click at [335, 364] on textarea at bounding box center [573, 298] width 538 height 310
click at [327, 374] on textarea at bounding box center [573, 298] width 538 height 310
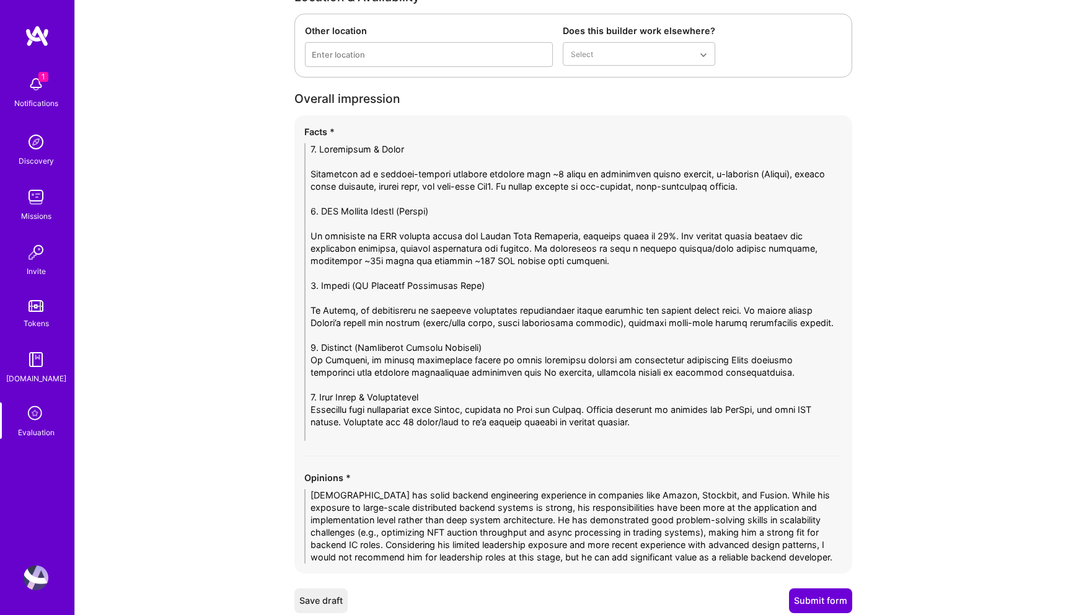
click at [331, 296] on textarea at bounding box center [573, 292] width 538 height 298
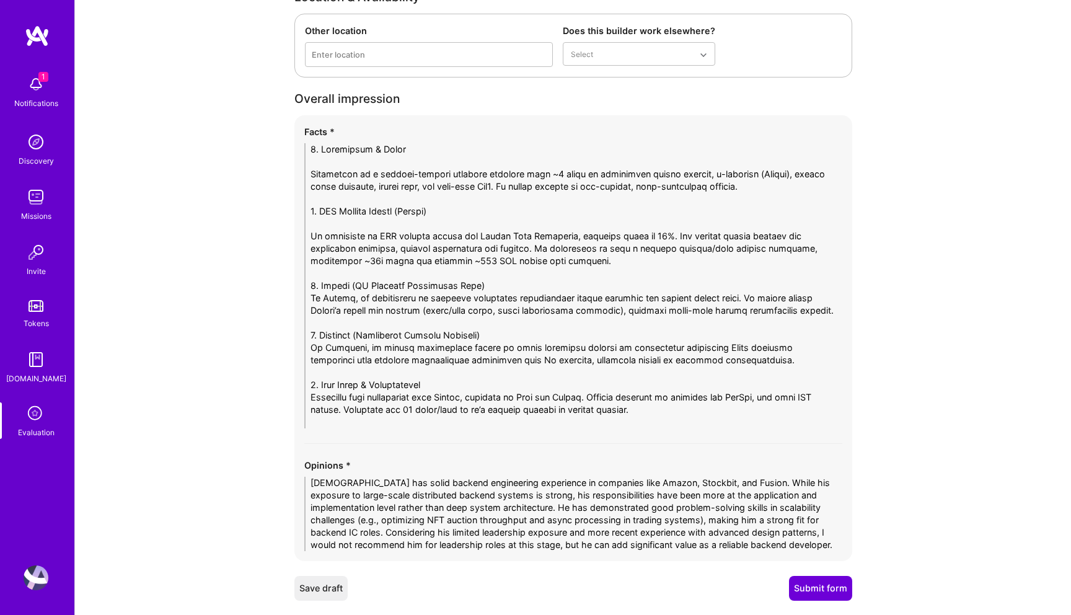
click at [320, 220] on textarea at bounding box center [573, 285] width 538 height 285
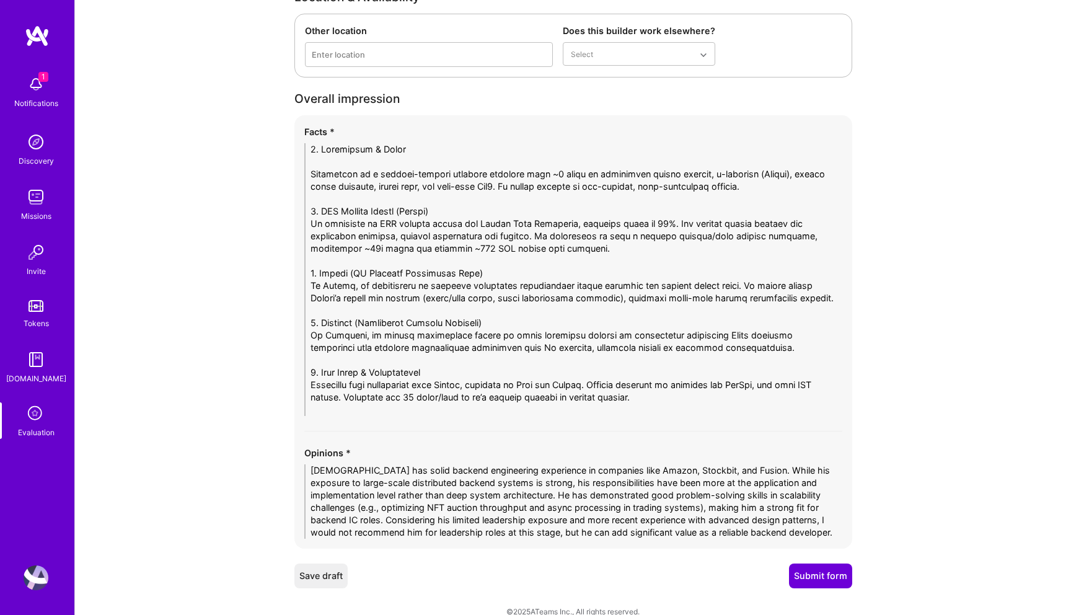
click at [322, 158] on textarea at bounding box center [573, 279] width 538 height 273
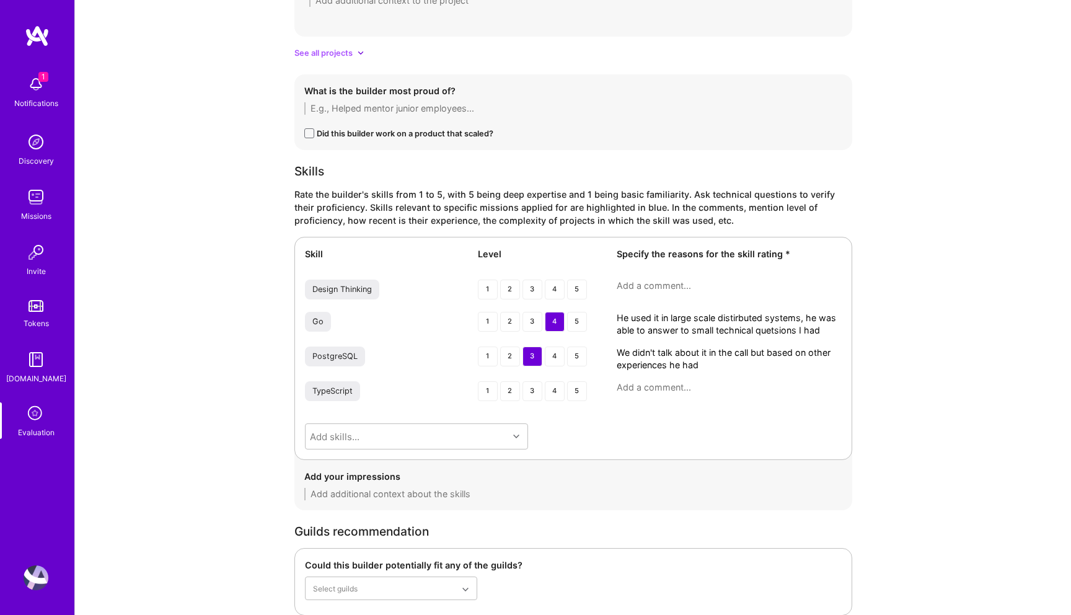
scroll to position [1676, 0]
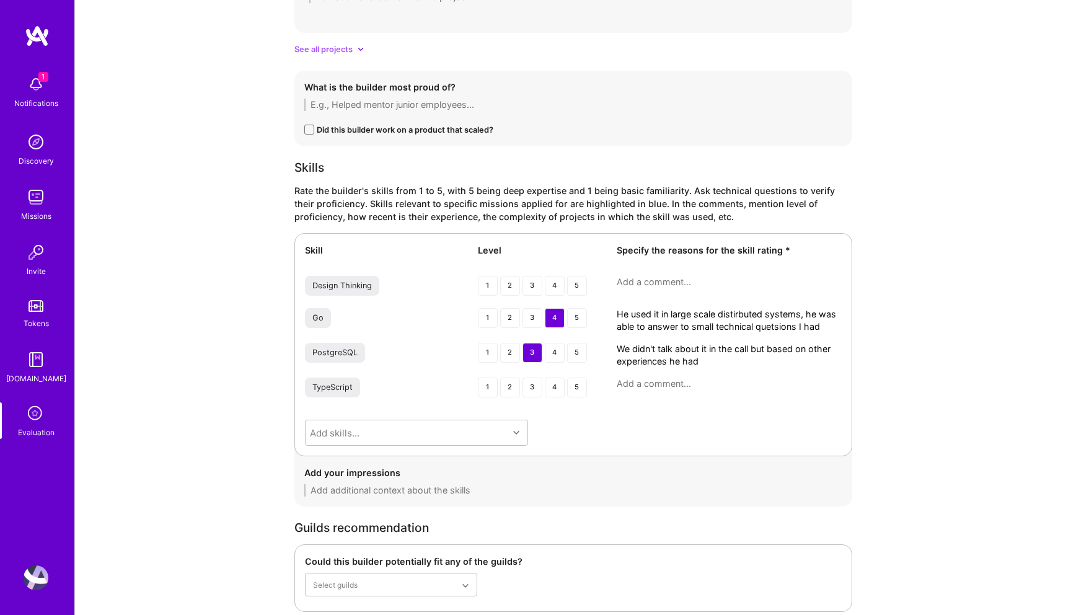
type textarea "1. Background & Focus Kristianto is a backend-focused software engineer with ~6…"
drag, startPoint x: 823, startPoint y: 325, endPoint x: 566, endPoint y: 314, distance: 257.5
click at [566, 314] on div "Go 1 2 3 4 5 He used it in large scale distirbuted systems, he was able to answ…" at bounding box center [573, 320] width 537 height 25
paste textarea "has hands-on experience using Go in low-latency, asynchronous systems (e.g., St…"
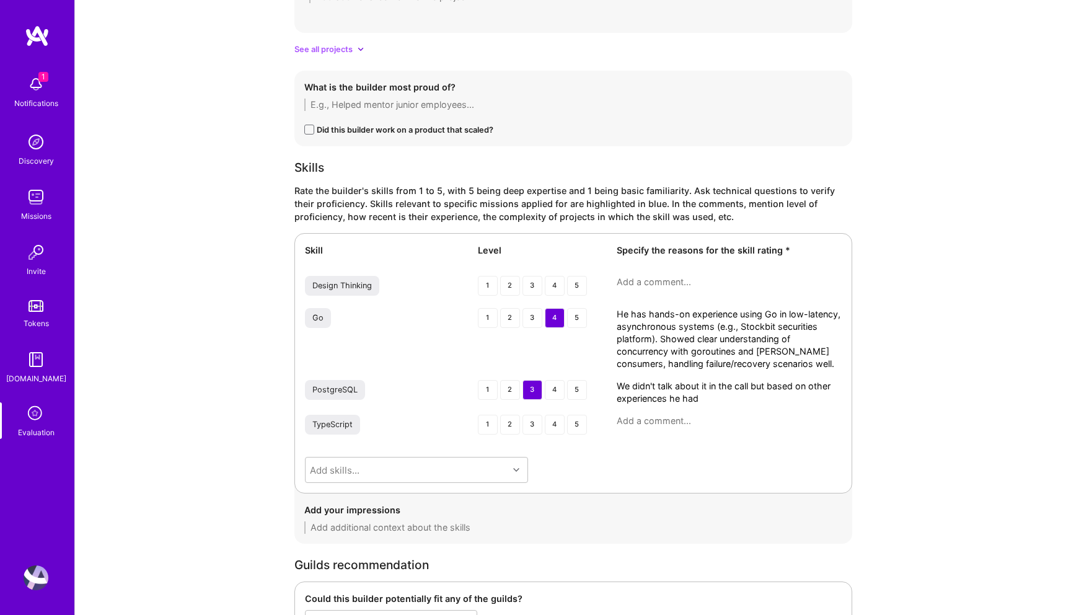
type textarea "He has hands-on experience using Go in low-latency, asynchronous systems (e.g.,…"
drag, startPoint x: 695, startPoint y: 398, endPoint x: 604, endPoint y: 379, distance: 93.1
click at [604, 379] on div "Skill Level Specify the reasons for the skill rating * Design Thinking 1 2 3 4 …" at bounding box center [573, 363] width 558 height 260
paste textarea "Not deeply discussed during the call, but based on resume and prior projects, h…"
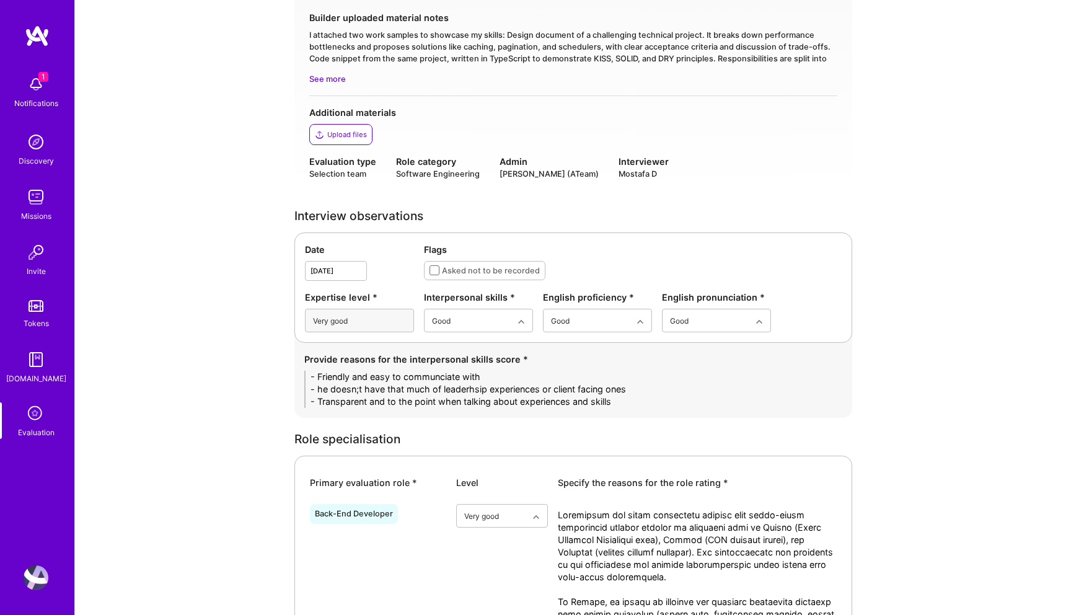
scroll to position [216, 0]
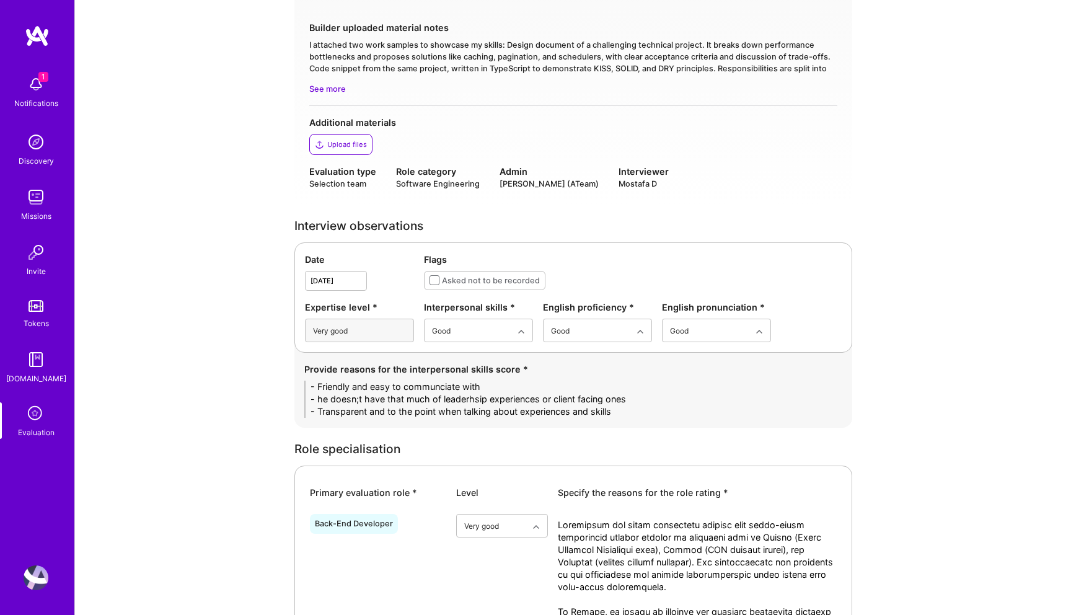
type textarea "Not deeply discussed during the call, but based on resume and prior projects, h…"
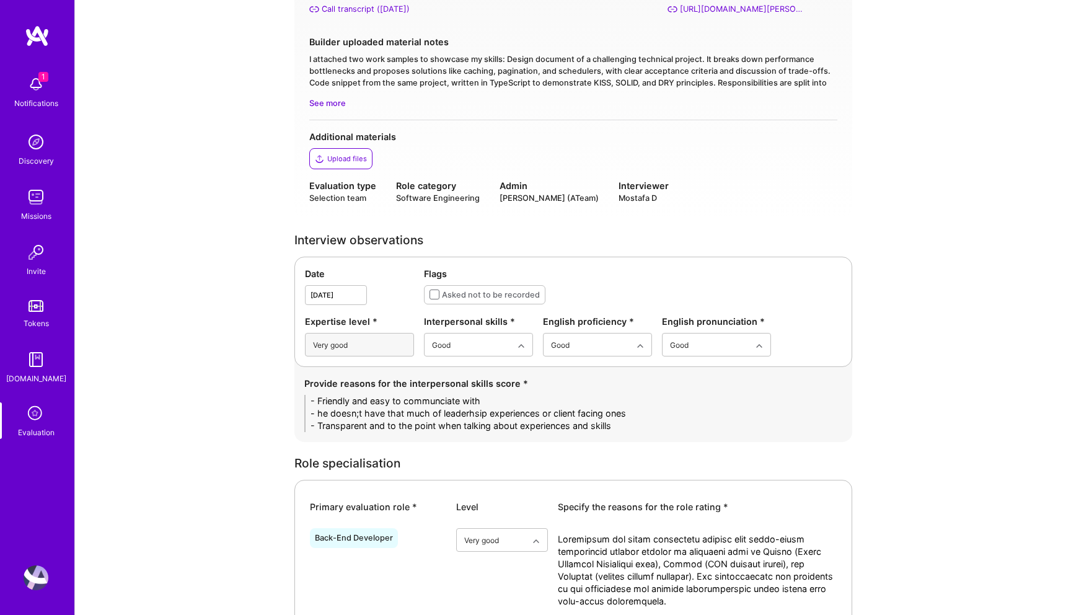
scroll to position [214, 0]
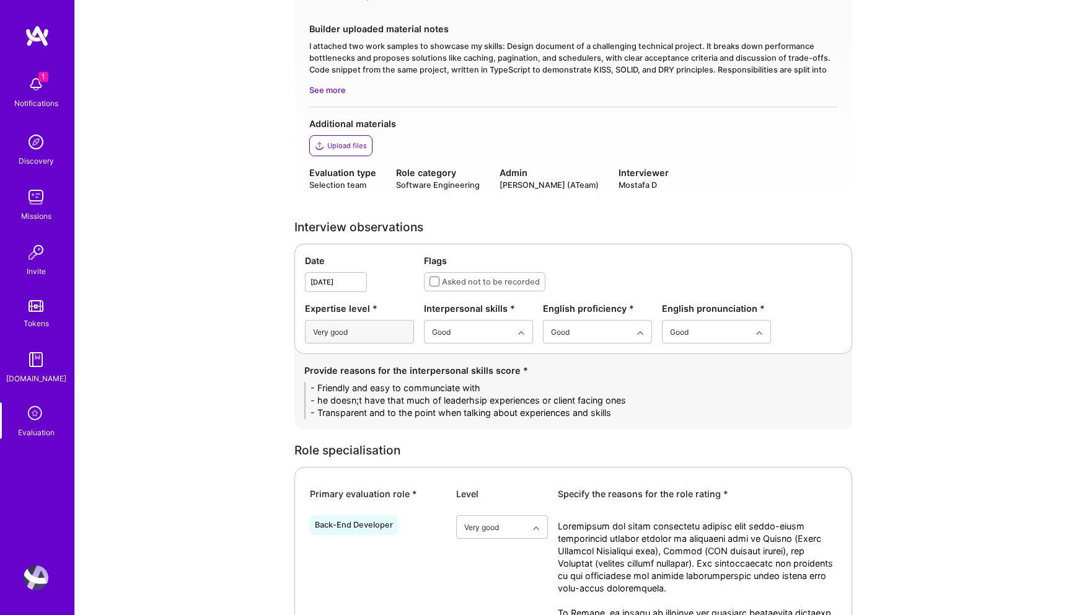
drag, startPoint x: 625, startPoint y: 413, endPoint x: 298, endPoint y: 388, distance: 328.2
click at [298, 388] on div "Provide reasons for the interpersonal skills score * - Friendly and easy to com…" at bounding box center [573, 391] width 558 height 75
paste textarea "• Friendly and easy to communicate with. • Professional and transparent when di…"
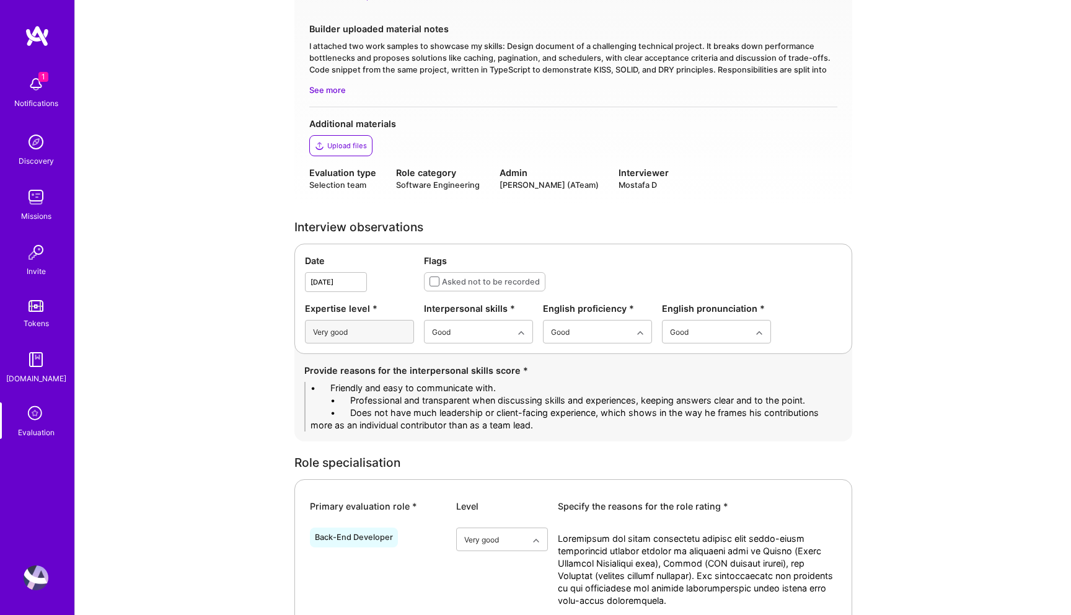
drag, startPoint x: 348, startPoint y: 391, endPoint x: 245, endPoint y: 373, distance: 104.3
drag, startPoint x: 350, startPoint y: 399, endPoint x: 234, endPoint y: 399, distance: 115.9
drag, startPoint x: 353, startPoint y: 413, endPoint x: 265, endPoint y: 408, distance: 88.2
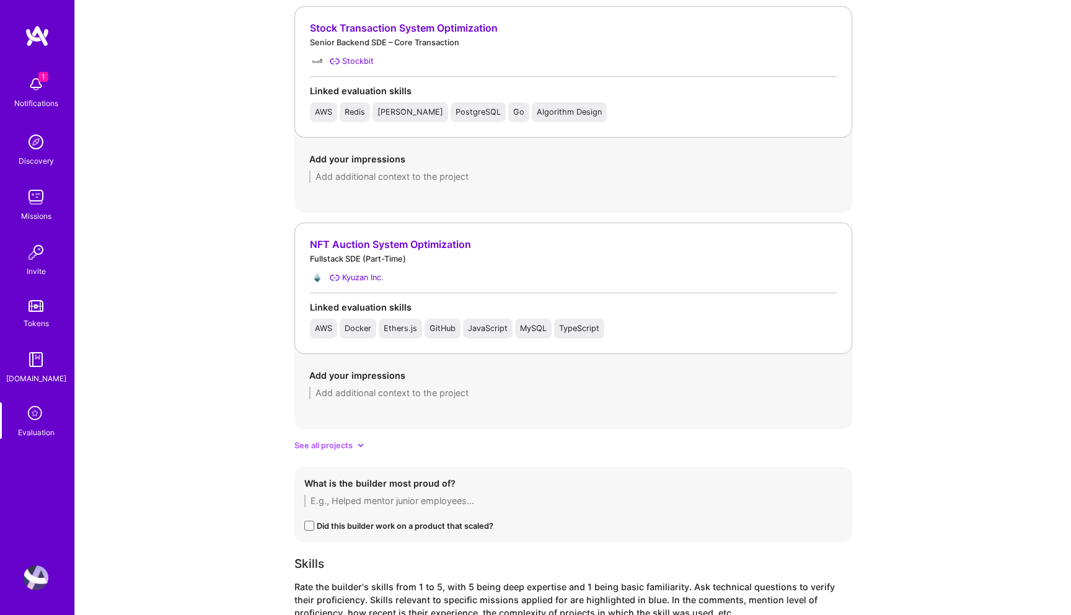
scroll to position [1295, 0]
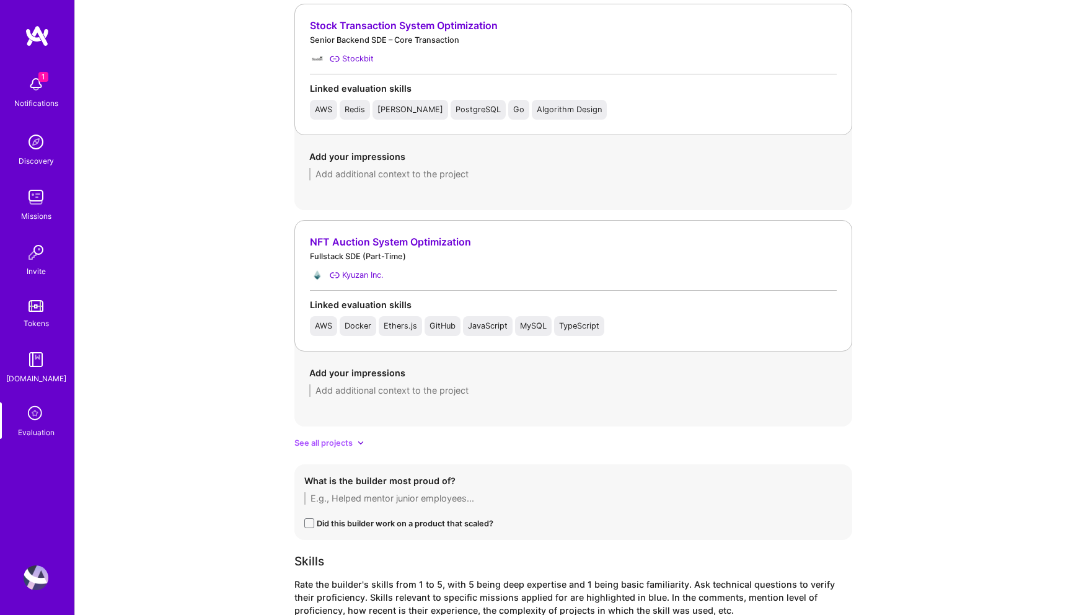
type textarea "- Friendly and easy to communicate with. - Professional and transparent when di…"
click at [351, 438] on span "See all projects" at bounding box center [323, 442] width 58 height 13
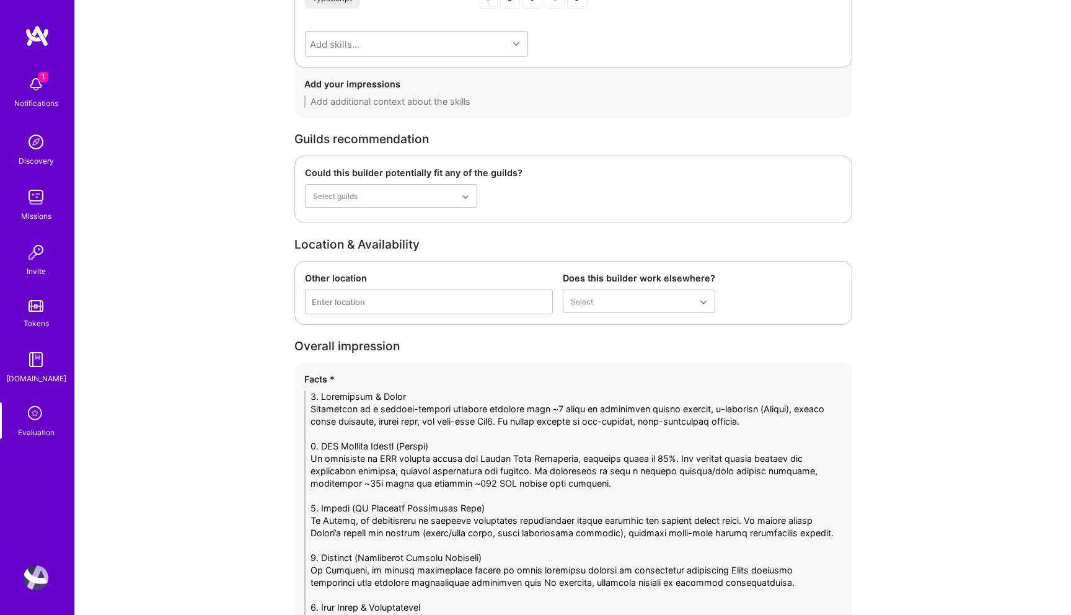
scroll to position [2474, 0]
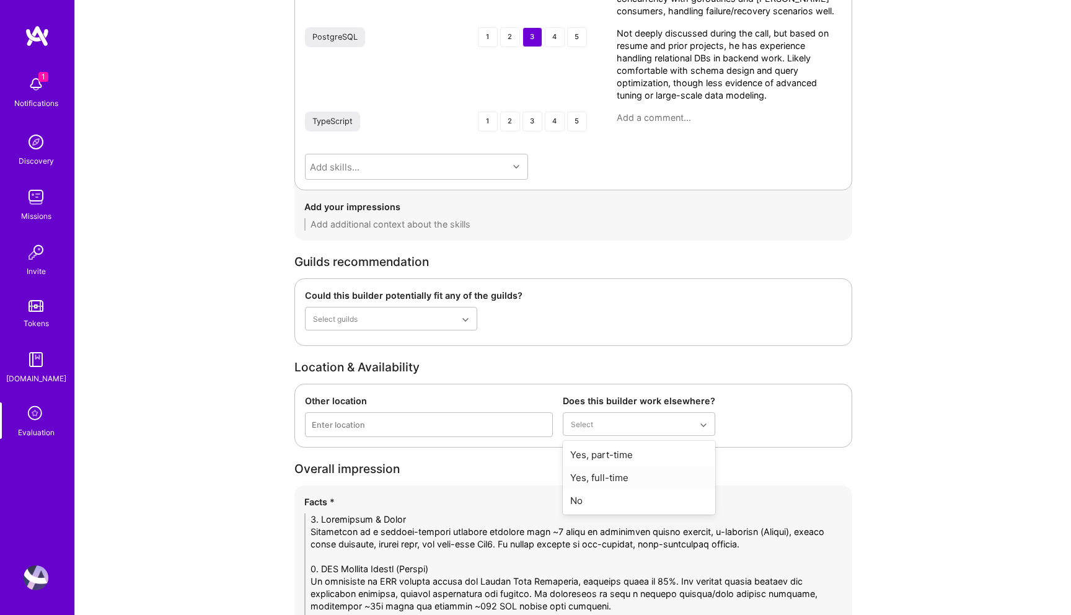
click at [593, 475] on div "Yes, full-time" at bounding box center [639, 477] width 152 height 23
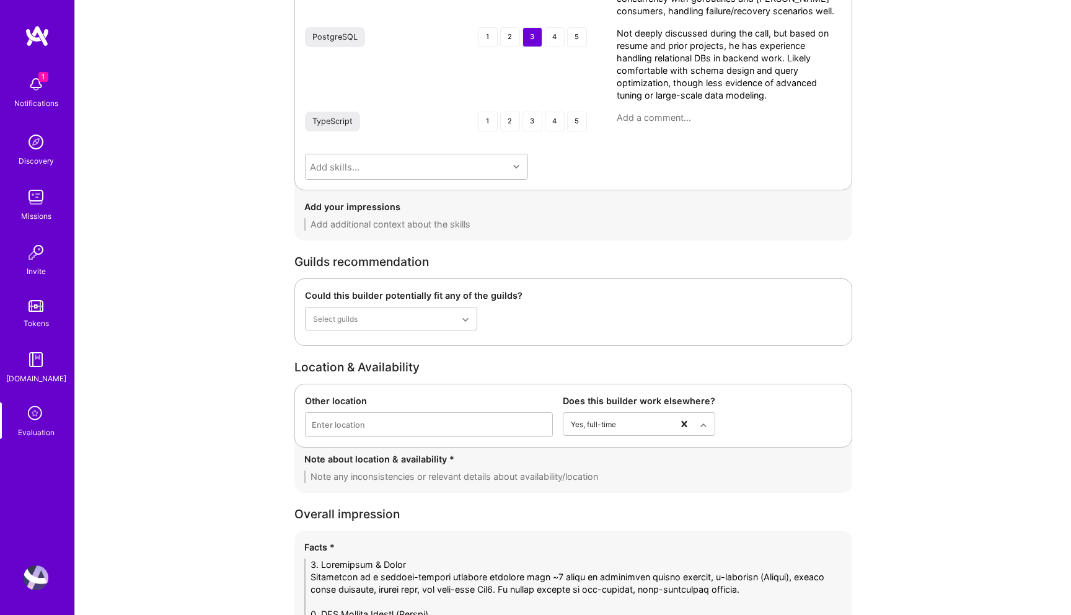
click at [417, 478] on textarea at bounding box center [573, 476] width 538 height 12
type textarea "- Currently he's available for 20 hours"
click at [411, 436] on div "Enter location" at bounding box center [429, 425] width 247 height 24
type input "thail"
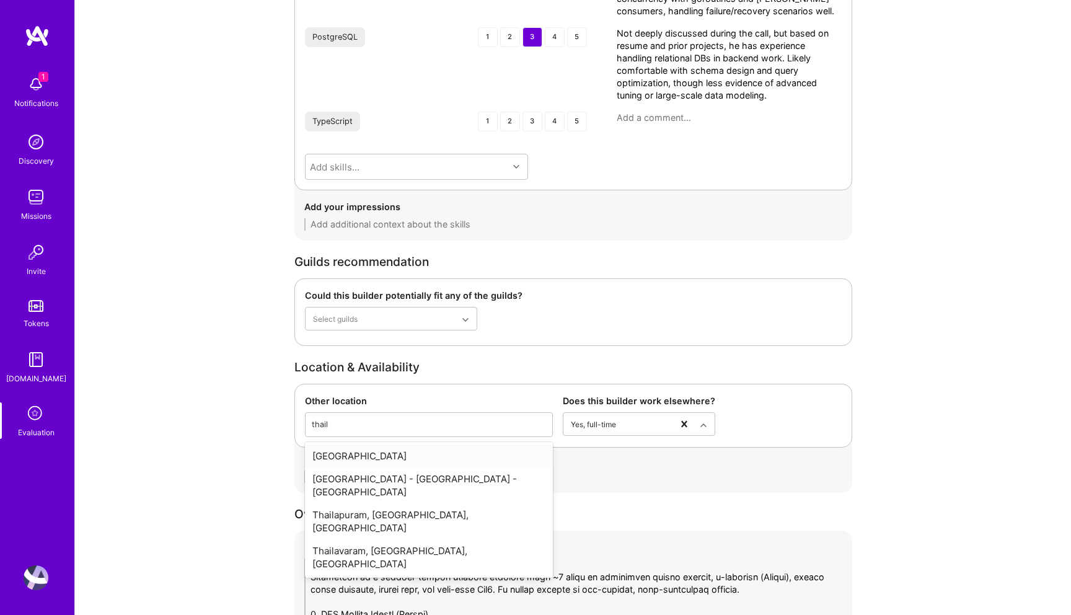
click at [413, 456] on div "Thailand" at bounding box center [429, 455] width 248 height 23
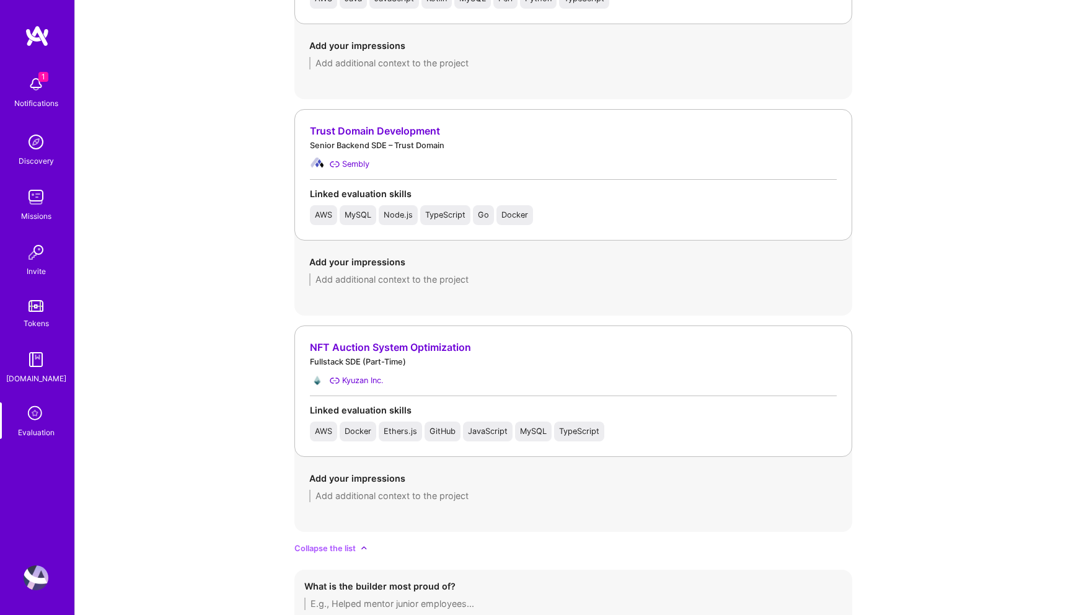
scroll to position [1625, 0]
click at [380, 490] on textarea at bounding box center [573, 493] width 528 height 12
paste textarea "Chris improved scalability and cost-efficiency of an NFT-based auction game han…"
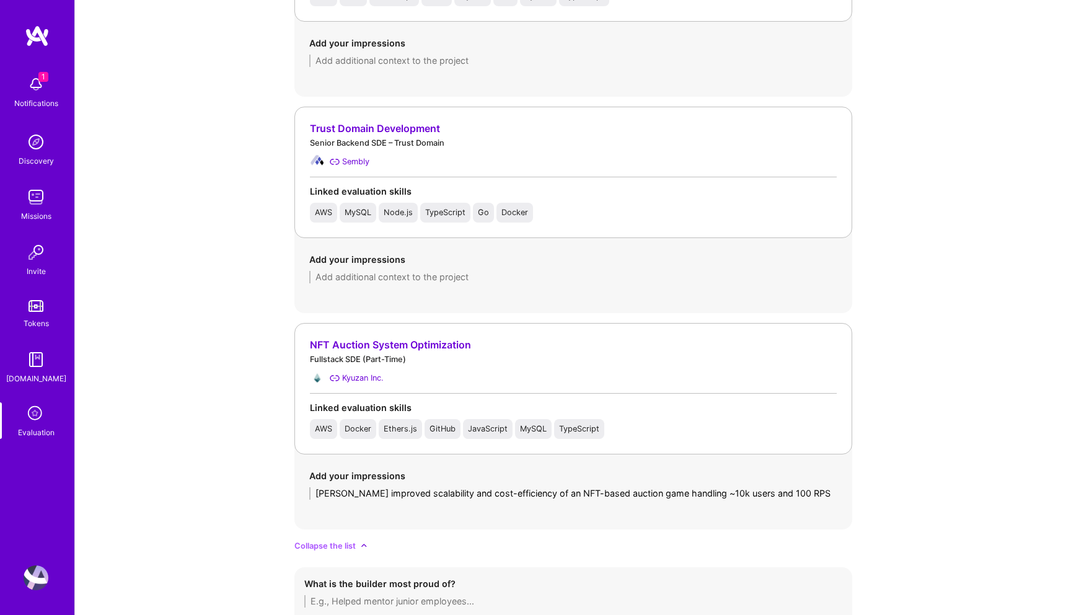
scroll to position [0, 0]
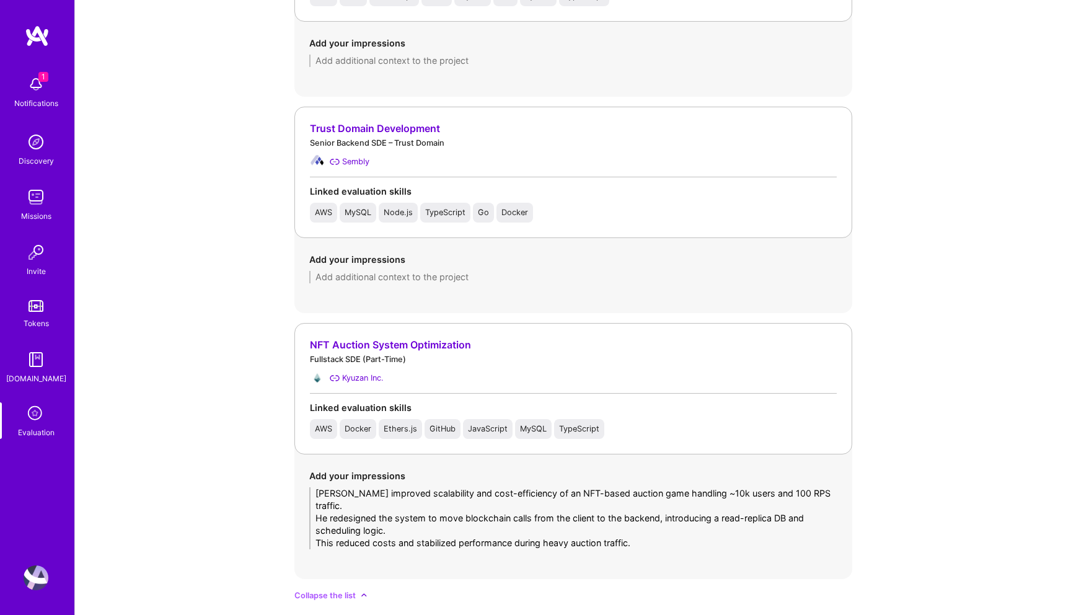
type textarea "Chris improved scalability and cost-efficiency of an NFT-based auction game han…"
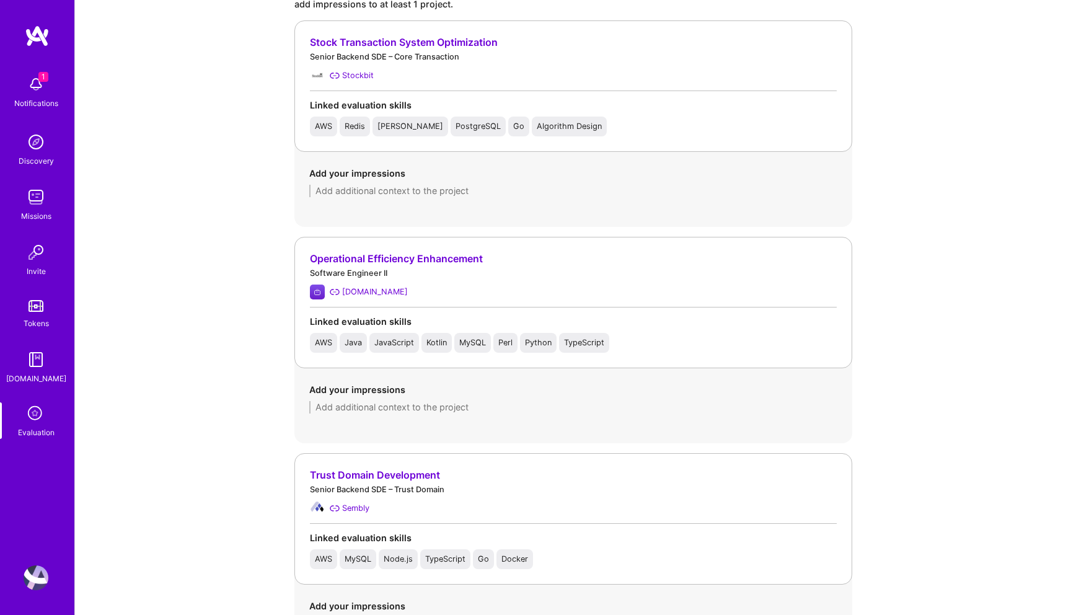
scroll to position [1279, 0]
click at [371, 410] on textarea at bounding box center [573, 406] width 528 height 12
paste textarea "Worked on improving delivery information across key customer pages like search,…"
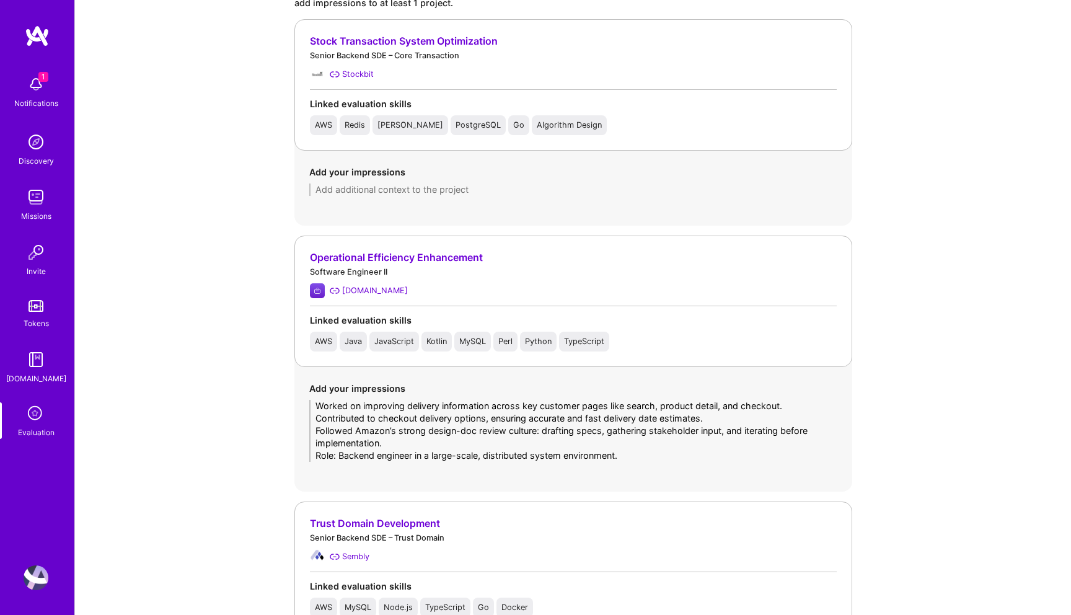
scroll to position [0, 0]
drag, startPoint x: 412, startPoint y: 441, endPoint x: 295, endPoint y: 430, distance: 117.7
click at [295, 430] on div "Add your impressions Worked on improving delivery information across key custom…" at bounding box center [573, 422] width 558 height 110
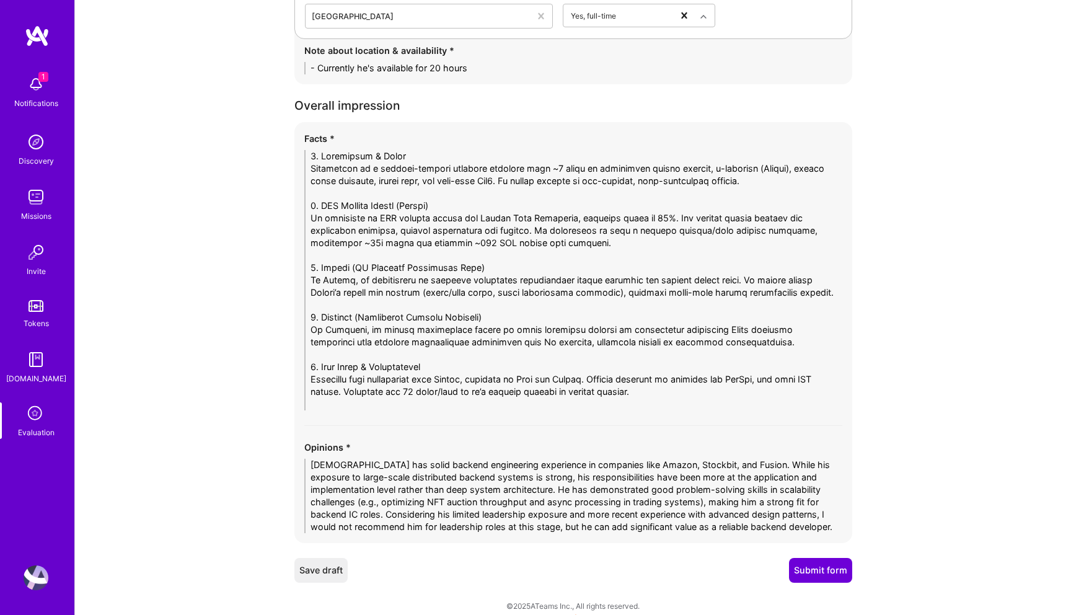
scroll to position [2981, 0]
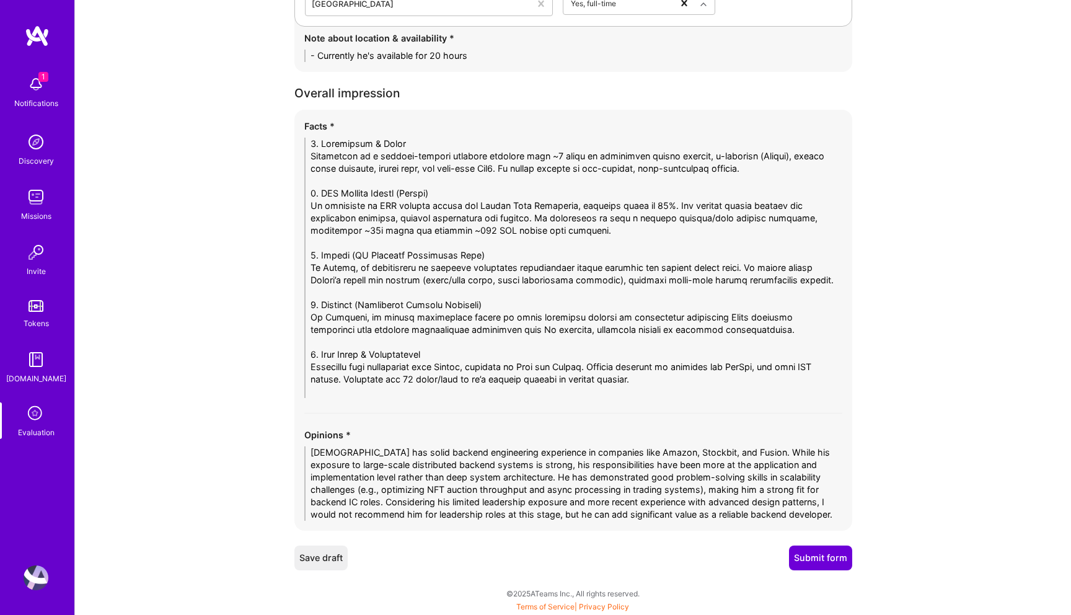
type textarea "Worked on improving delivery information across key customer pages like search,…"
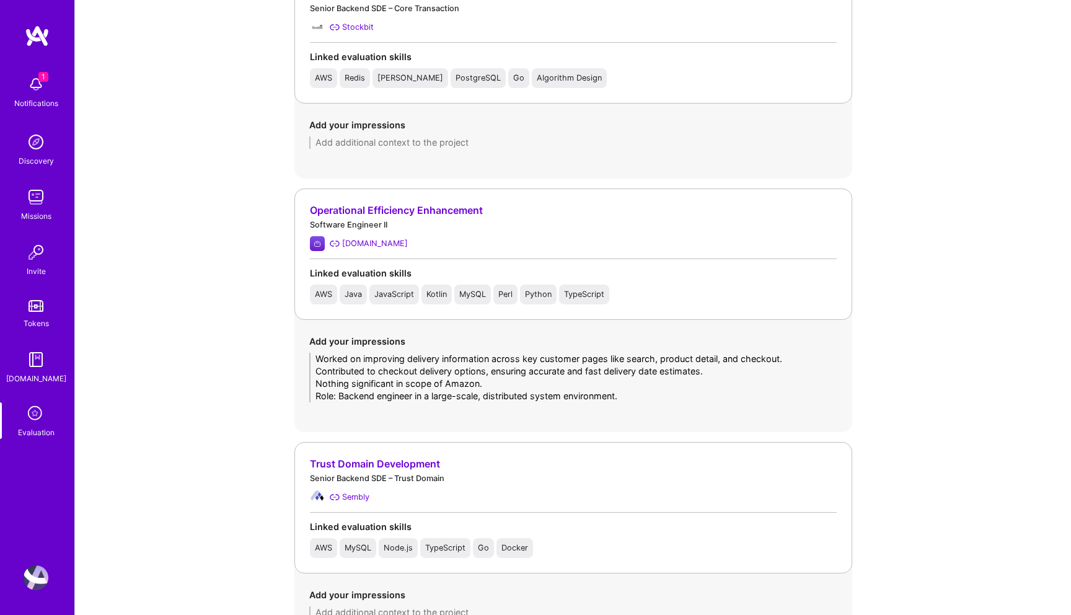
scroll to position [1283, 0]
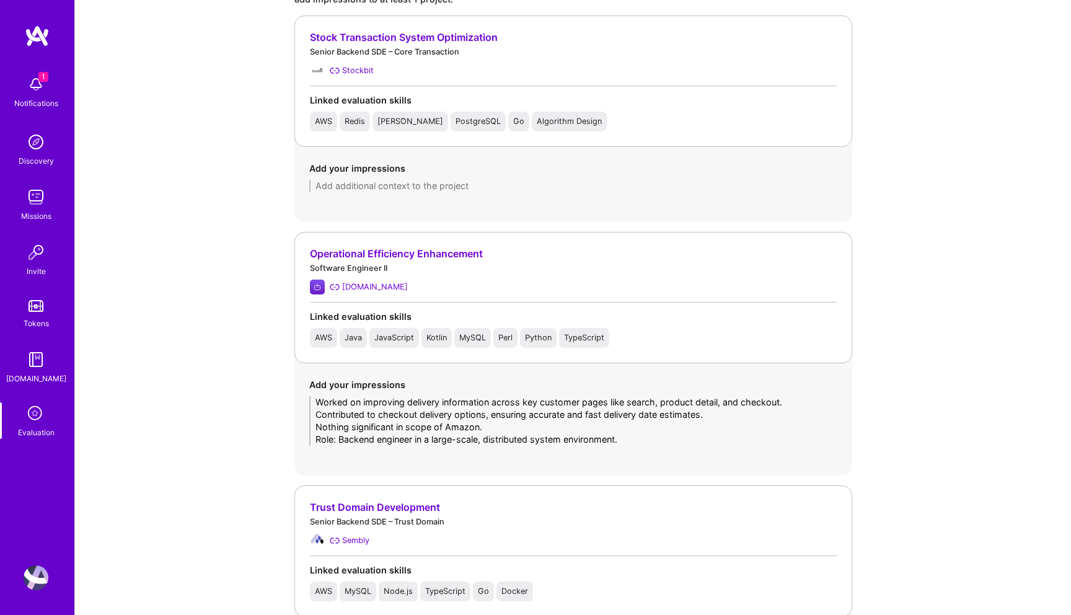
click at [410, 190] on textarea at bounding box center [573, 186] width 528 height 12
paste textarea "Focused on backend improvements for a low-latency, high-throughput stock tradin…"
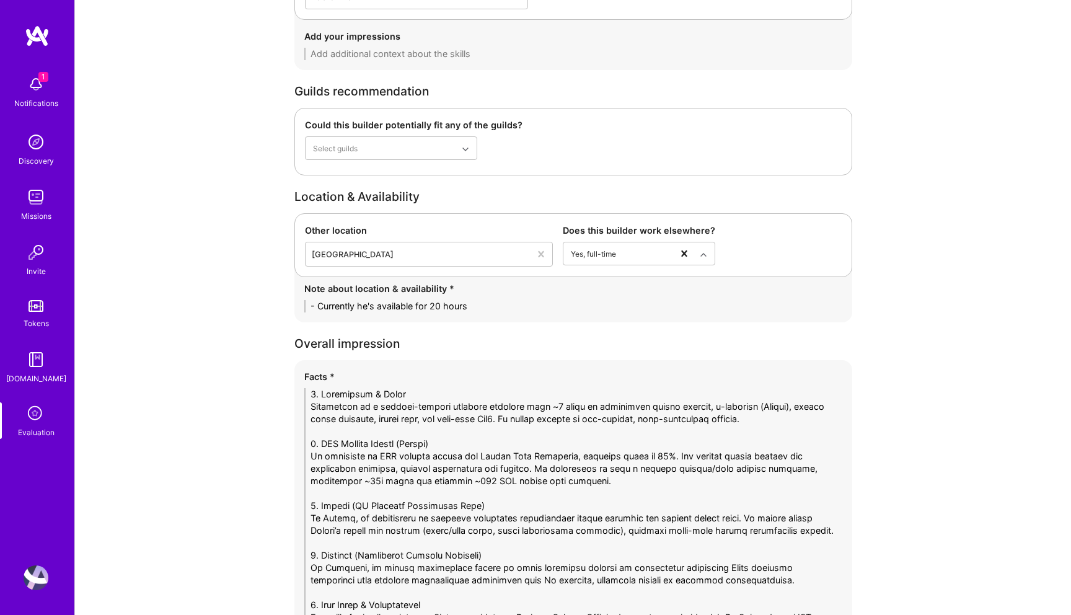
scroll to position [3031, 0]
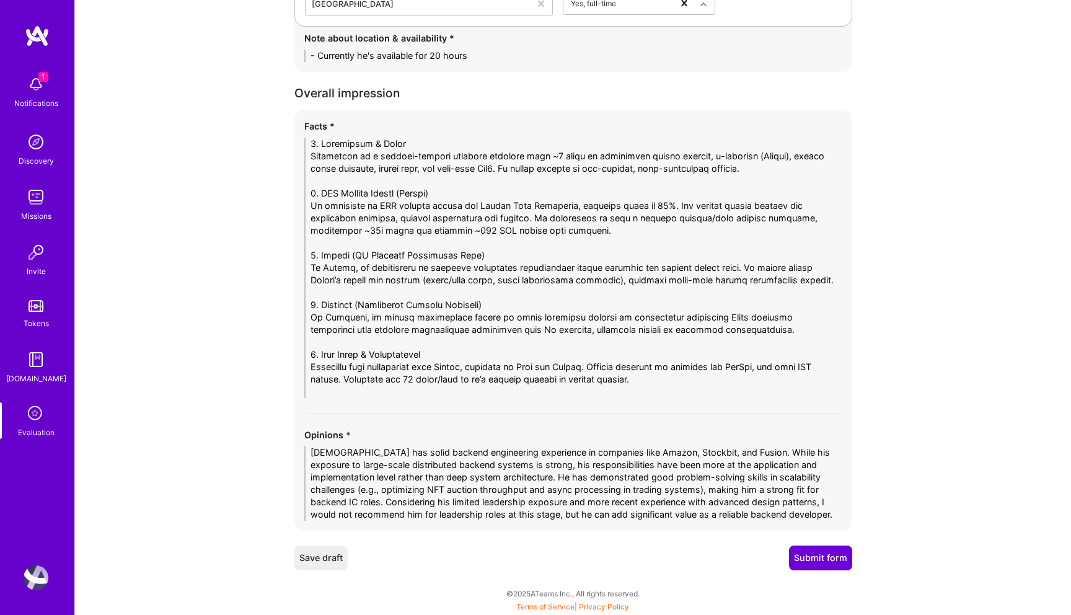
type textarea "Focused on backend improvements for a low-latency, high-throughput stock tradin…"
click at [820, 553] on button "Submit form" at bounding box center [820, 557] width 63 height 25
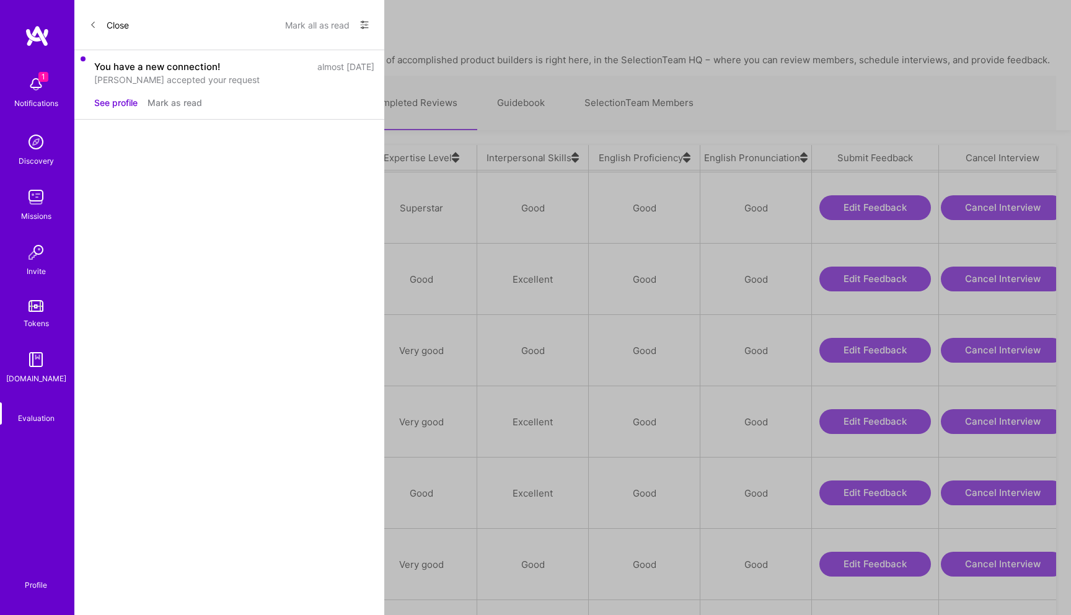
scroll to position [142, 0]
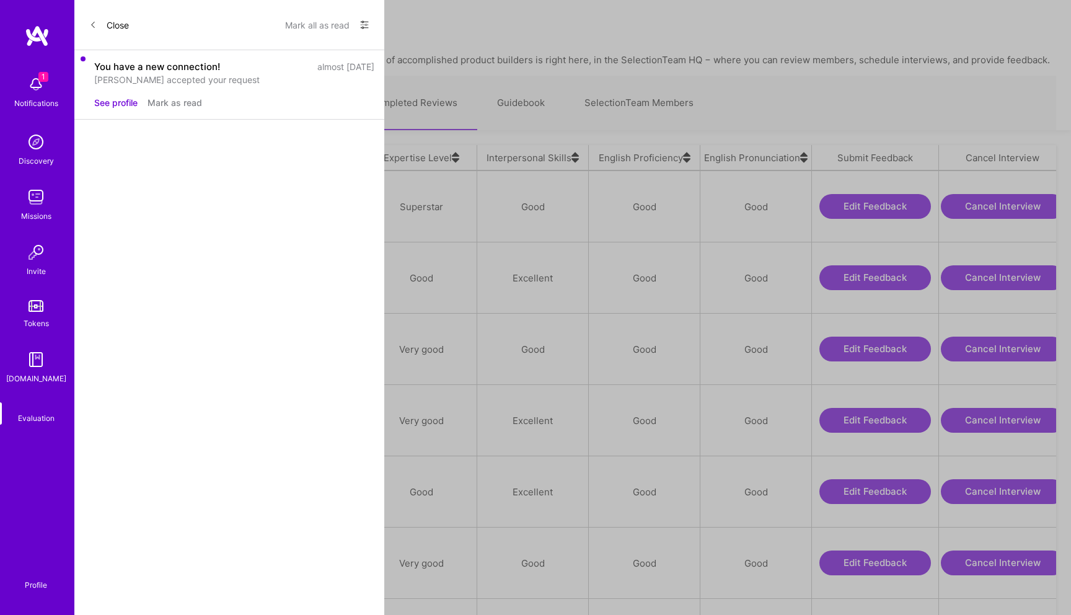
click at [174, 345] on div "[PERSON_NAME]" at bounding box center [143, 348] width 76 height 15
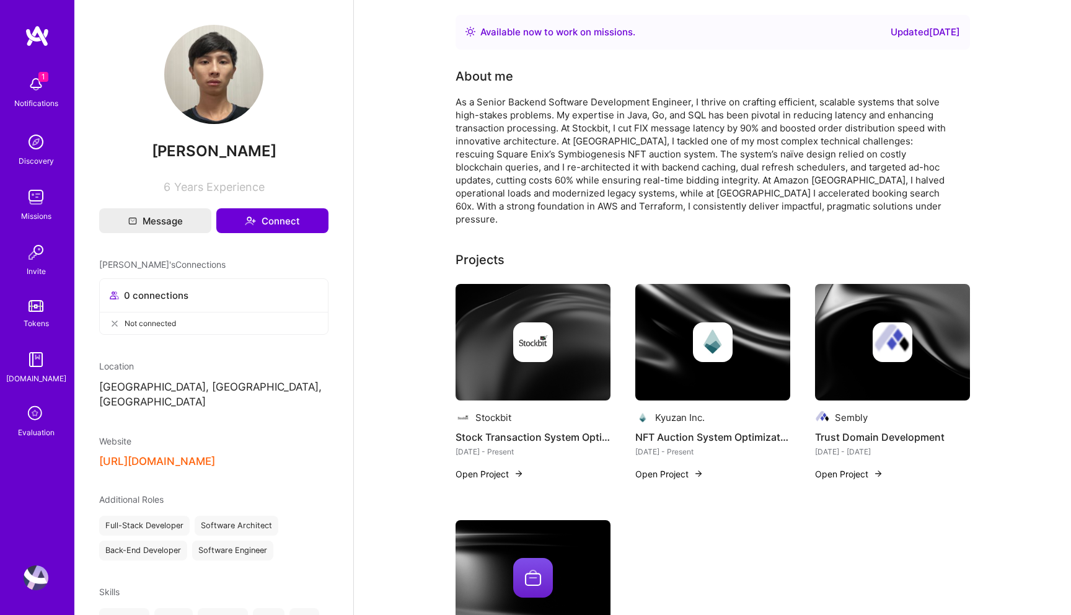
drag, startPoint x: 268, startPoint y: 151, endPoint x: 104, endPoint y: 149, distance: 164.3
click at [104, 149] on span "[PERSON_NAME]" at bounding box center [213, 151] width 229 height 19
copy span "[PERSON_NAME]"
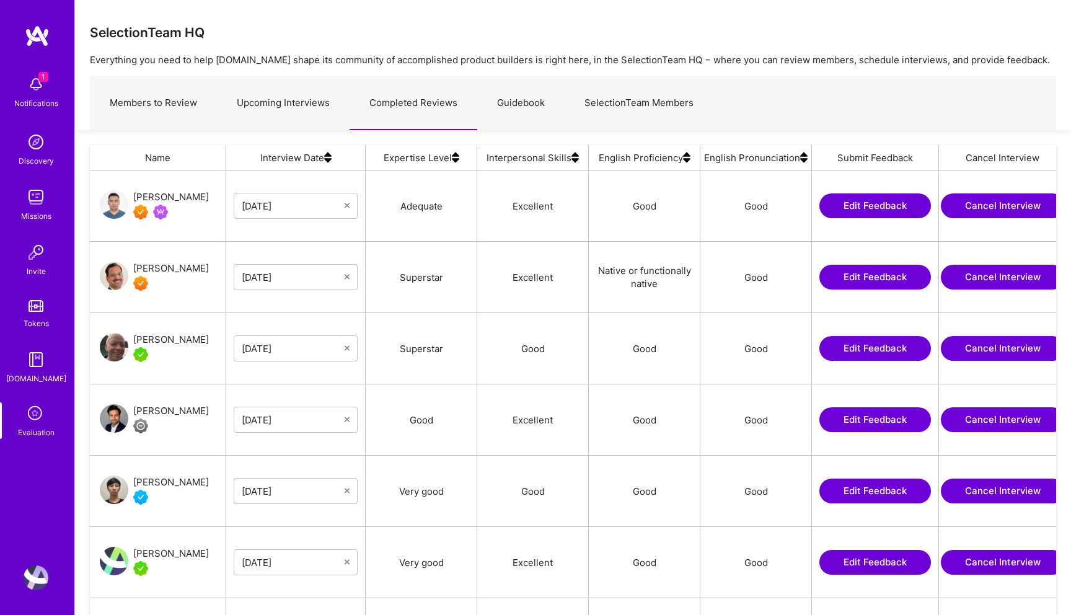
scroll to position [485, 966]
click at [36, 574] on img at bounding box center [36, 577] width 25 height 25
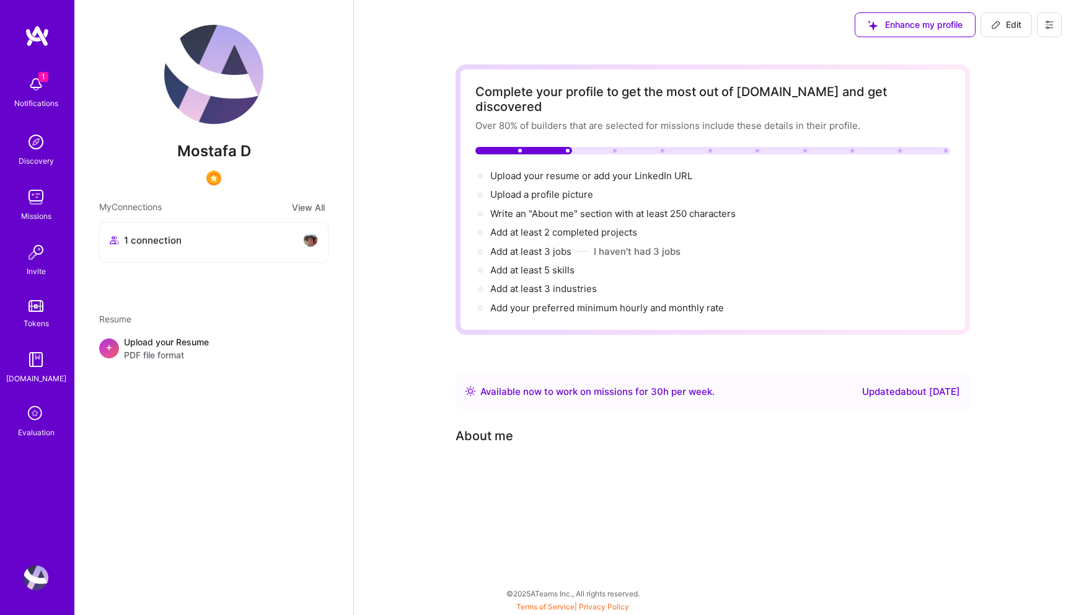
click at [1010, 21] on span "Edit" at bounding box center [1006, 25] width 30 height 12
select select "US"
select select "Right Now"
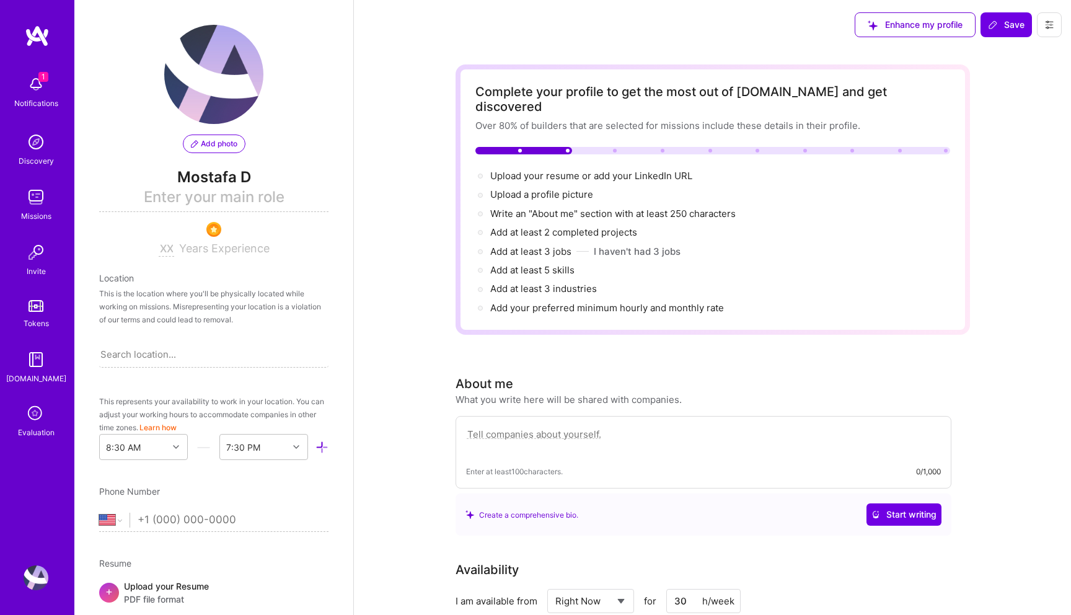
click at [1052, 22] on icon at bounding box center [1049, 25] width 10 height 10
click at [1000, 51] on button "Settings" at bounding box center [1015, 53] width 93 height 32
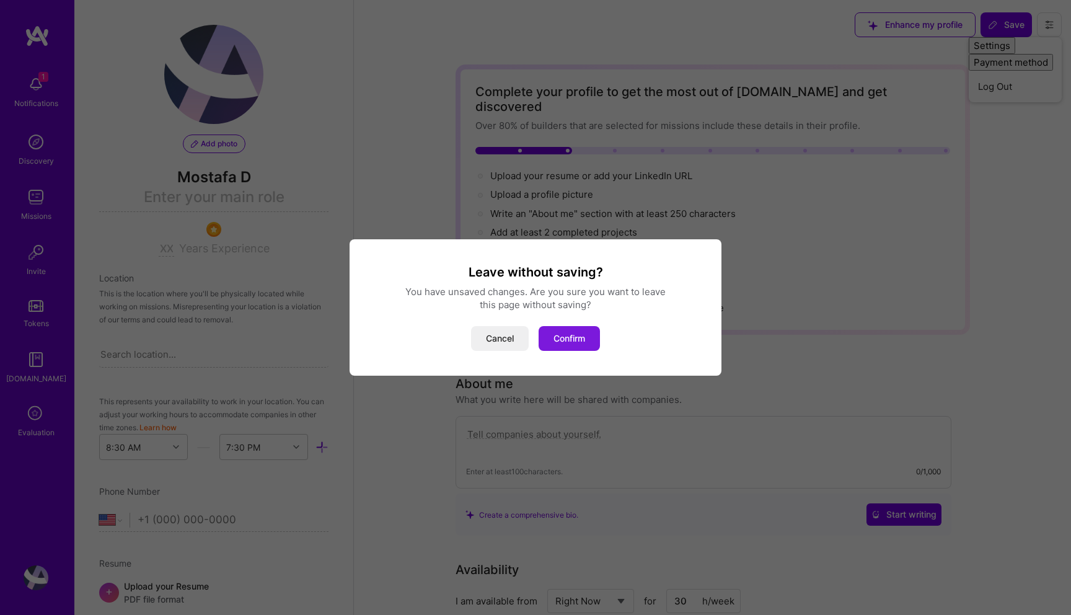
click at [550, 338] on button "Confirm" at bounding box center [569, 338] width 61 height 25
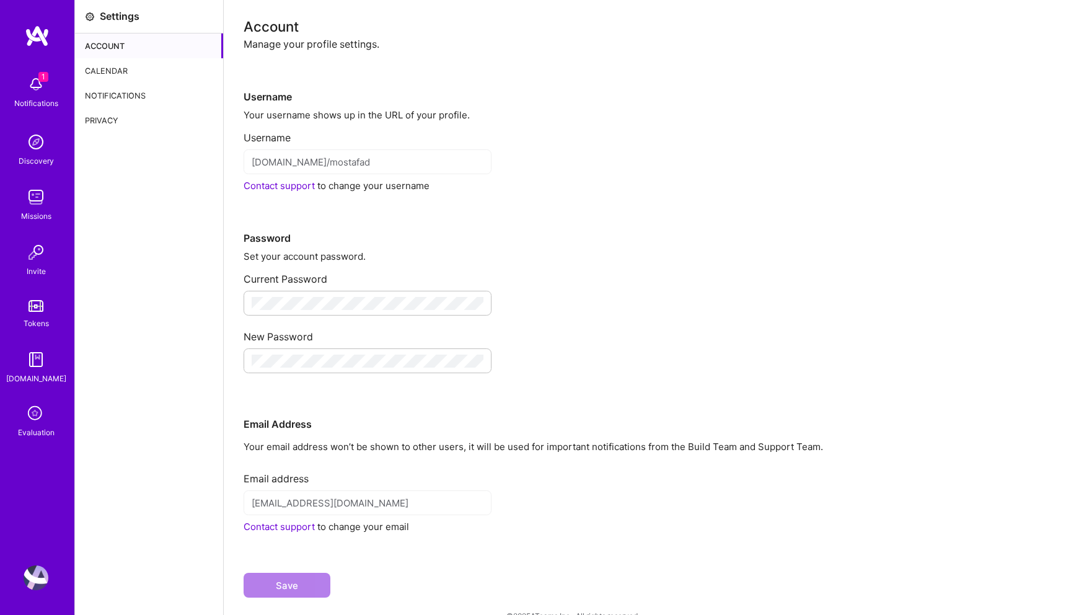
click at [108, 67] on div "Calendar" at bounding box center [149, 70] width 148 height 25
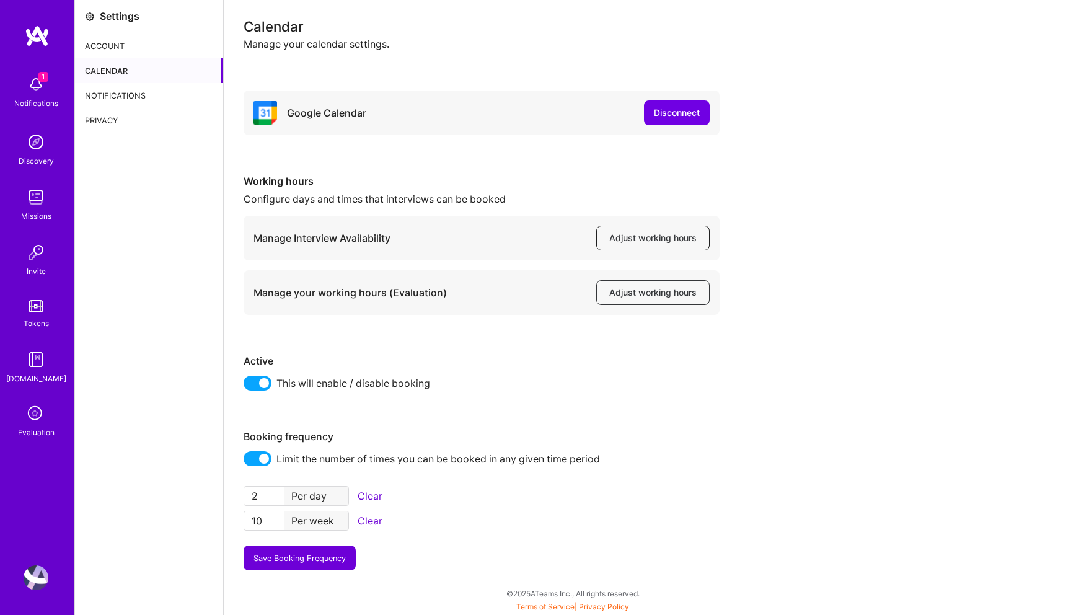
click at [645, 240] on span "Adjust working hours" at bounding box center [652, 238] width 87 height 12
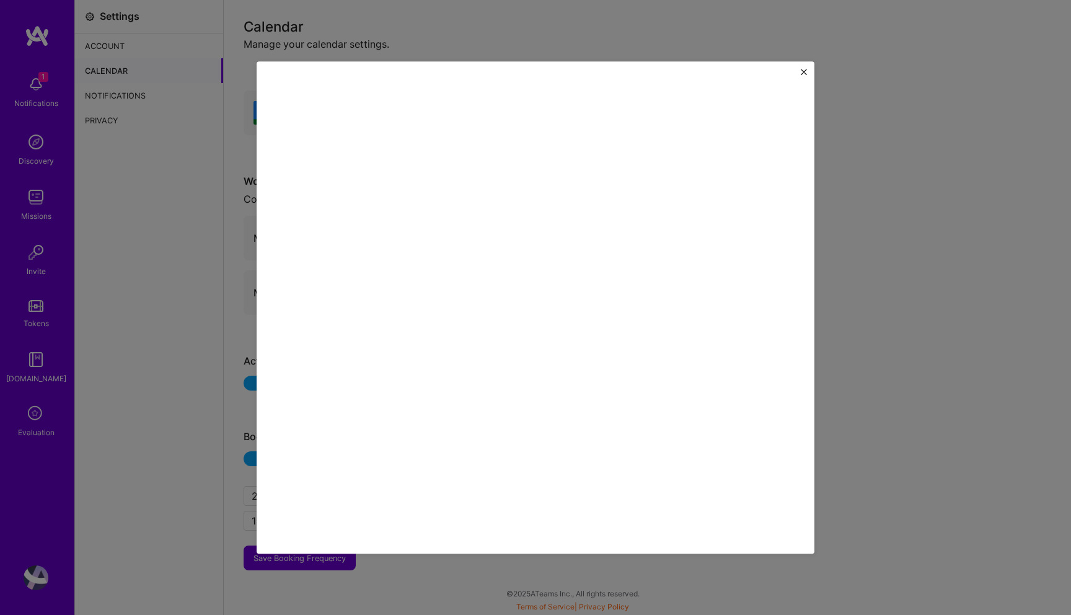
click at [806, 71] on img "Close" at bounding box center [804, 72] width 6 height 6
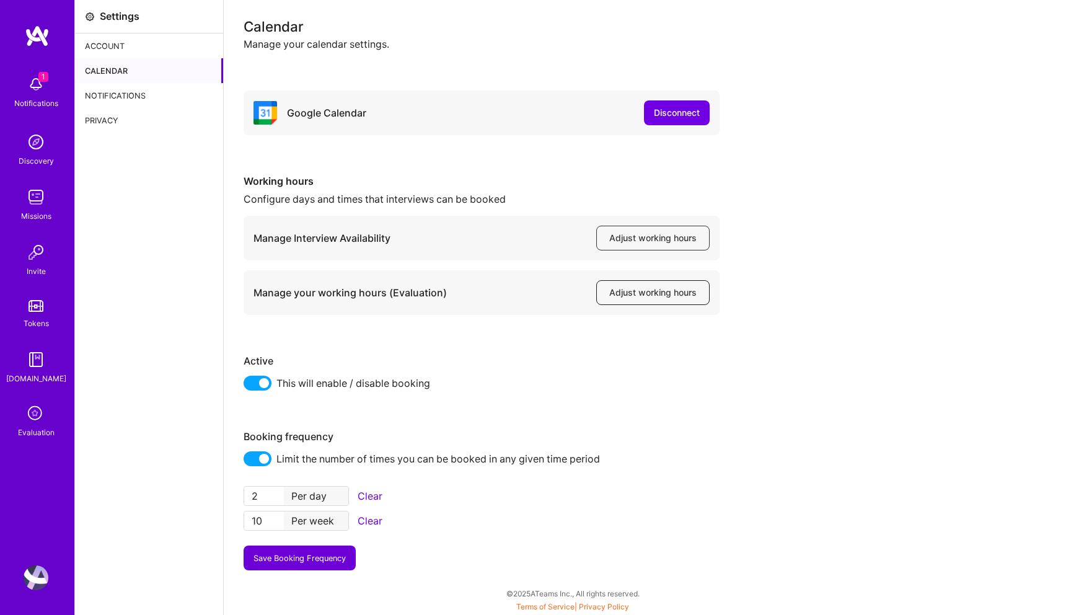
click at [643, 296] on span "Adjust working hours" at bounding box center [652, 292] width 87 height 12
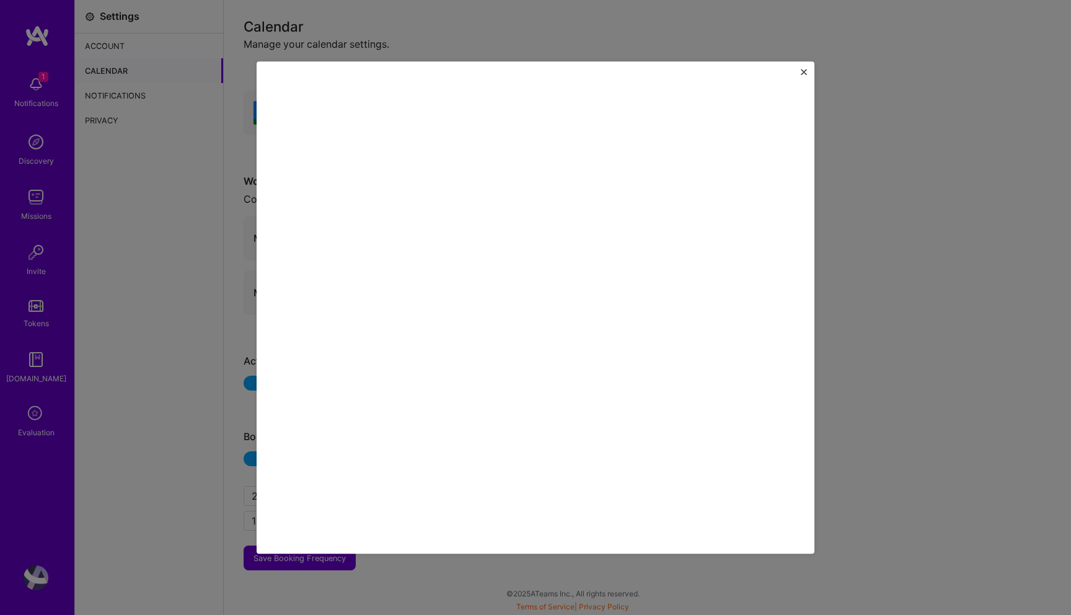
click at [801, 76] on button "Close" at bounding box center [804, 75] width 6 height 13
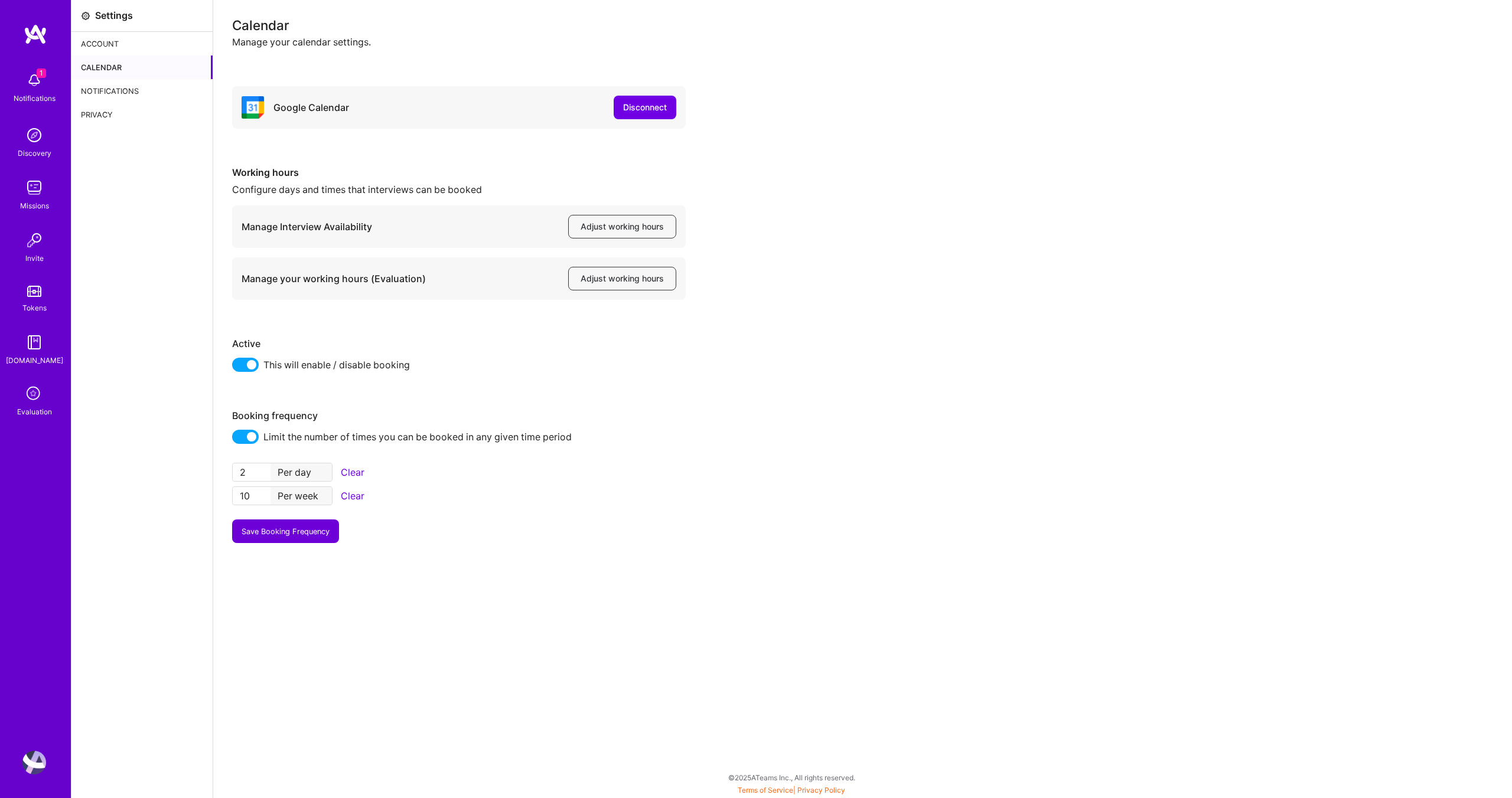
click at [40, 390] on icon at bounding box center [34, 394] width 23 height 23
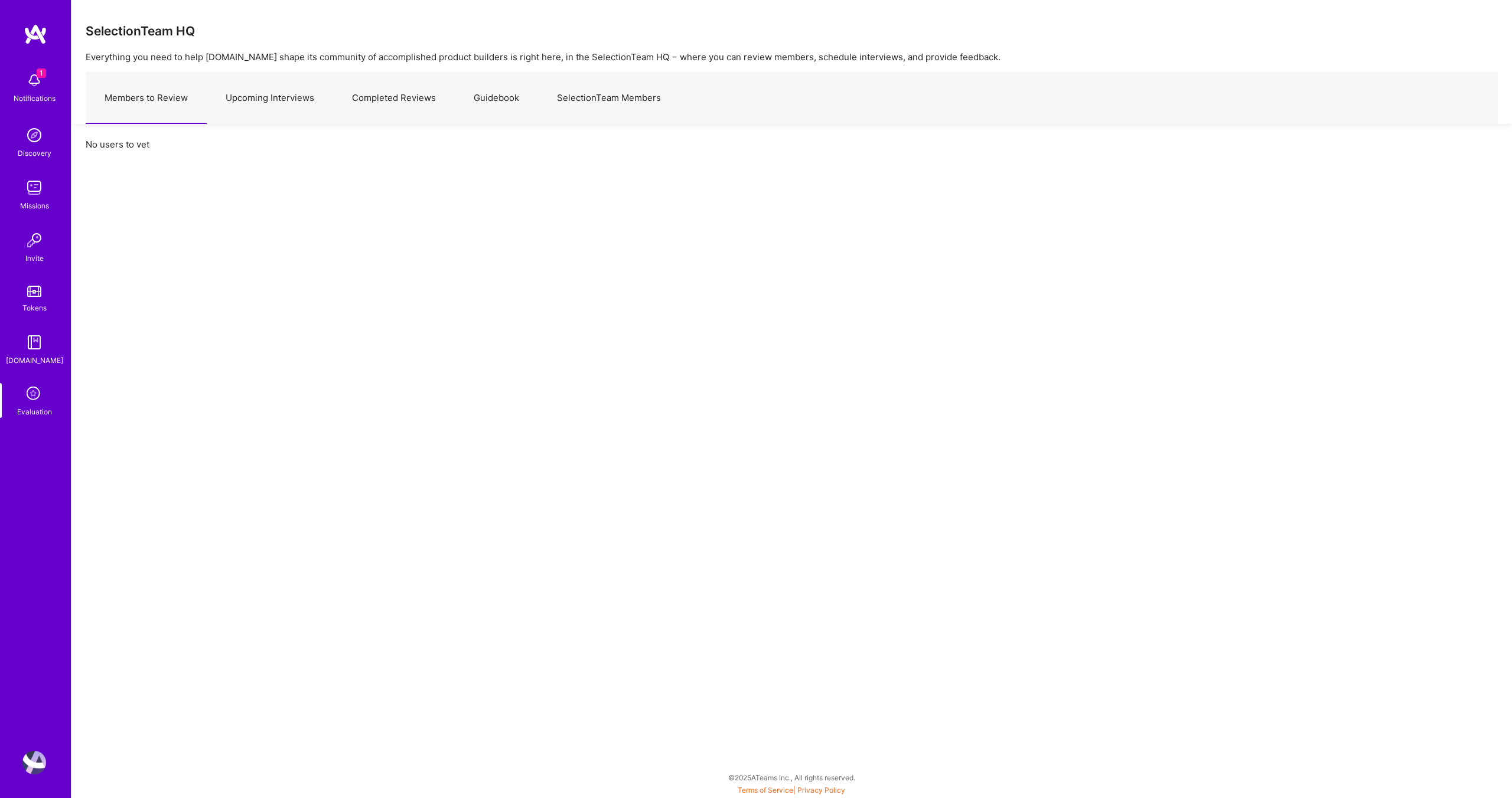
click at [243, 97] on link "Upcoming Interviews" at bounding box center [270, 98] width 127 height 51
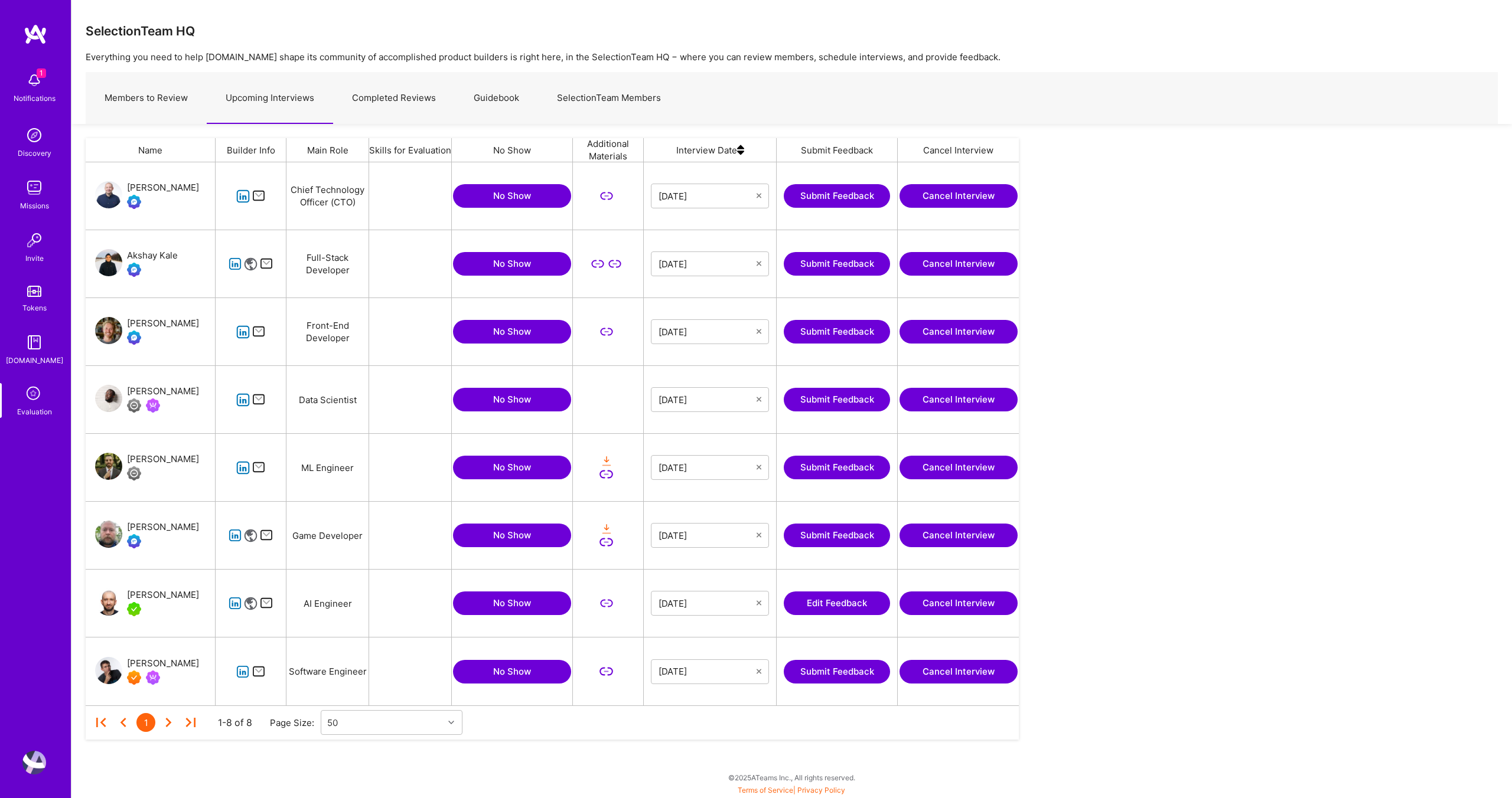
scroll to position [543, 933]
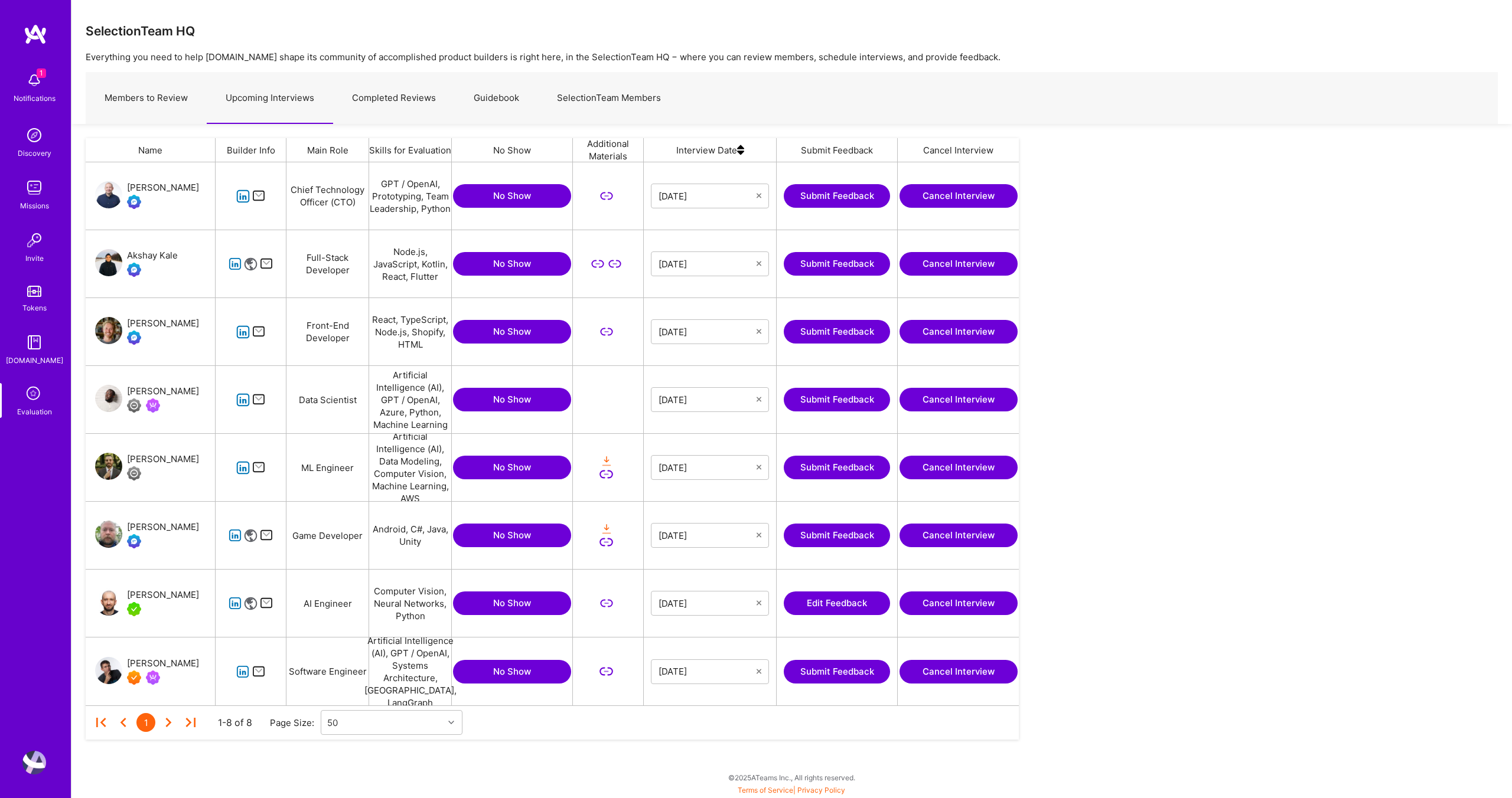
click at [397, 95] on link "Completed Reviews" at bounding box center [394, 98] width 122 height 51
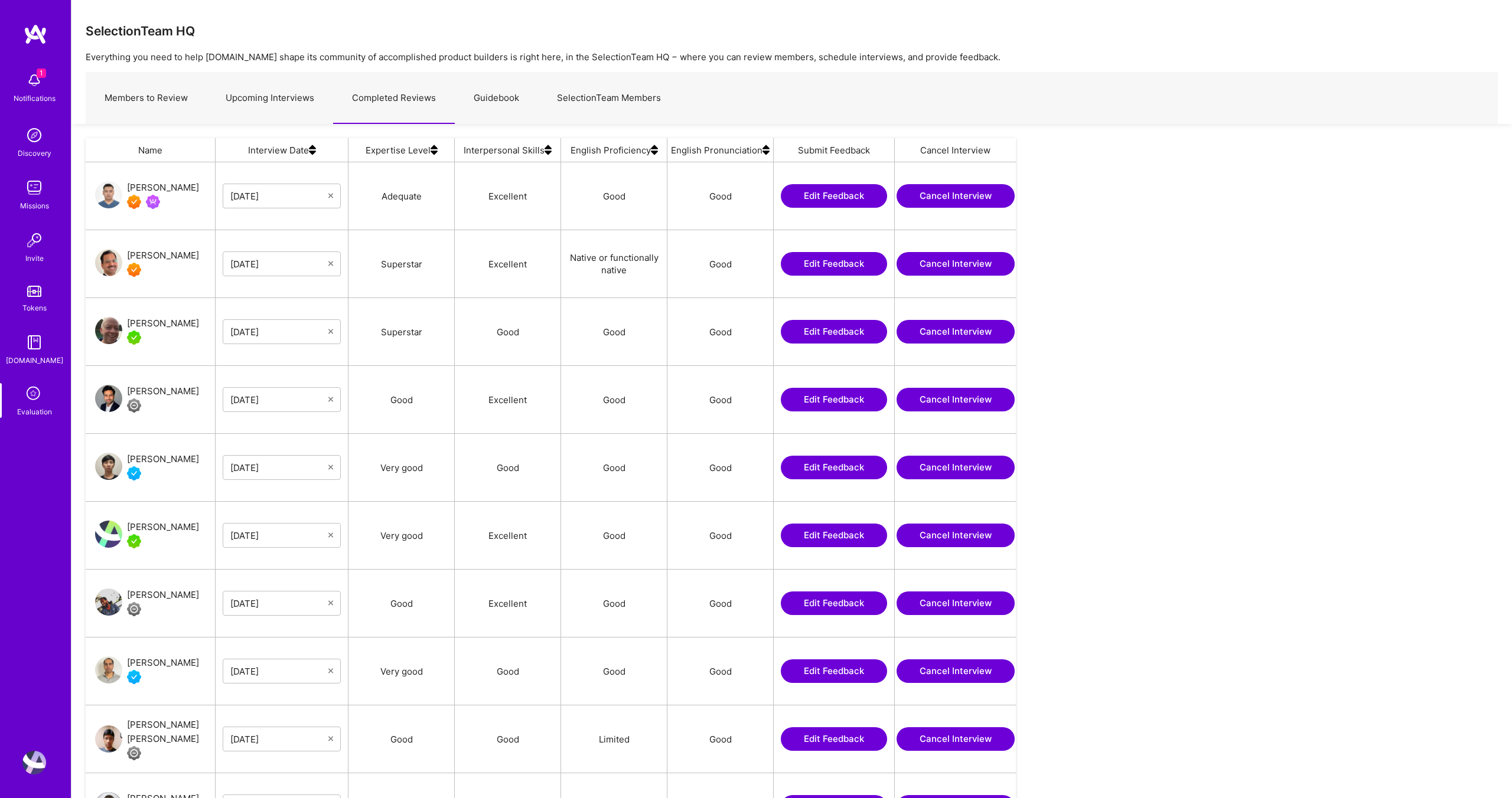
scroll to position [674, 930]
click at [1019, 102] on div "Members to Review Upcoming Interviews Completed Reviews Guidebook SelectionTeam…" at bounding box center [792, 98] width 1412 height 52
click at [1019, 110] on div "Members to Review Upcoming Interviews Completed Reviews Guidebook SelectionTeam…" at bounding box center [792, 98] width 1412 height 52
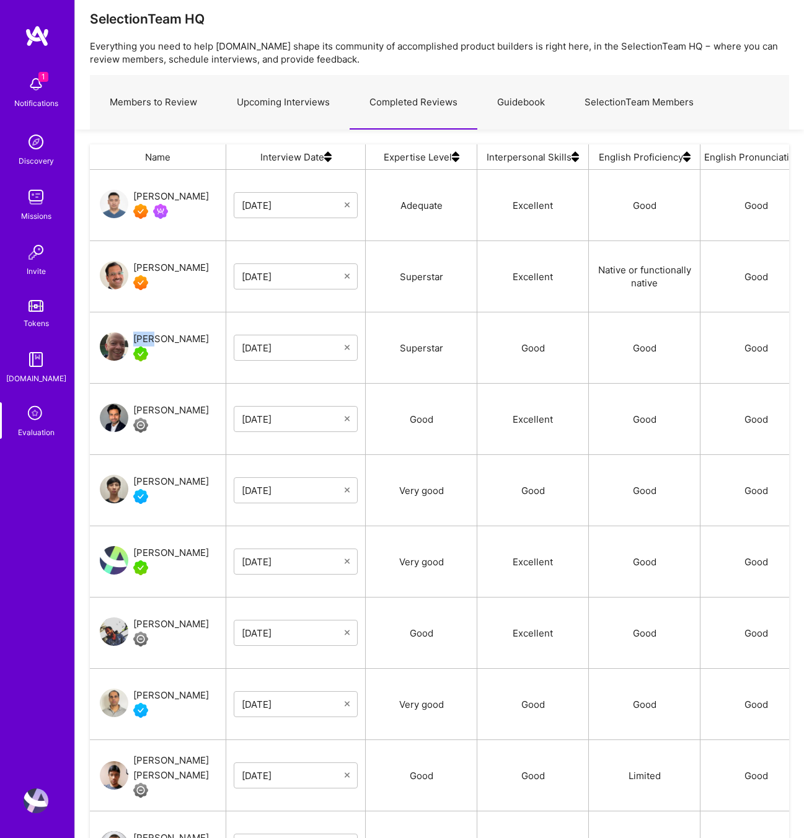
scroll to position [0, 0]
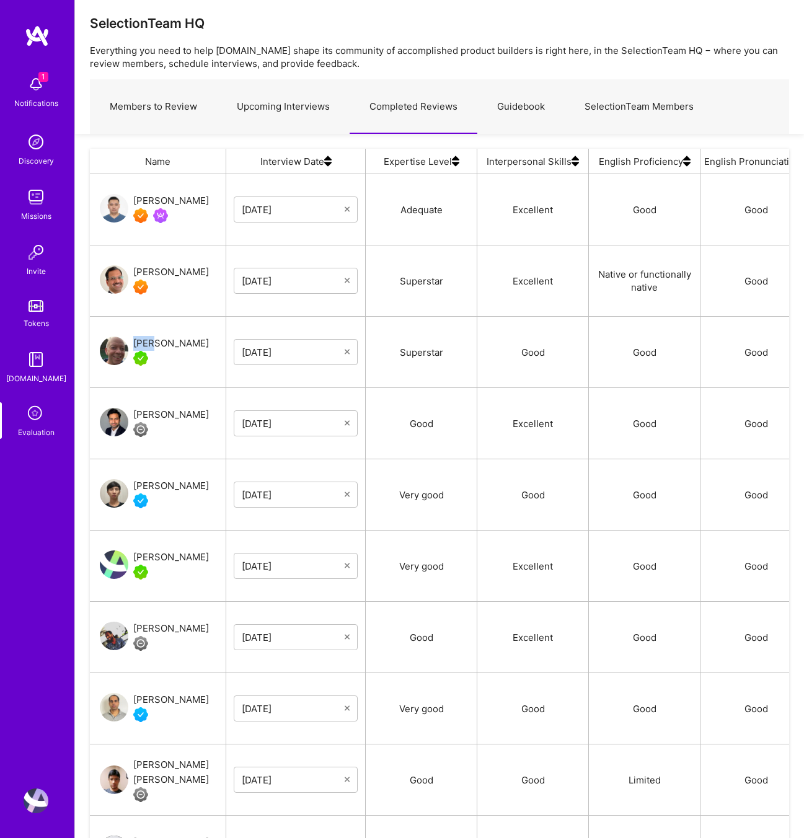
click at [301, 95] on link "Upcoming Interviews" at bounding box center [283, 107] width 133 height 54
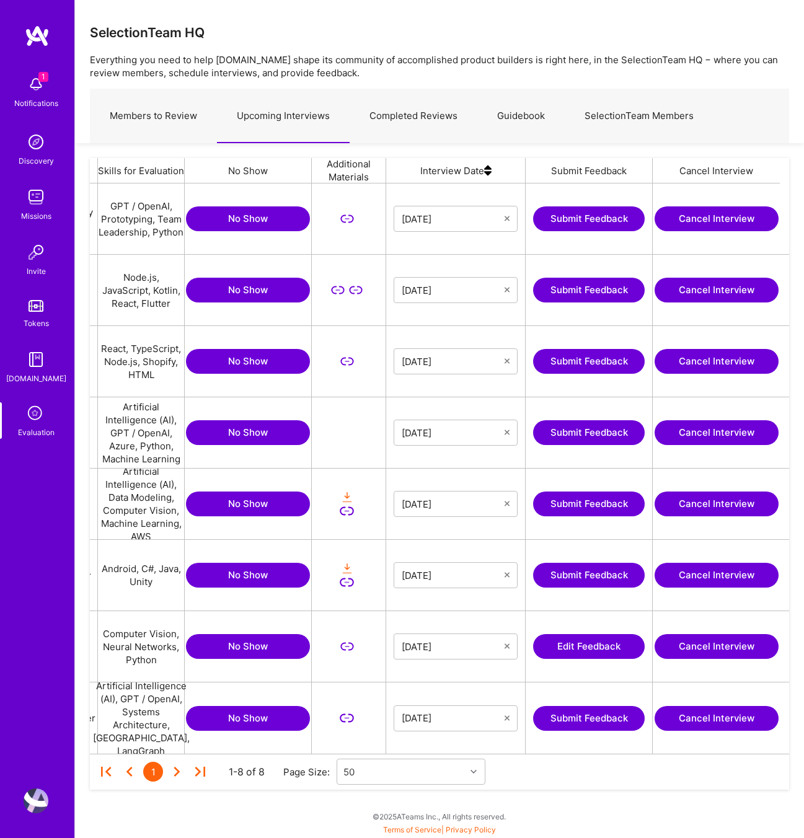
scroll to position [0, 283]
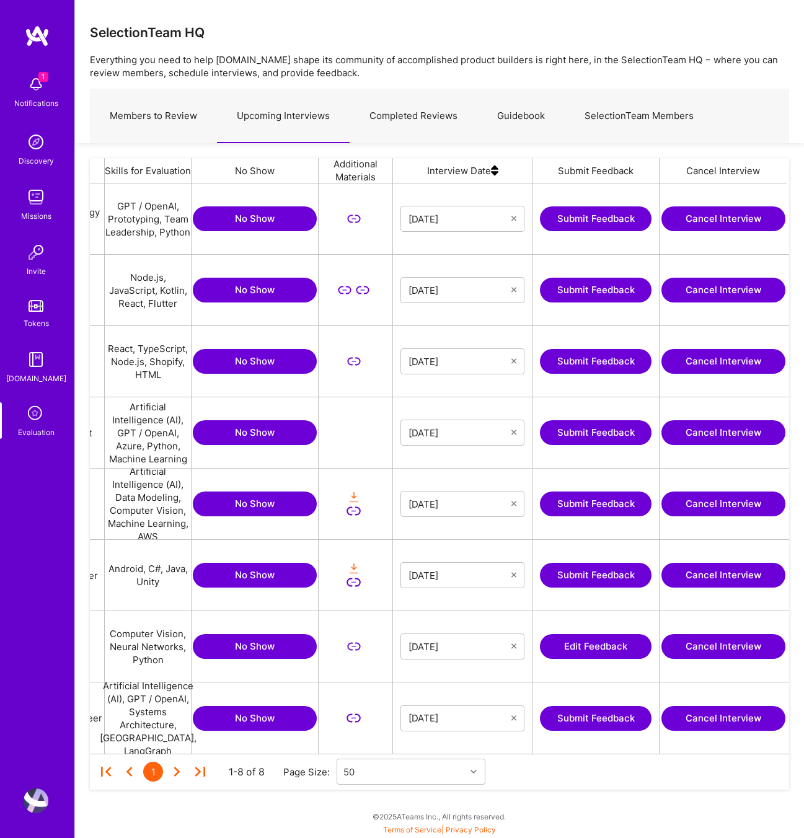
click at [588, 576] on button "Submit Feedback" at bounding box center [596, 575] width 112 height 25
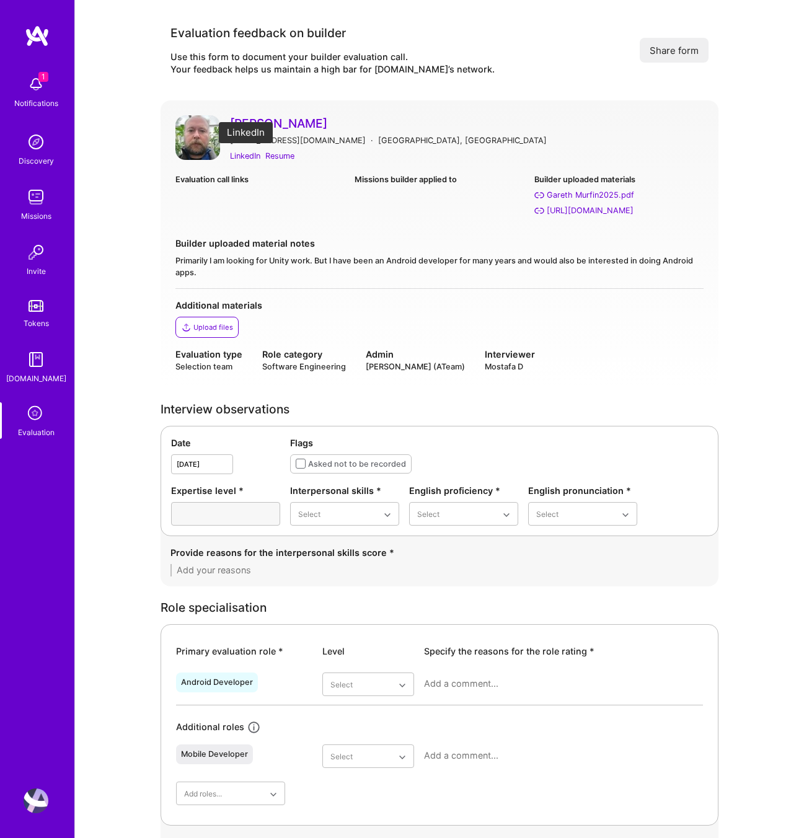
click at [244, 151] on div "LinkedIn" at bounding box center [245, 155] width 30 height 13
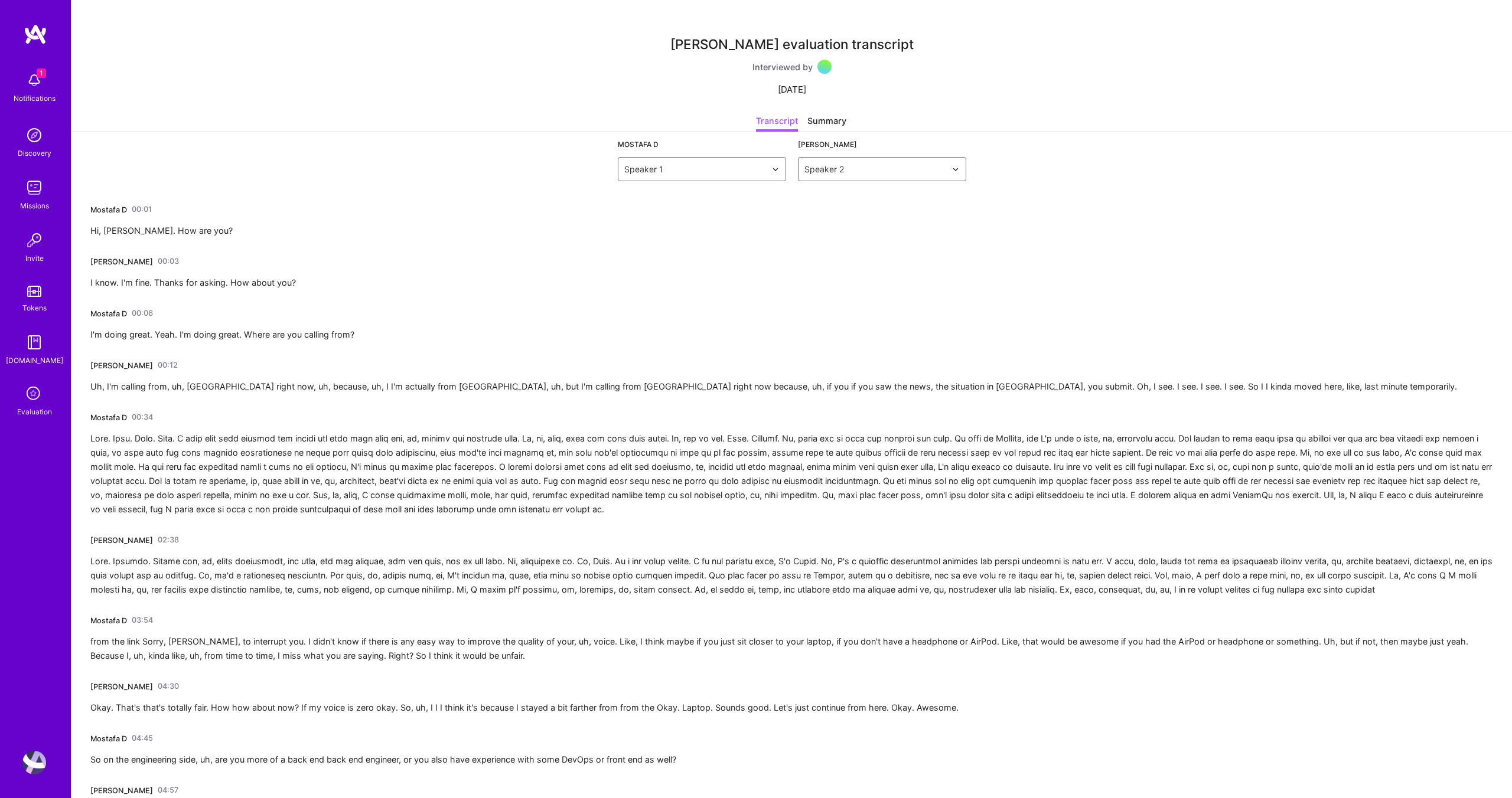
scroll to position [4284, 0]
